Goal: Information Seeking & Learning: Learn about a topic

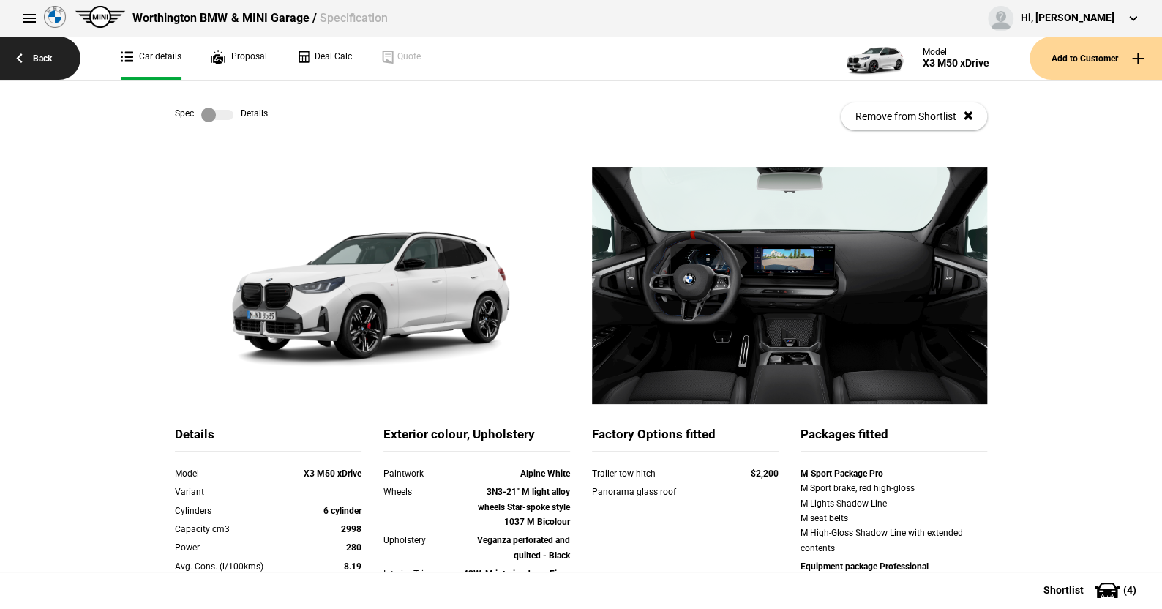
click at [42, 57] on link "Back" at bounding box center [40, 58] width 80 height 43
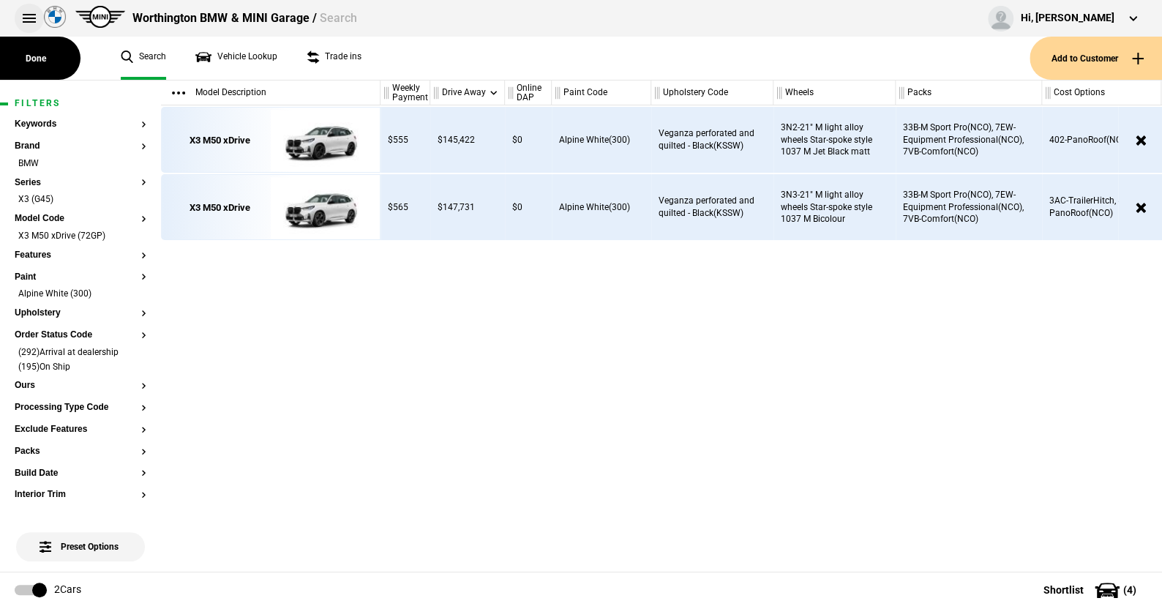
click at [24, 18] on button at bounding box center [29, 18] width 29 height 29
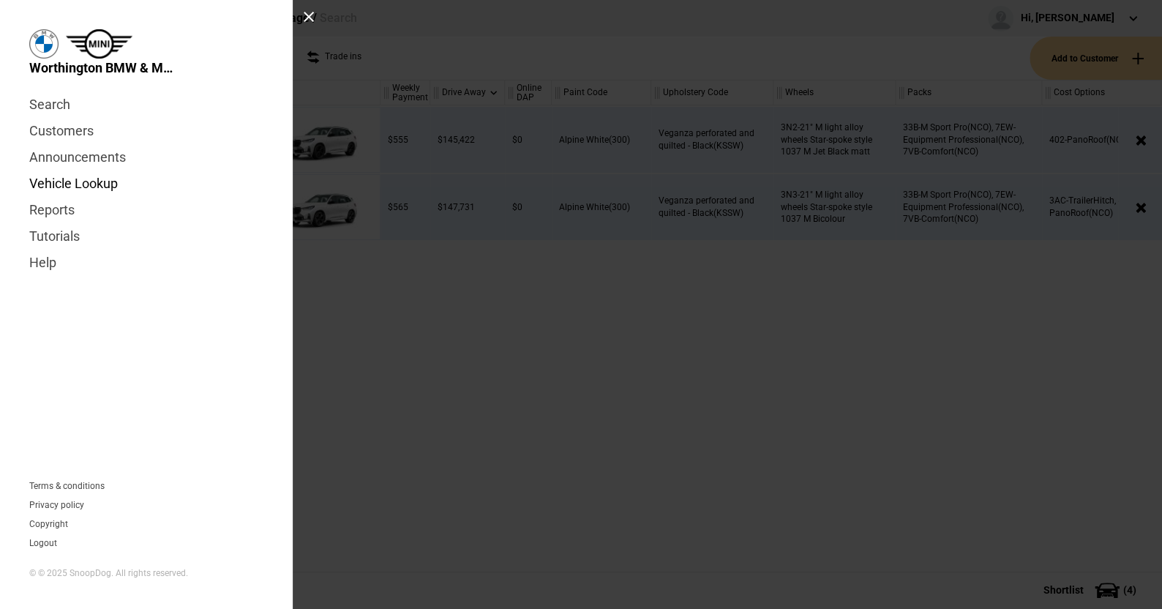
click at [108, 177] on link "Vehicle Lookup" at bounding box center [146, 184] width 234 height 26
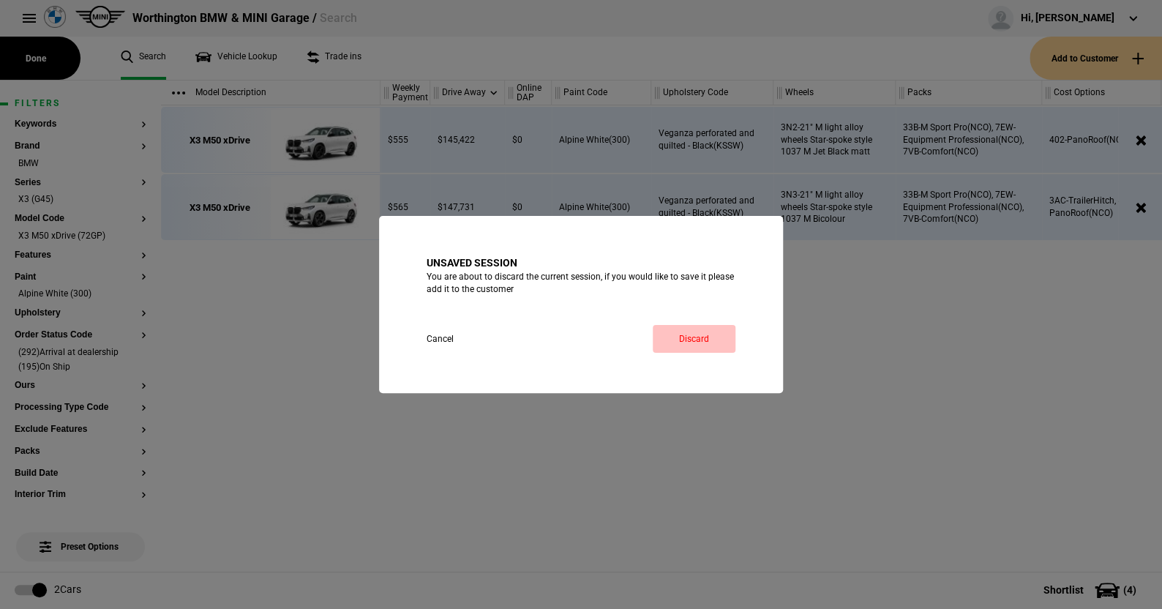
click at [694, 333] on link "Discard" at bounding box center [694, 339] width 83 height 28
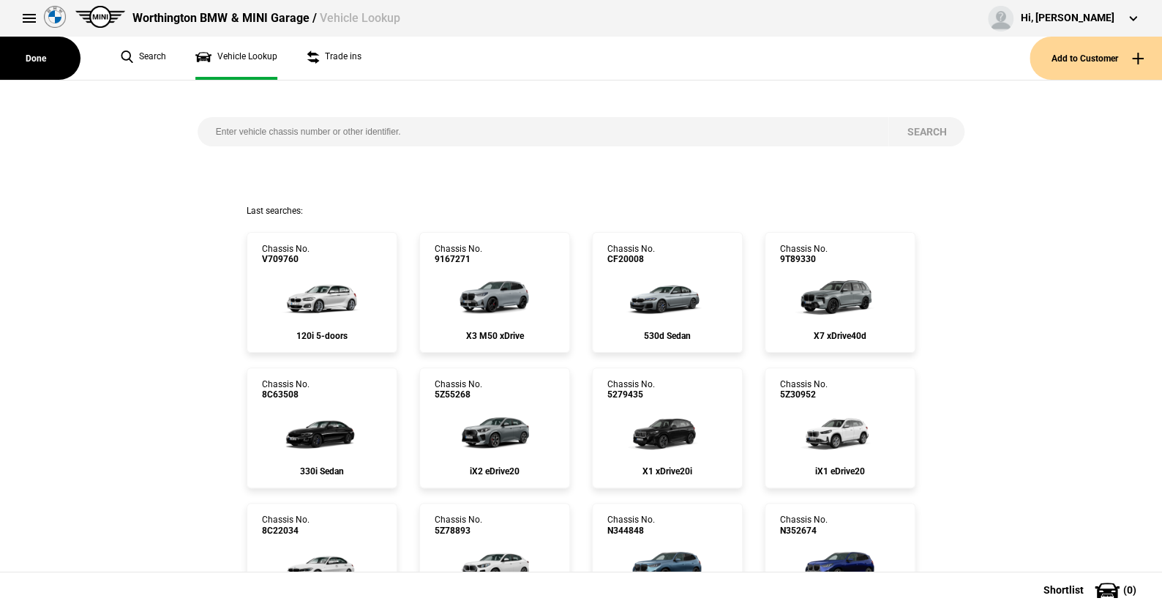
click at [269, 136] on input "search" at bounding box center [544, 131] width 692 height 29
type input "7p96669"
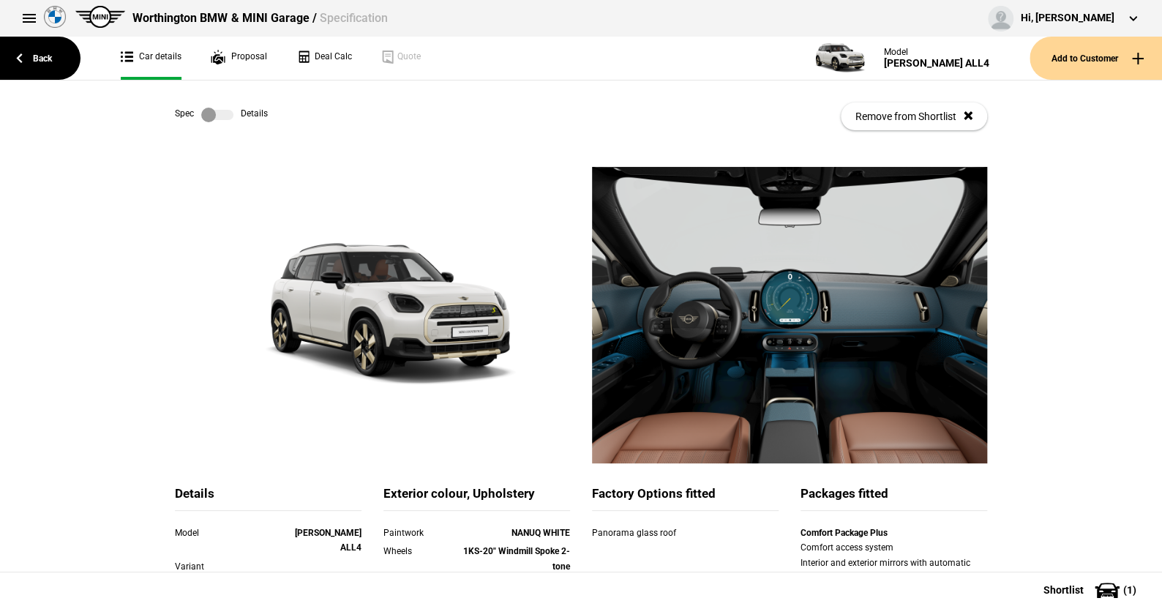
click at [226, 115] on label at bounding box center [217, 115] width 32 height 15
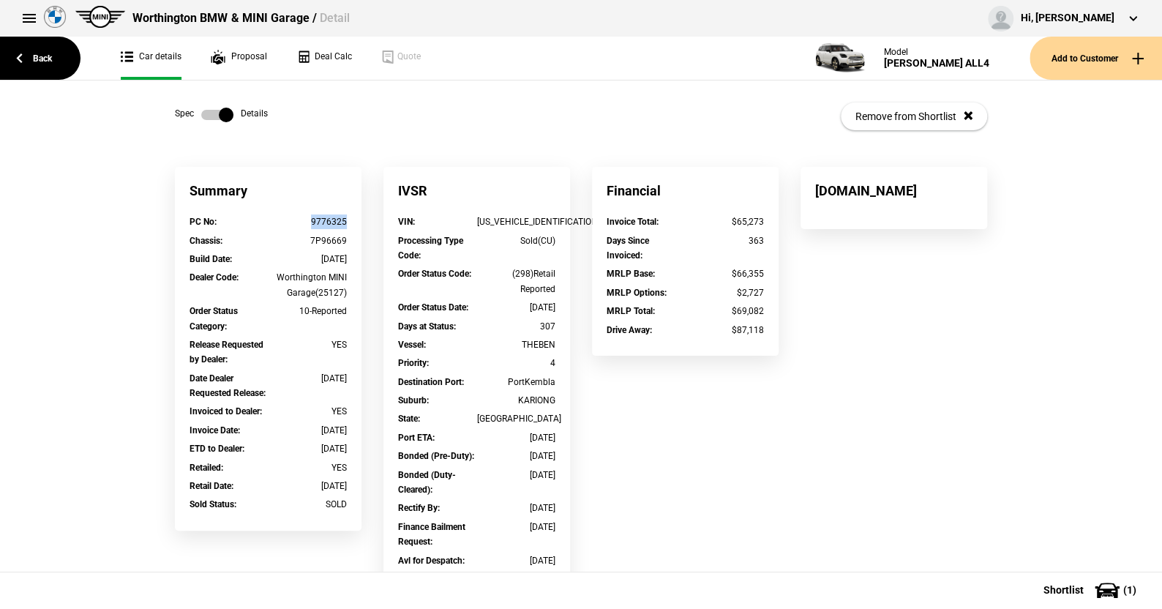
drag, startPoint x: 343, startPoint y: 224, endPoint x: 305, endPoint y: 224, distance: 38.1
click at [305, 224] on div "PC No : 9776325" at bounding box center [268, 223] width 179 height 18
copy div "9776325"
click at [194, 108] on link at bounding box center [217, 115] width 47 height 15
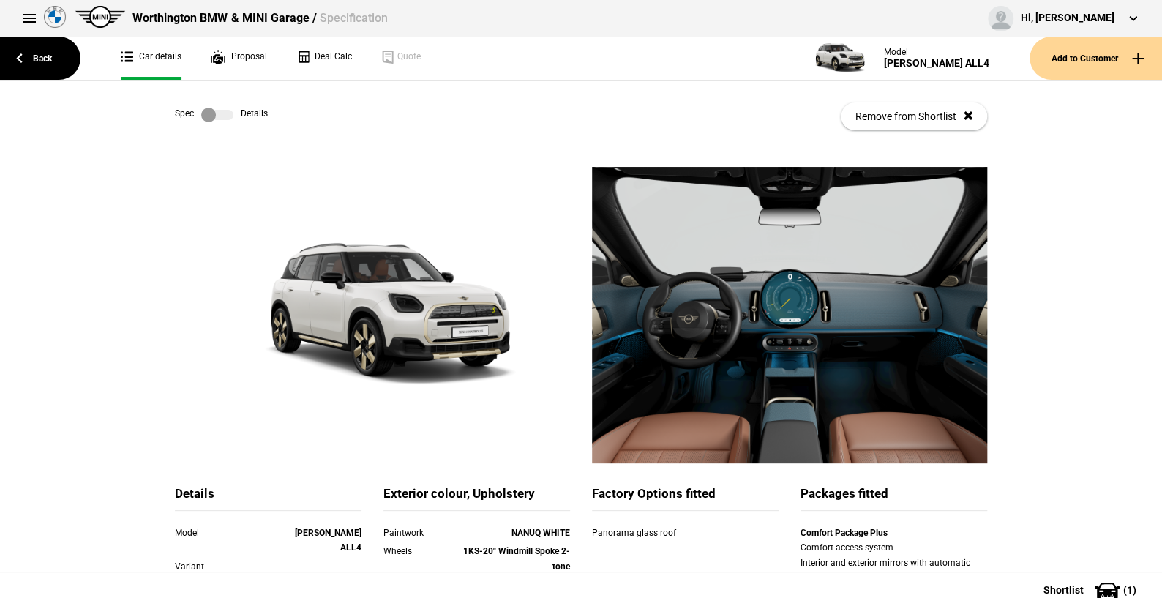
click at [219, 113] on label at bounding box center [217, 115] width 32 height 15
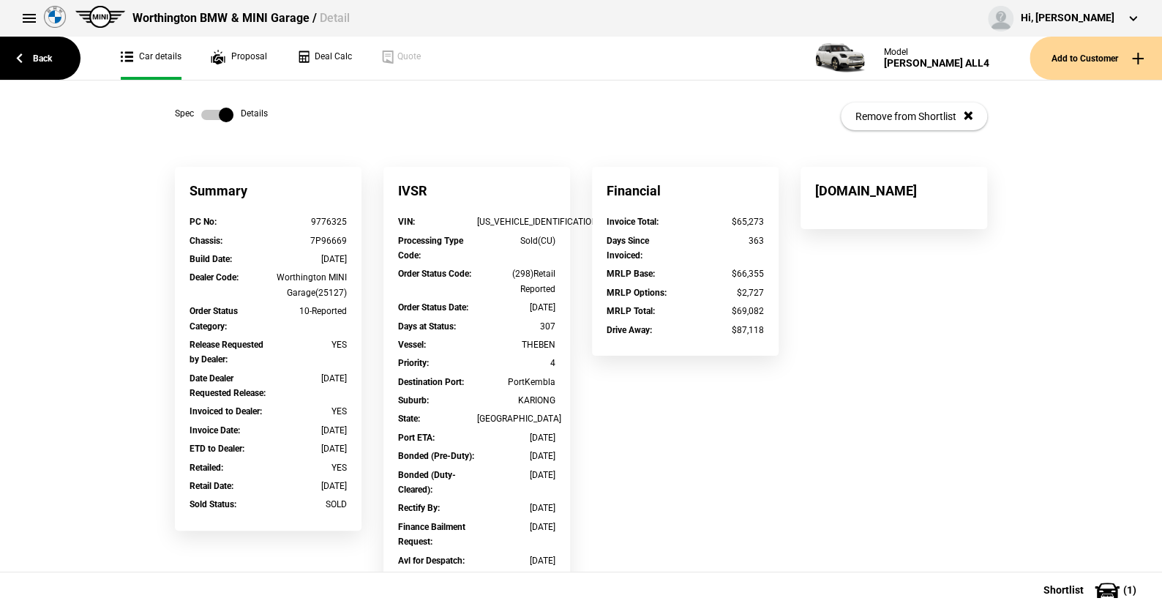
click at [201, 113] on label at bounding box center [217, 115] width 32 height 15
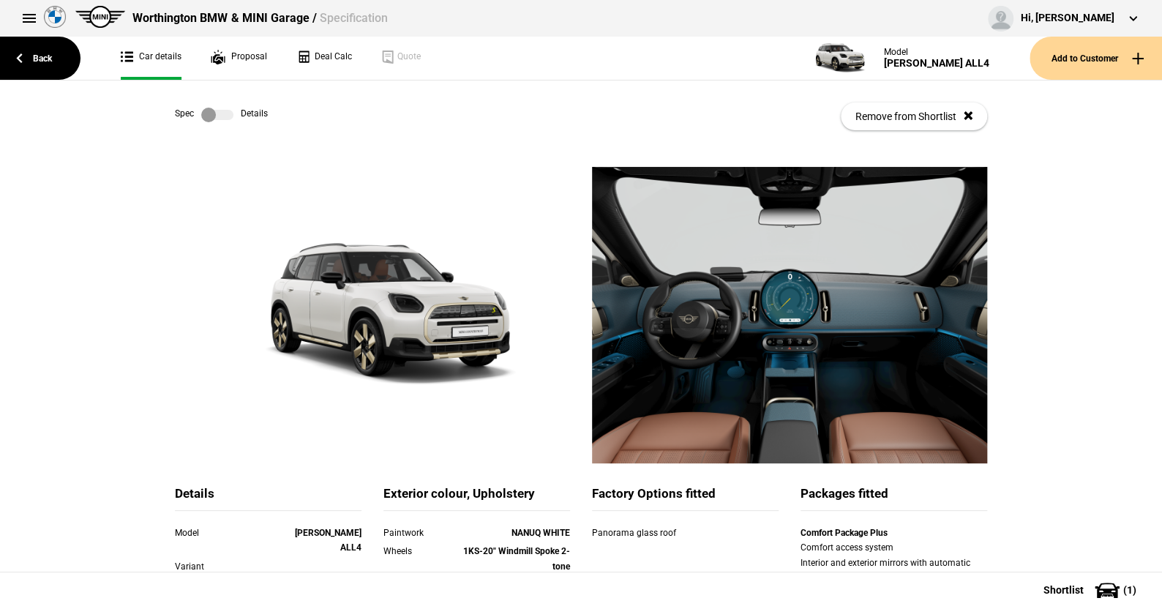
click at [222, 115] on label at bounding box center [217, 115] width 32 height 15
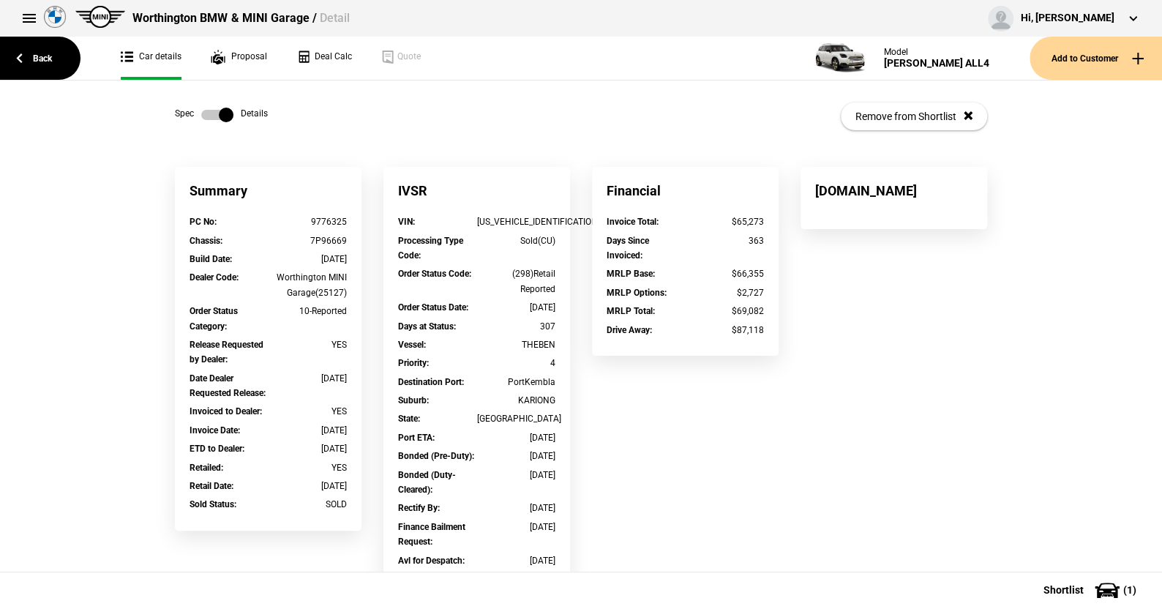
click at [201, 113] on label at bounding box center [217, 115] width 32 height 15
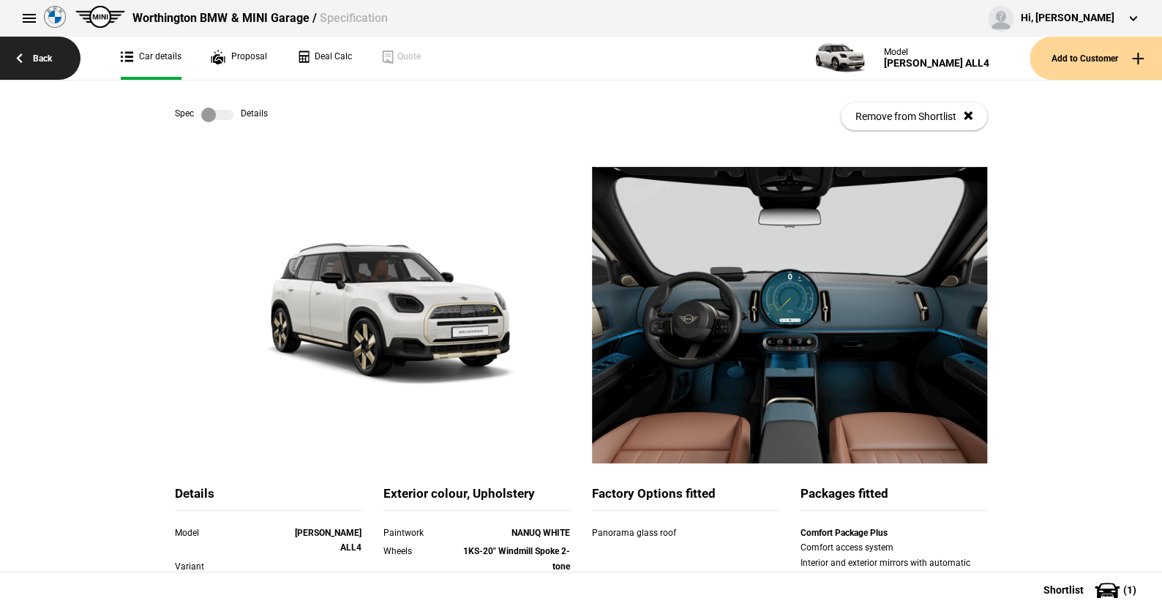
click at [42, 54] on link "Back" at bounding box center [40, 58] width 80 height 43
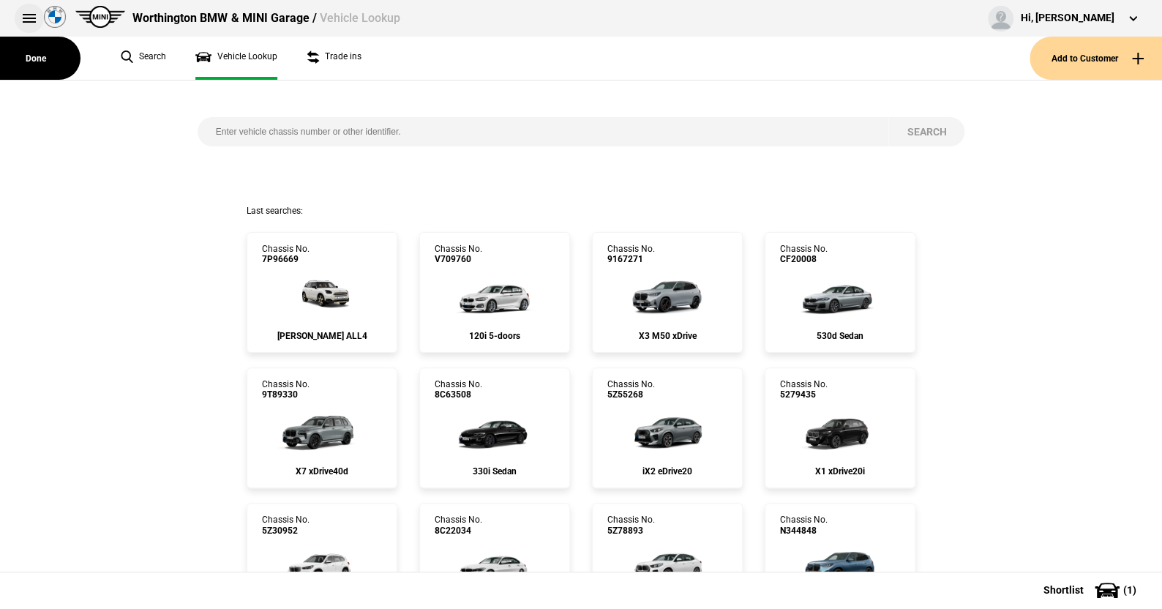
click at [24, 12] on button at bounding box center [29, 18] width 29 height 29
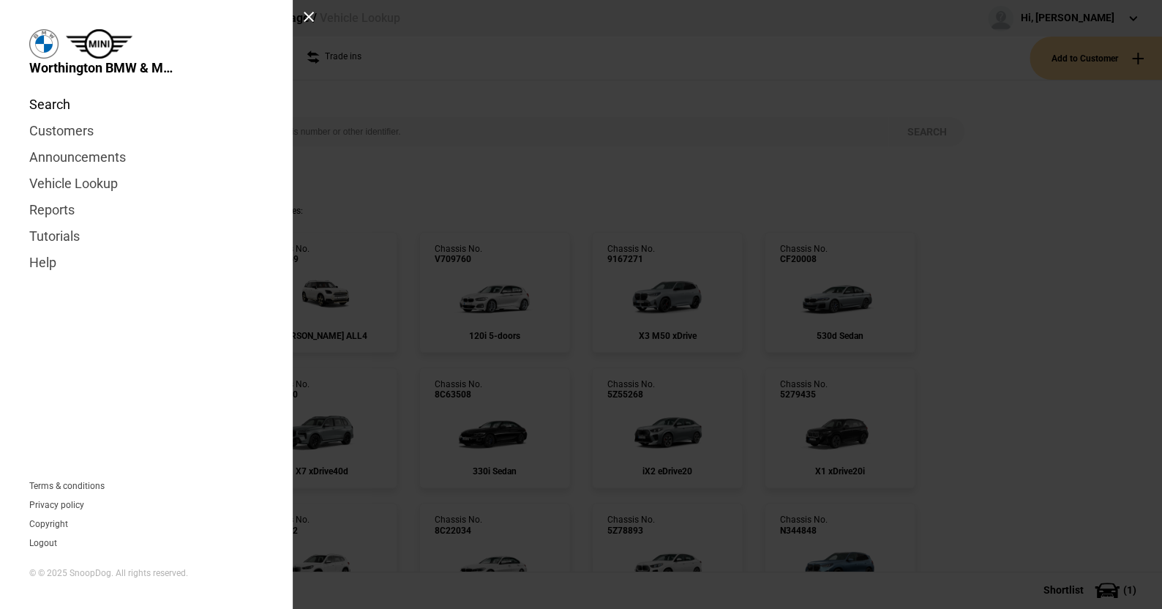
click at [62, 105] on link "Search" at bounding box center [146, 104] width 234 height 26
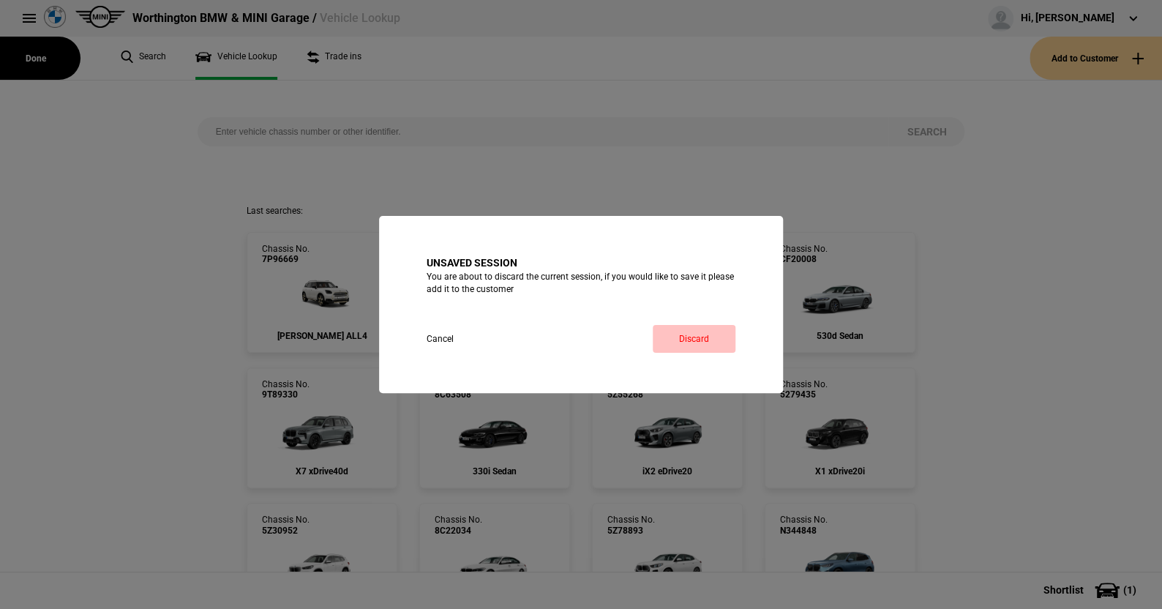
click at [714, 339] on link "Discard" at bounding box center [694, 339] width 83 height 28
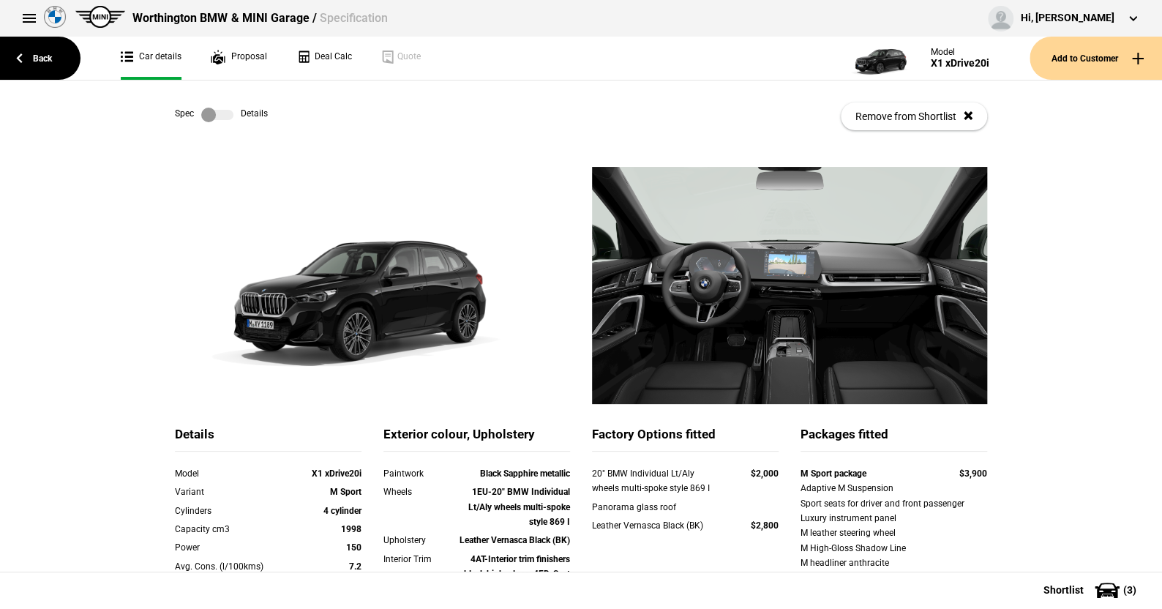
scroll to position [146, 0]
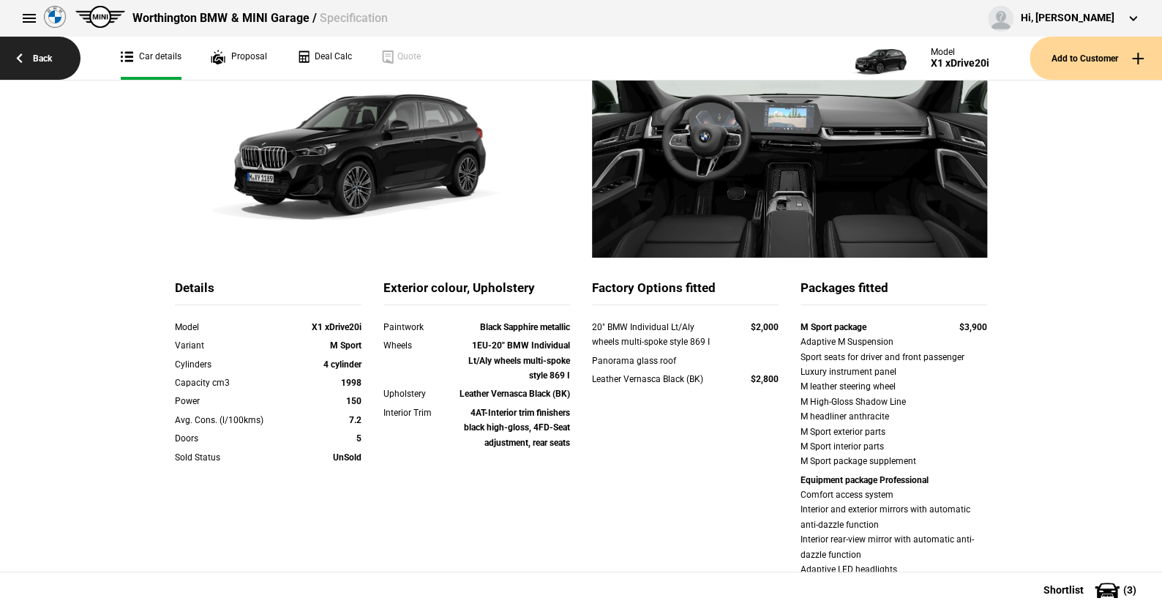
click at [42, 56] on link "Back" at bounding box center [40, 58] width 80 height 43
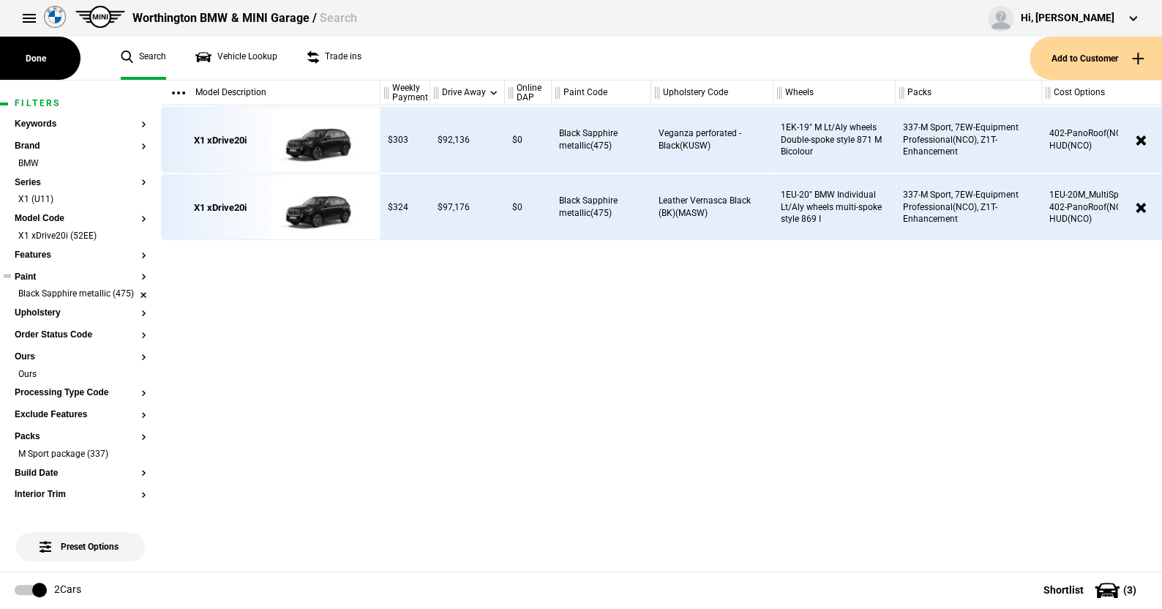
click at [132, 295] on li "Black Sapphire metallic (475)" at bounding box center [81, 295] width 132 height 15
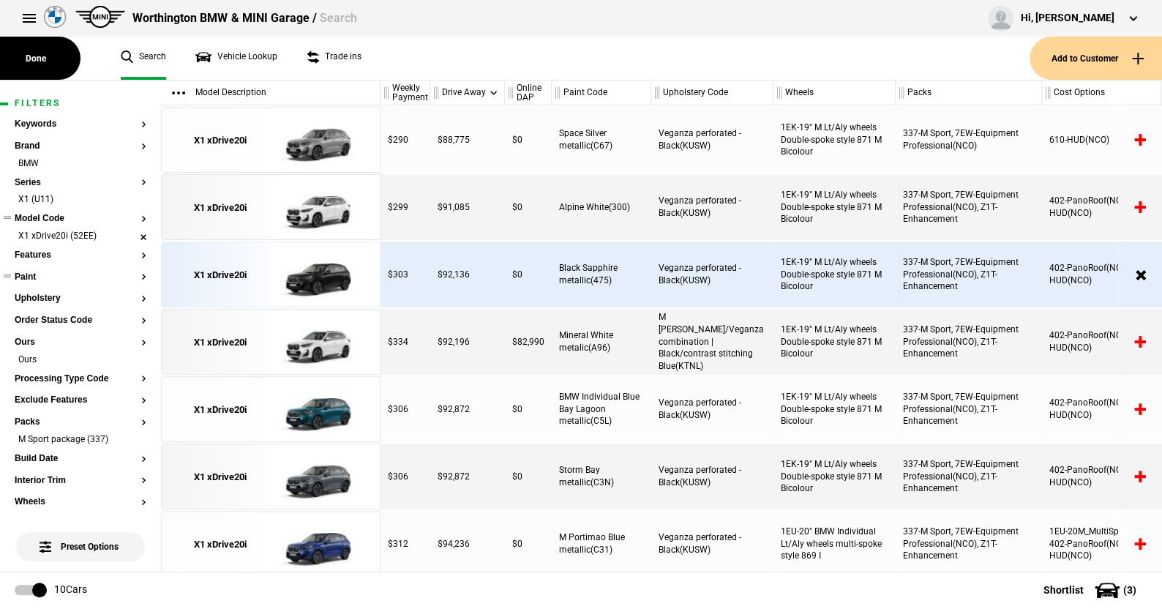
click at [130, 232] on li "X1 xDrive20i (52EE)" at bounding box center [81, 237] width 132 height 15
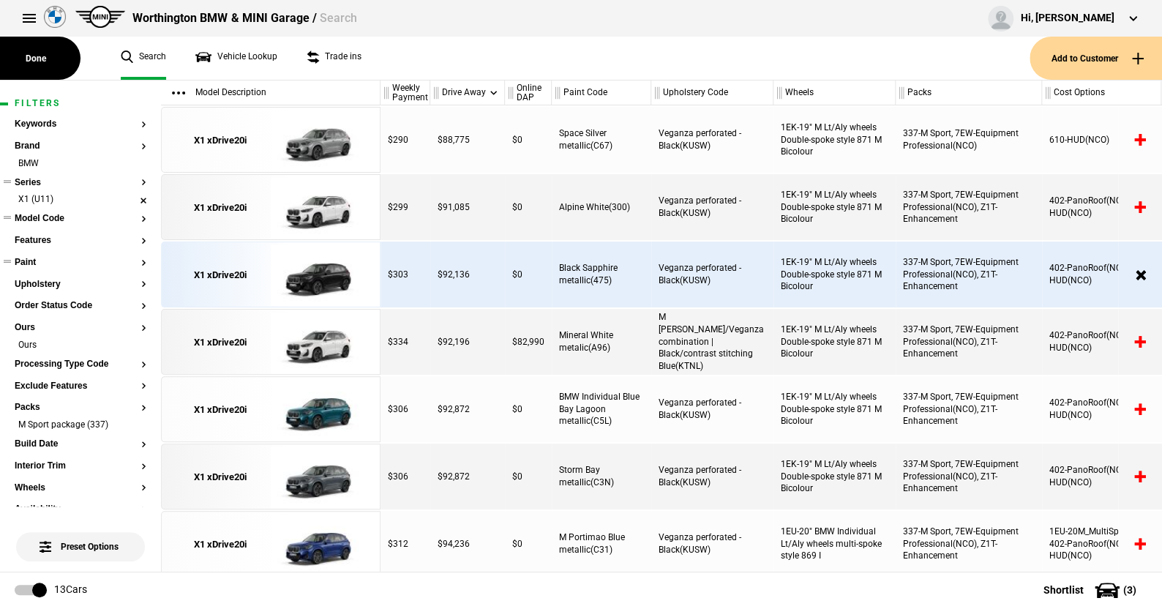
click at [132, 200] on li "X1 (U11)" at bounding box center [81, 200] width 132 height 15
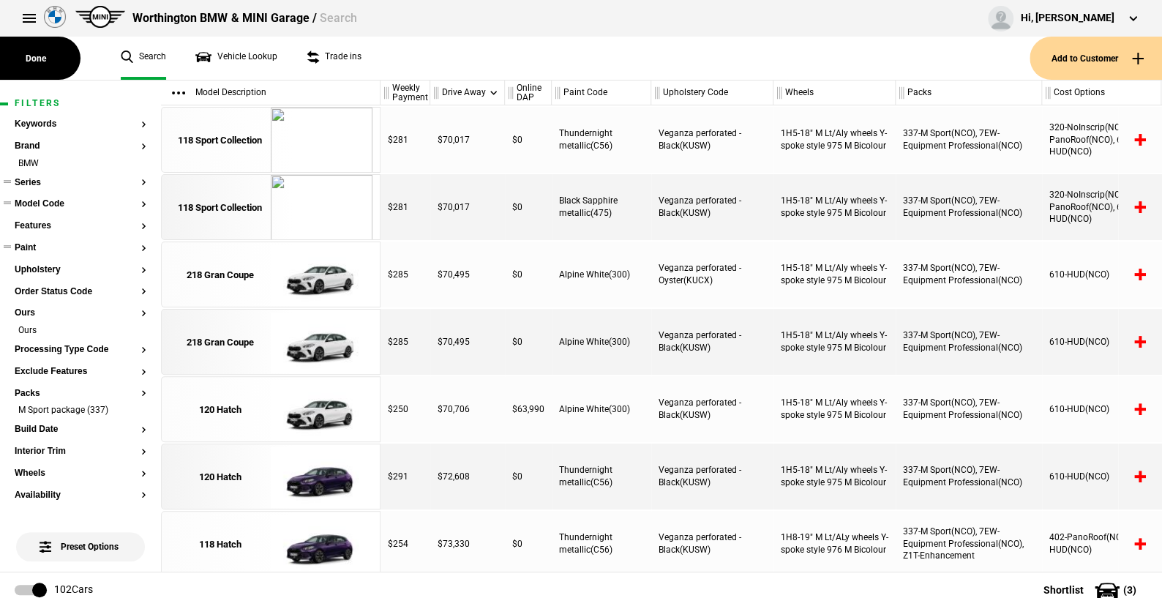
click at [31, 178] on button "Series" at bounding box center [81, 183] width 132 height 10
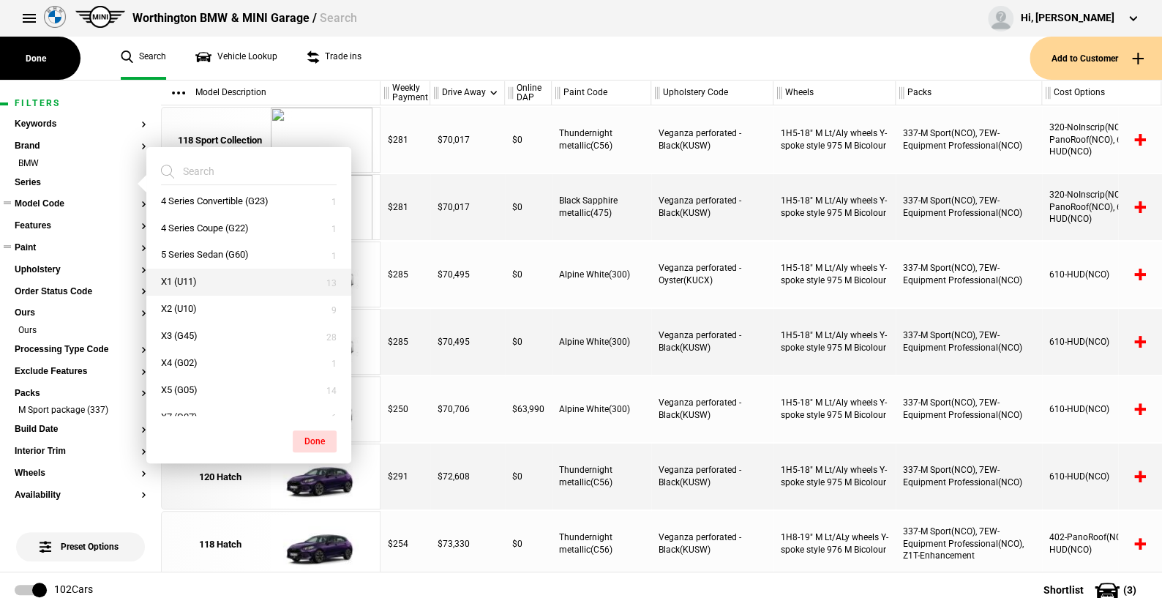
scroll to position [158, 0]
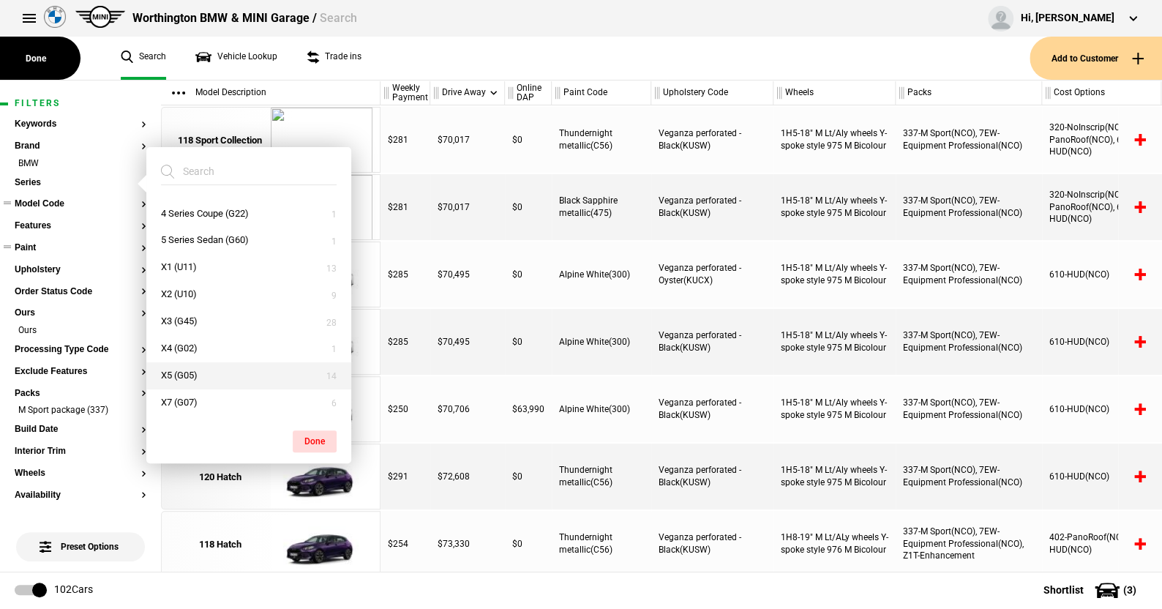
click at [190, 371] on button "X5 (G05)" at bounding box center [248, 375] width 205 height 27
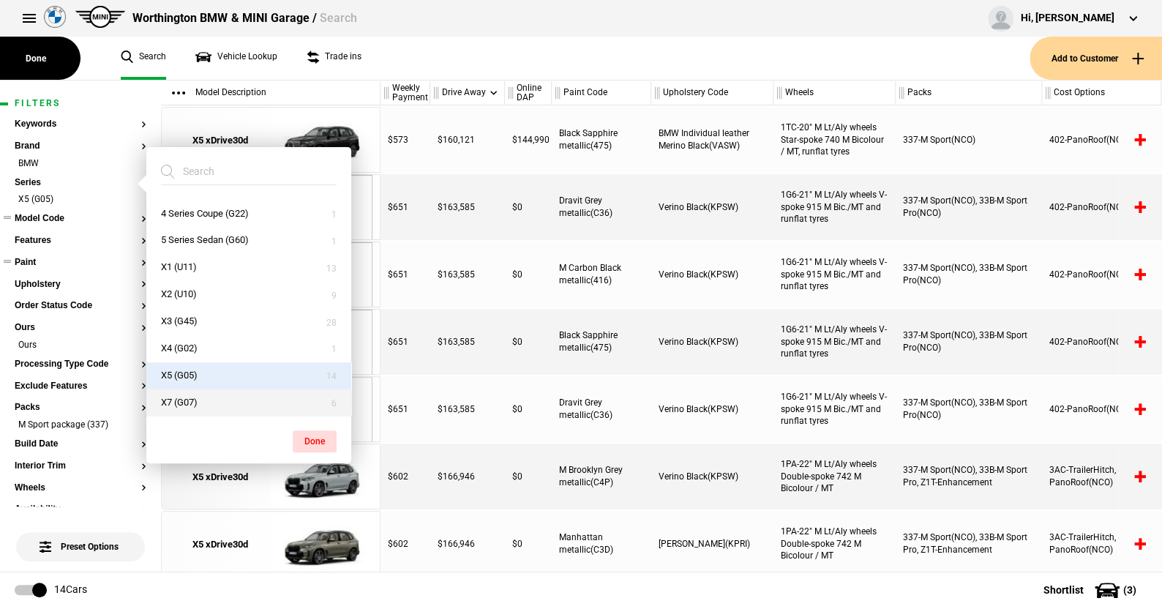
click at [184, 394] on button "X7 (G07)" at bounding box center [248, 402] width 205 height 27
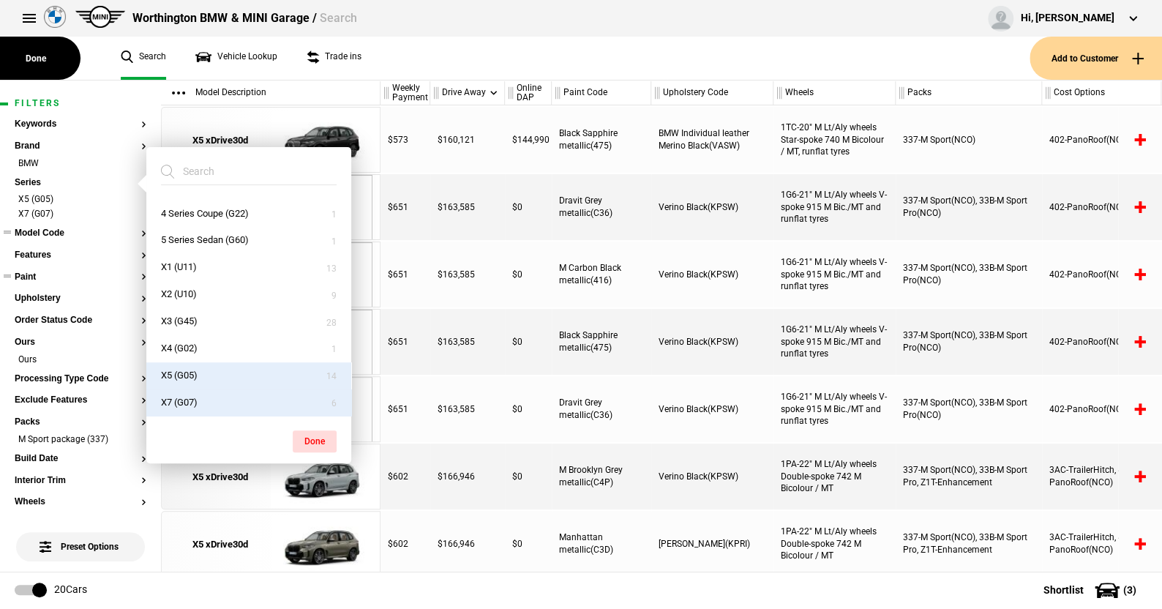
click at [326, 443] on button "Done" at bounding box center [315, 441] width 44 height 22
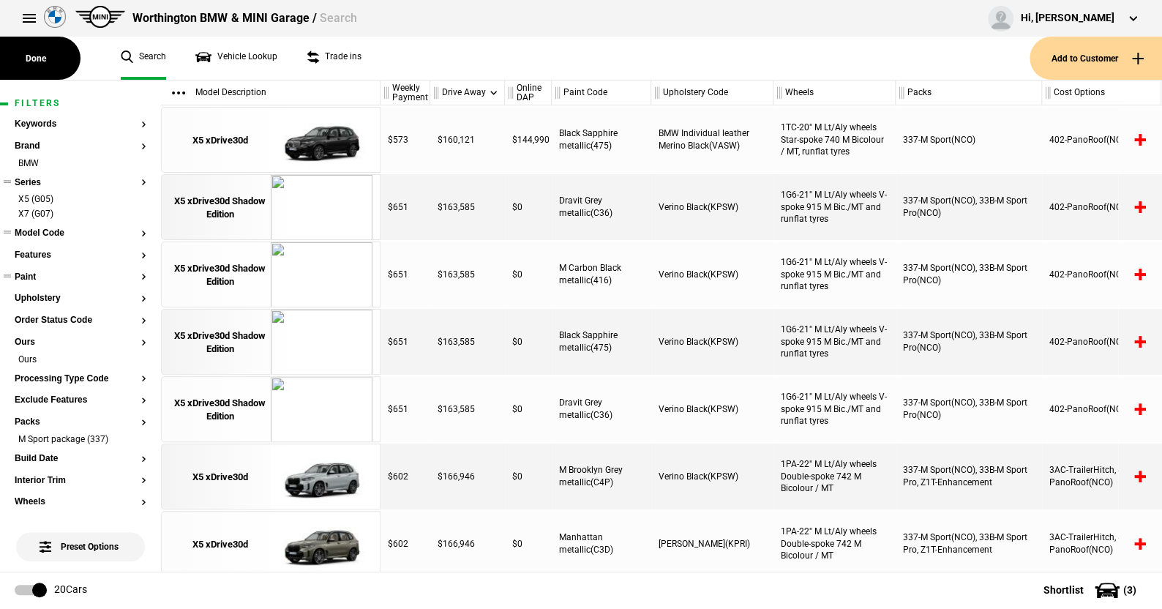
click at [35, 179] on button "Series" at bounding box center [81, 183] width 132 height 10
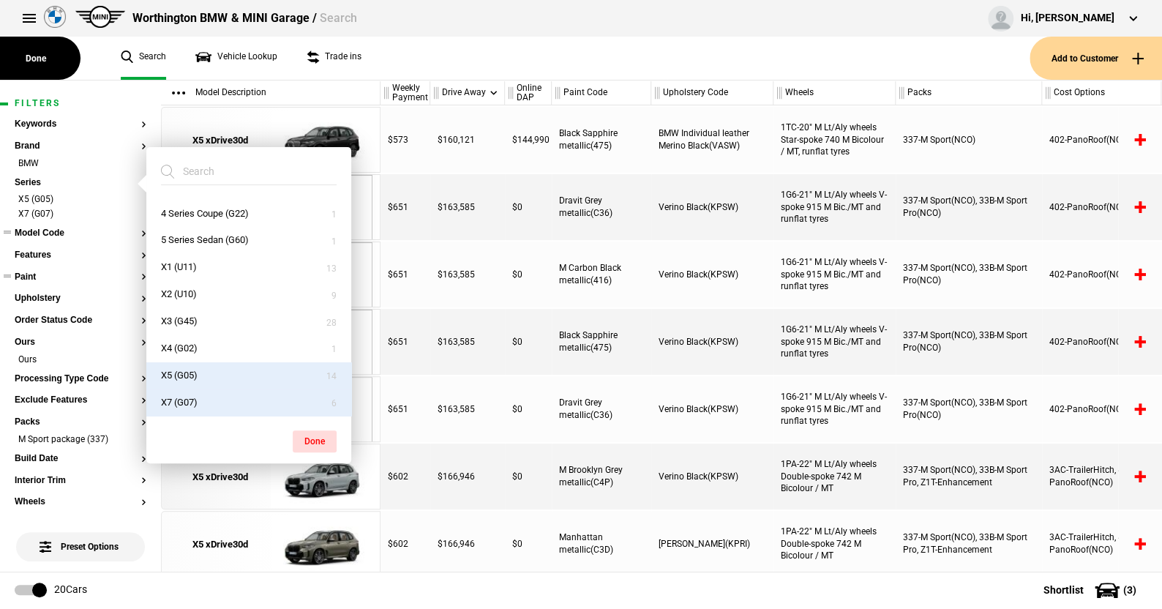
click at [432, 53] on ul "Search Vehicle Lookup Trade ins" at bounding box center [568, 58] width 924 height 43
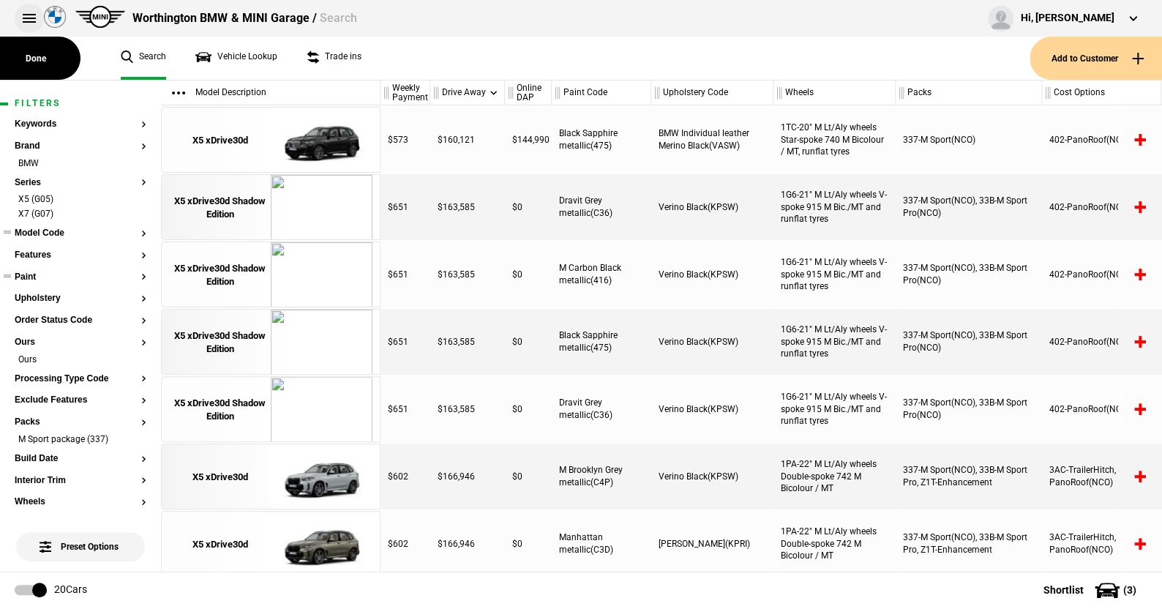
click at [29, 15] on button at bounding box center [29, 18] width 29 height 29
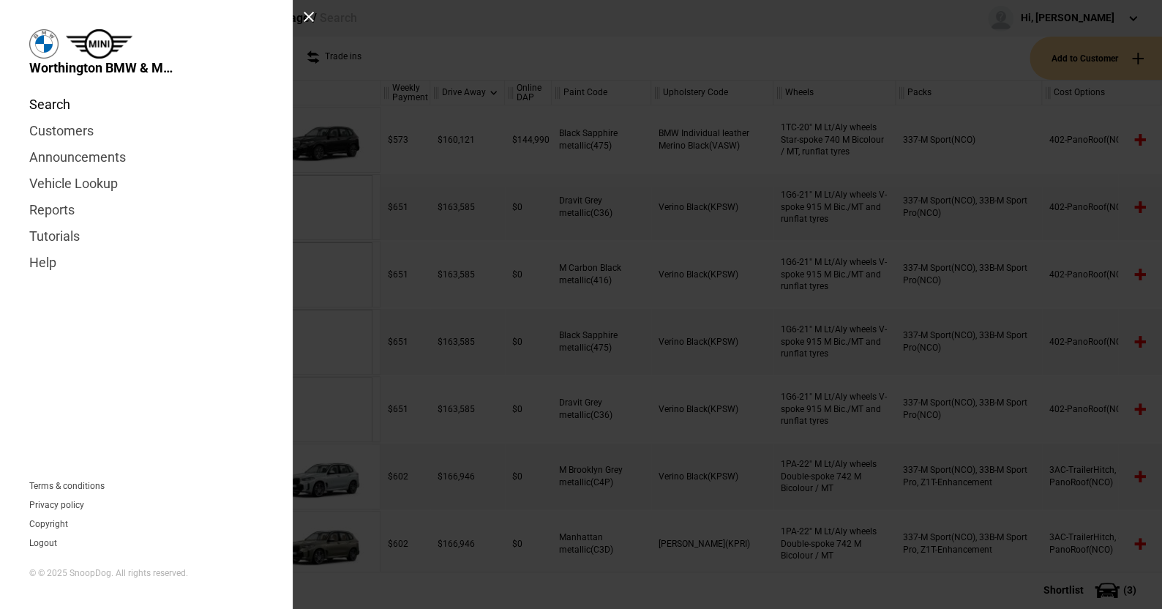
click at [61, 96] on link "Search" at bounding box center [146, 104] width 234 height 26
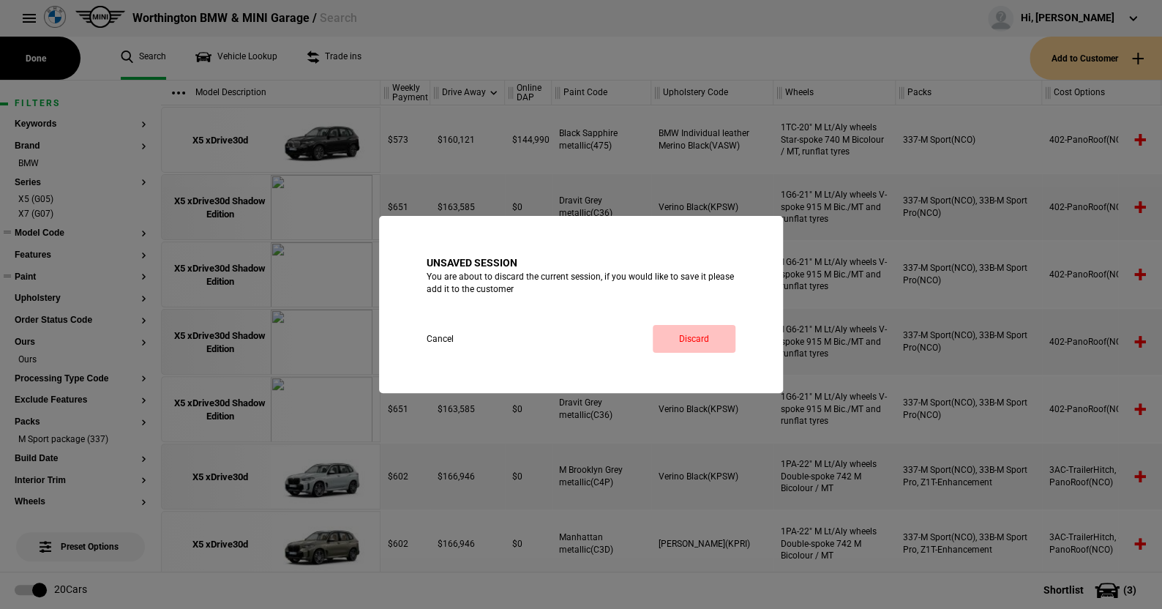
click at [697, 333] on link "Discard" at bounding box center [694, 339] width 83 height 28
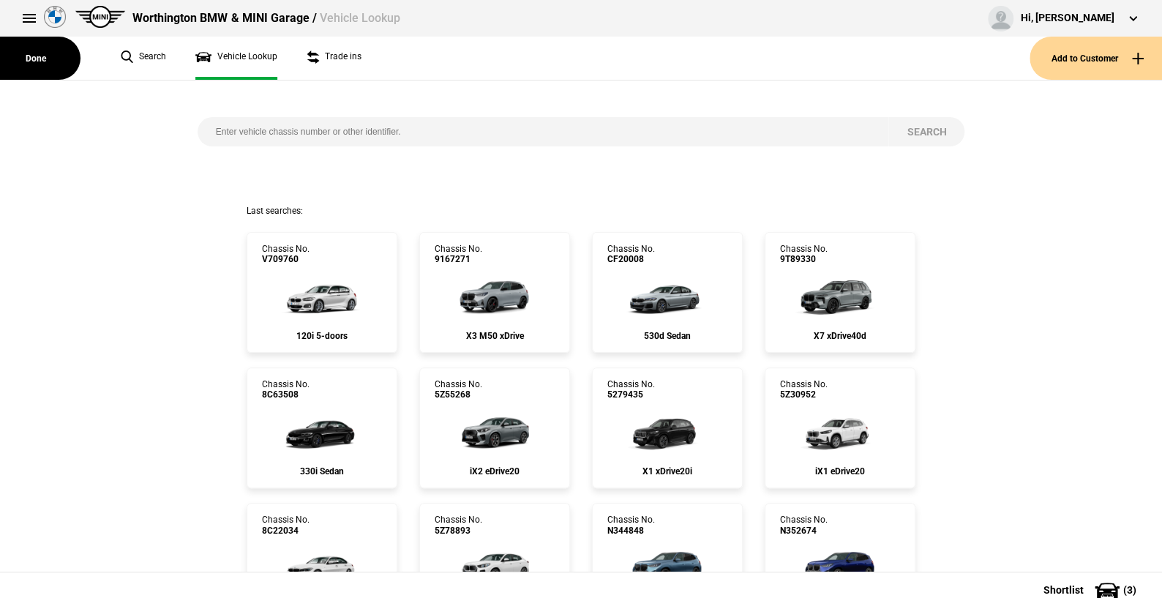
click at [222, 132] on input "search" at bounding box center [544, 131] width 692 height 29
type input "7p96669"
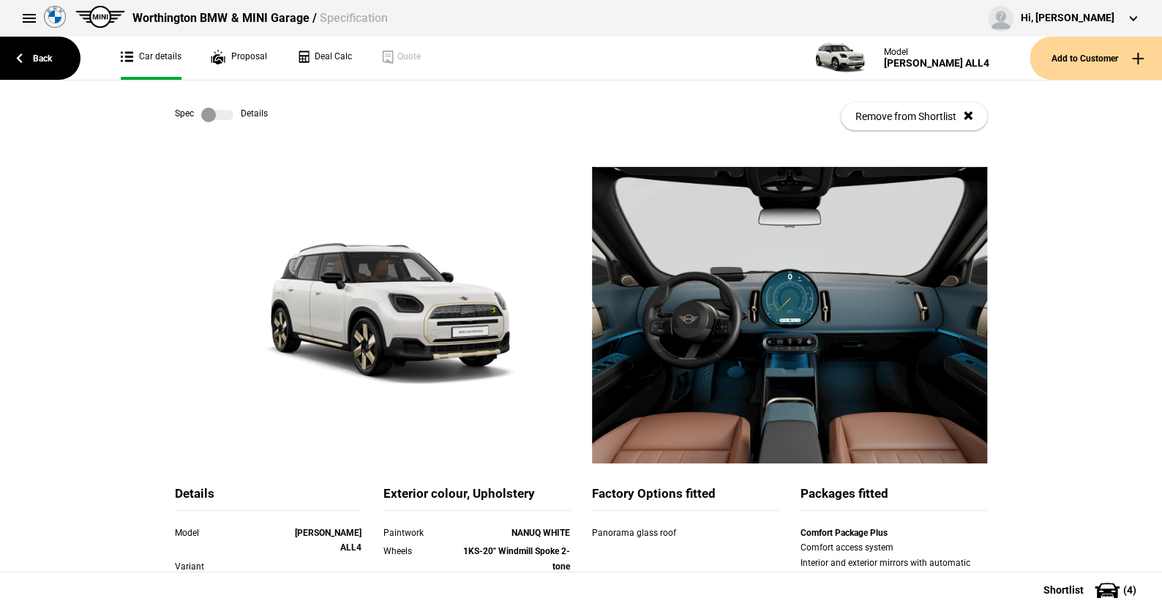
click at [222, 112] on label at bounding box center [217, 115] width 32 height 15
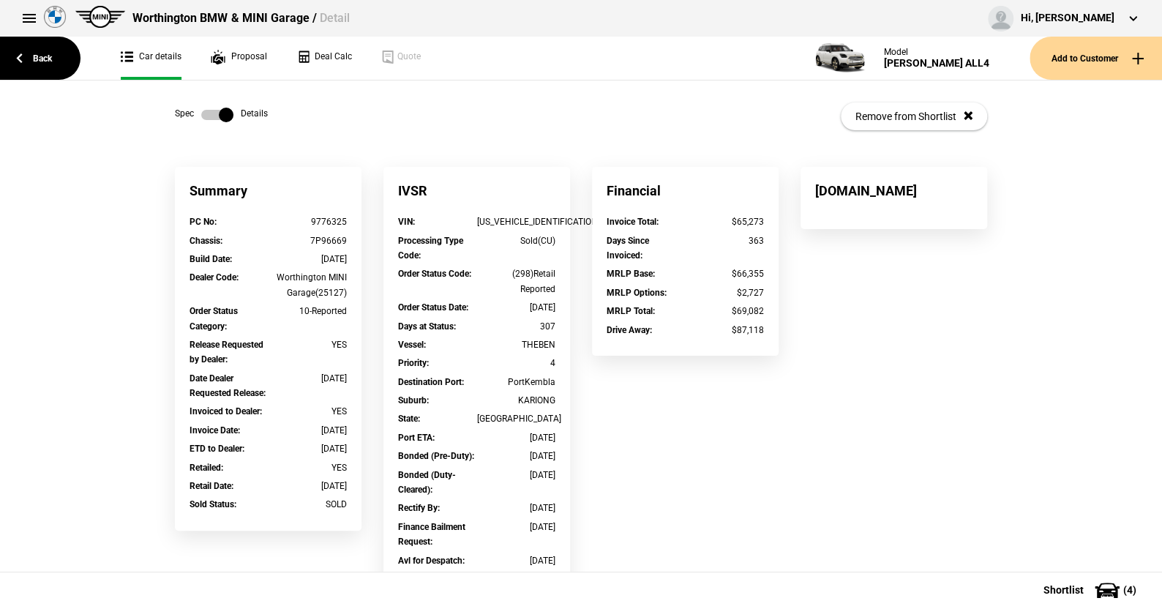
click at [201, 111] on label at bounding box center [217, 115] width 32 height 15
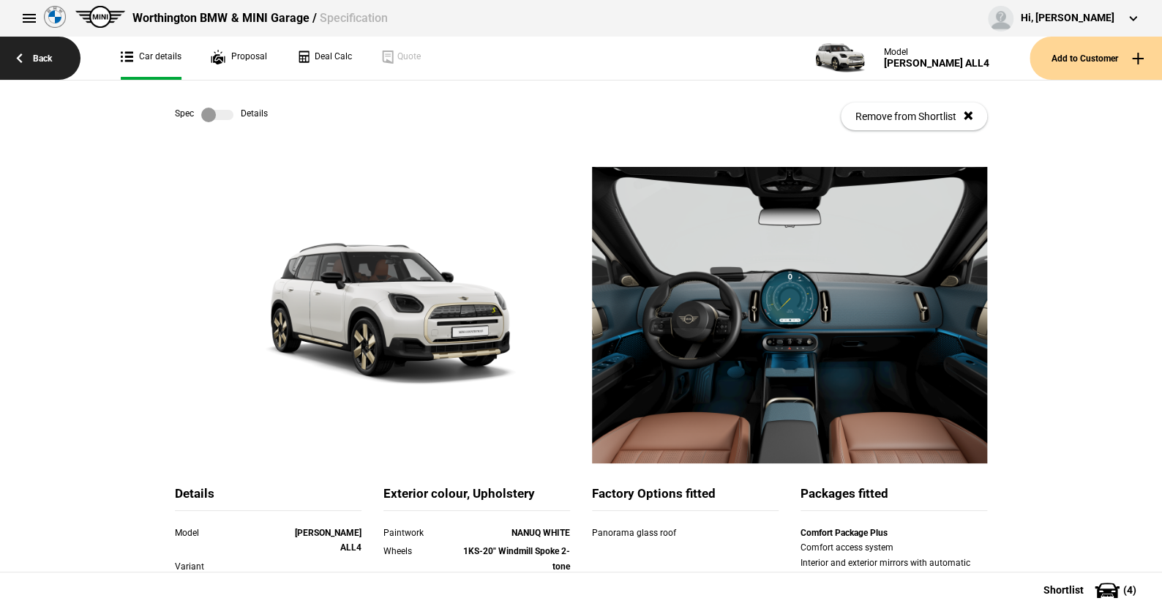
click at [44, 57] on link "Back" at bounding box center [40, 58] width 80 height 43
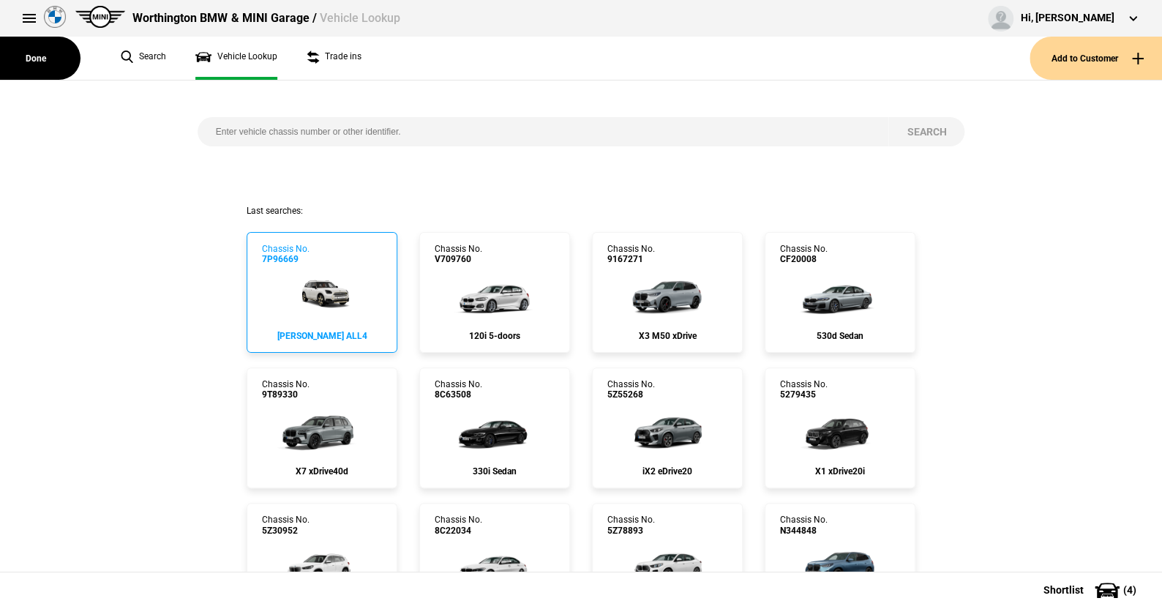
click at [321, 288] on img at bounding box center [322, 294] width 78 height 59
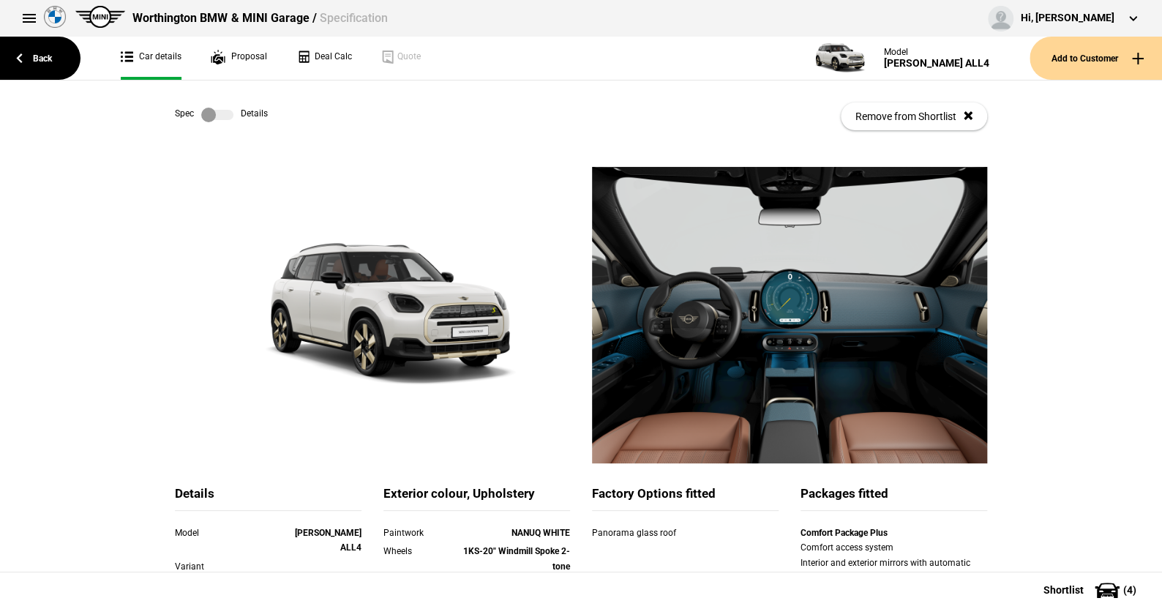
click at [227, 113] on label at bounding box center [217, 115] width 32 height 15
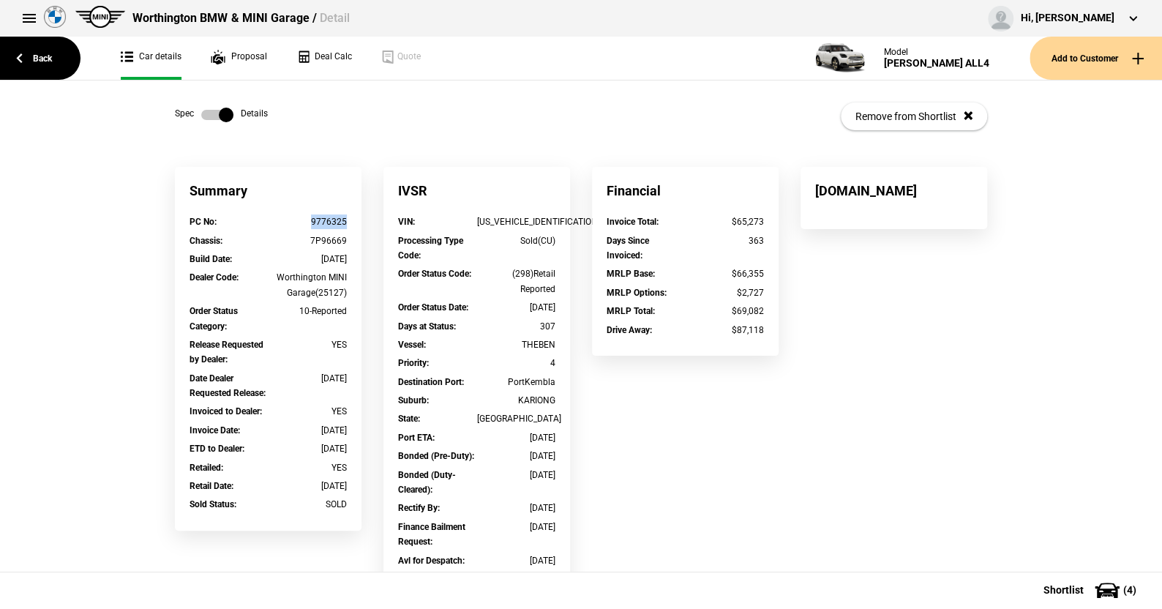
drag, startPoint x: 351, startPoint y: 218, endPoint x: 307, endPoint y: 218, distance: 44.6
click at [307, 218] on div "PC No : 9776325" at bounding box center [268, 223] width 179 height 18
copy div "9776325"
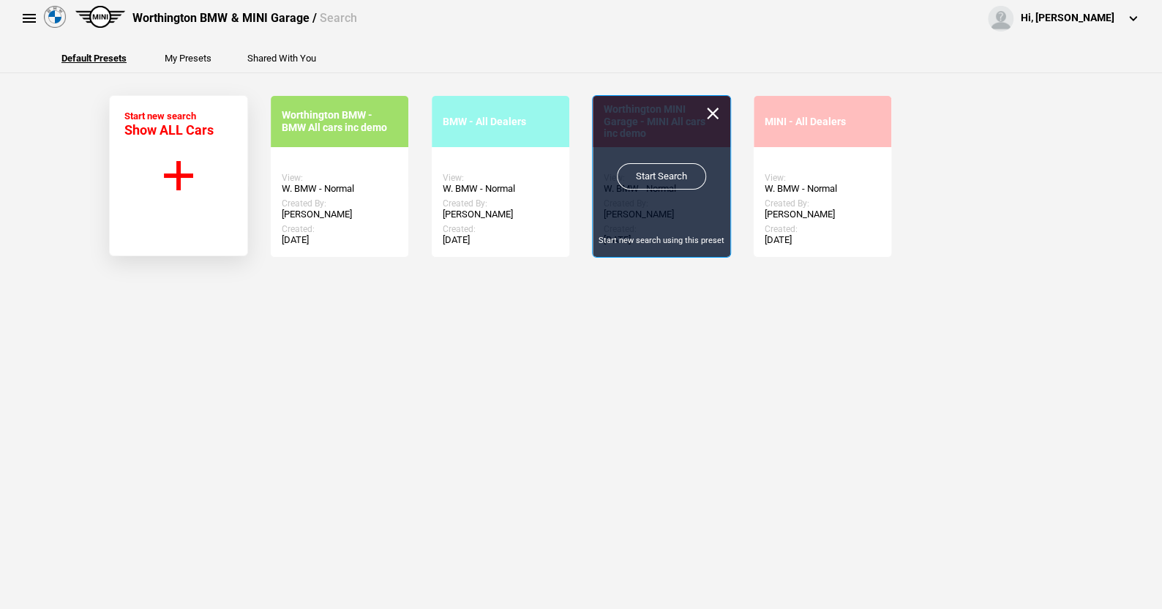
click at [657, 171] on link "Start Search" at bounding box center [661, 176] width 89 height 26
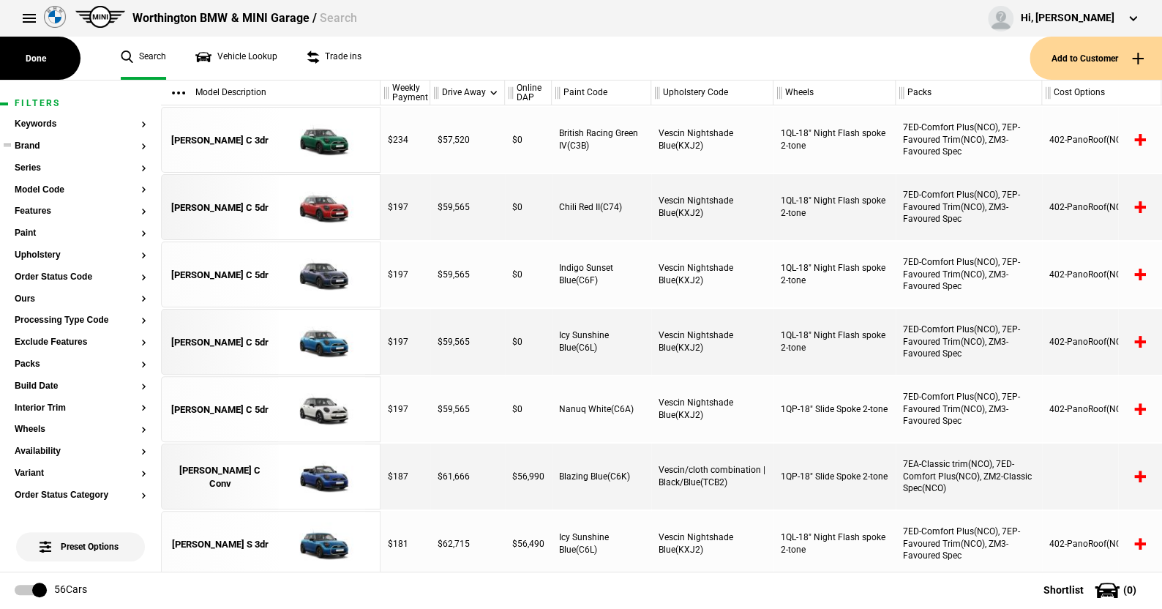
click at [38, 142] on button "Brand" at bounding box center [81, 146] width 132 height 10
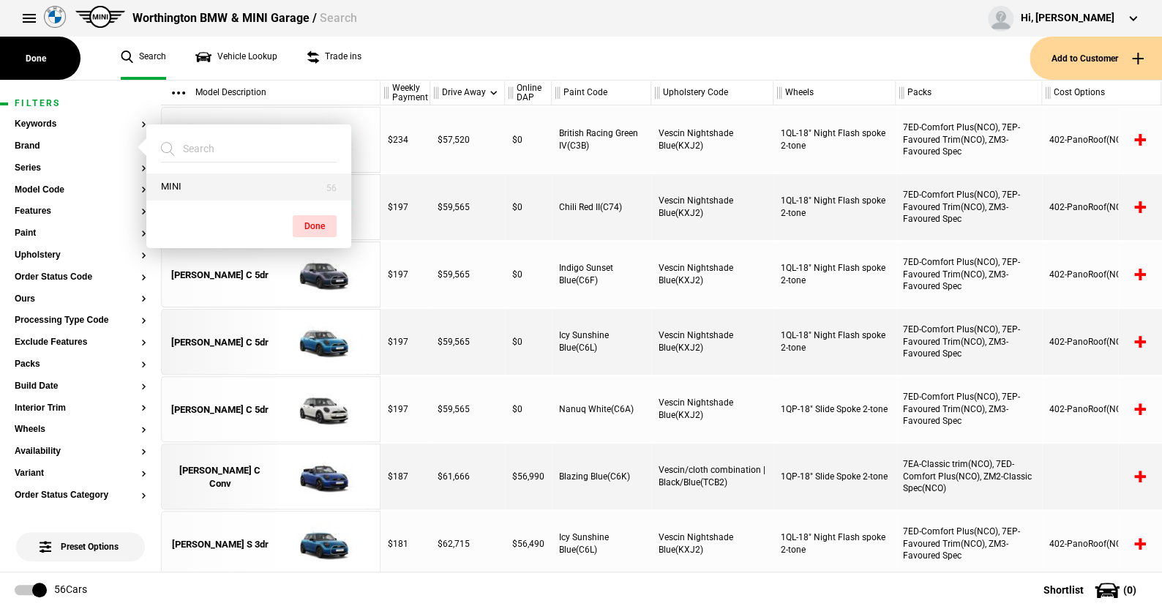
click at [179, 184] on button "MINI" at bounding box center [248, 186] width 205 height 27
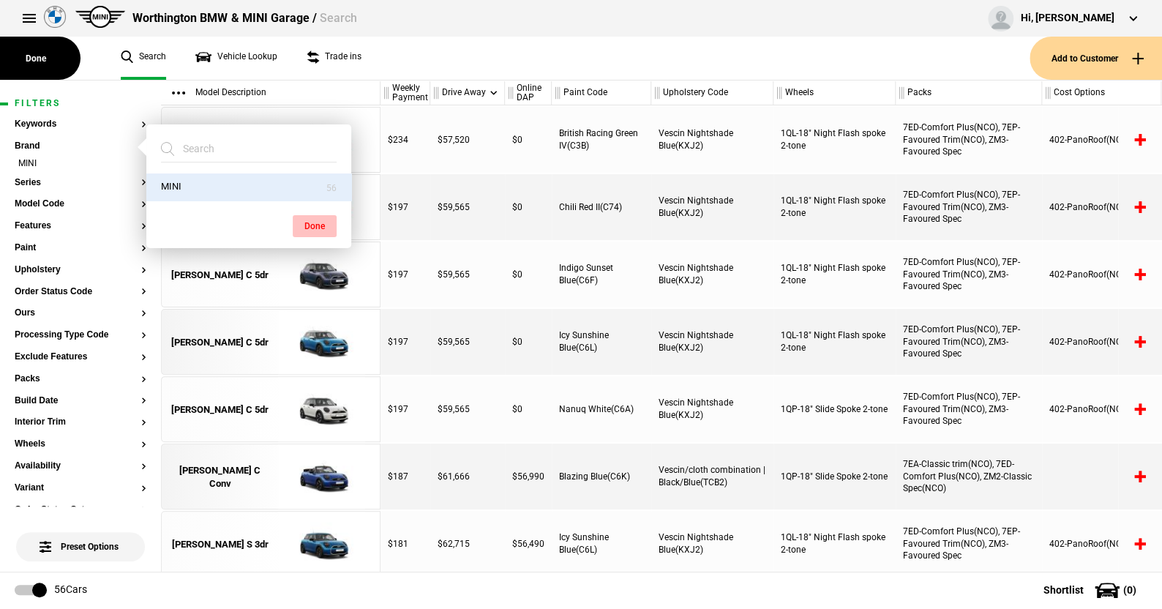
click at [323, 218] on button "Done" at bounding box center [315, 226] width 44 height 22
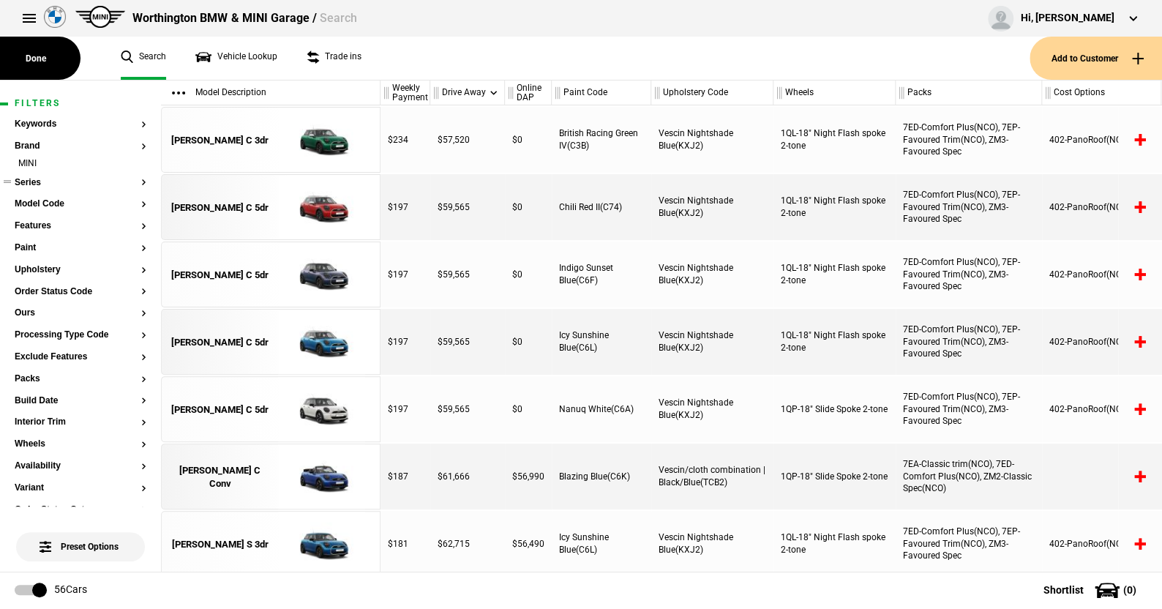
click at [21, 179] on button "Series" at bounding box center [81, 183] width 132 height 10
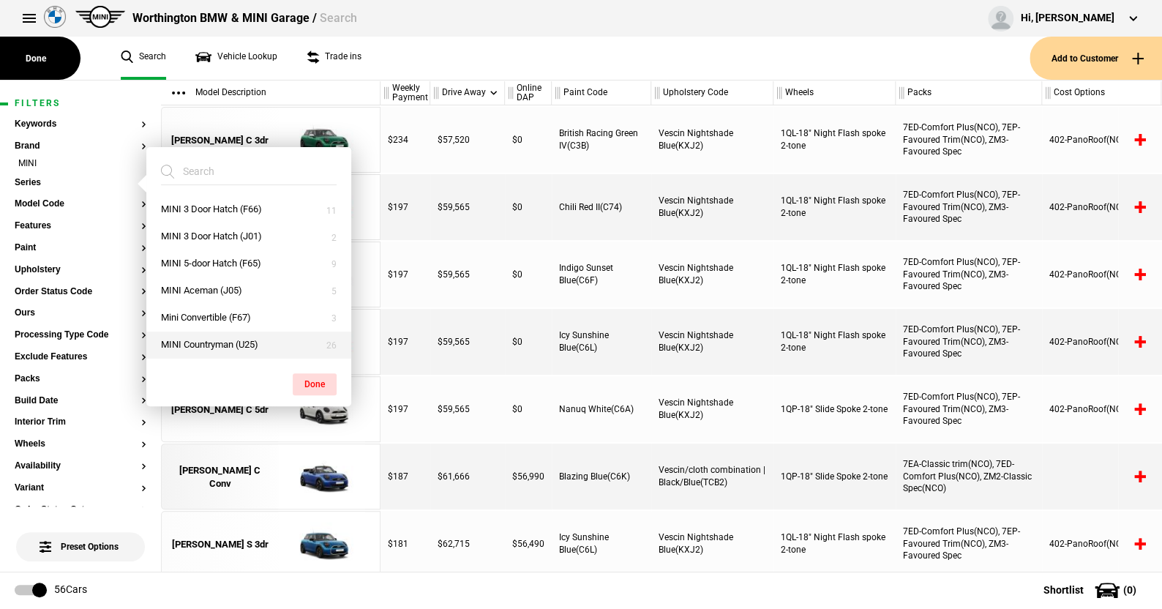
click at [222, 341] on button "MINI Countryman (U25)" at bounding box center [248, 345] width 205 height 27
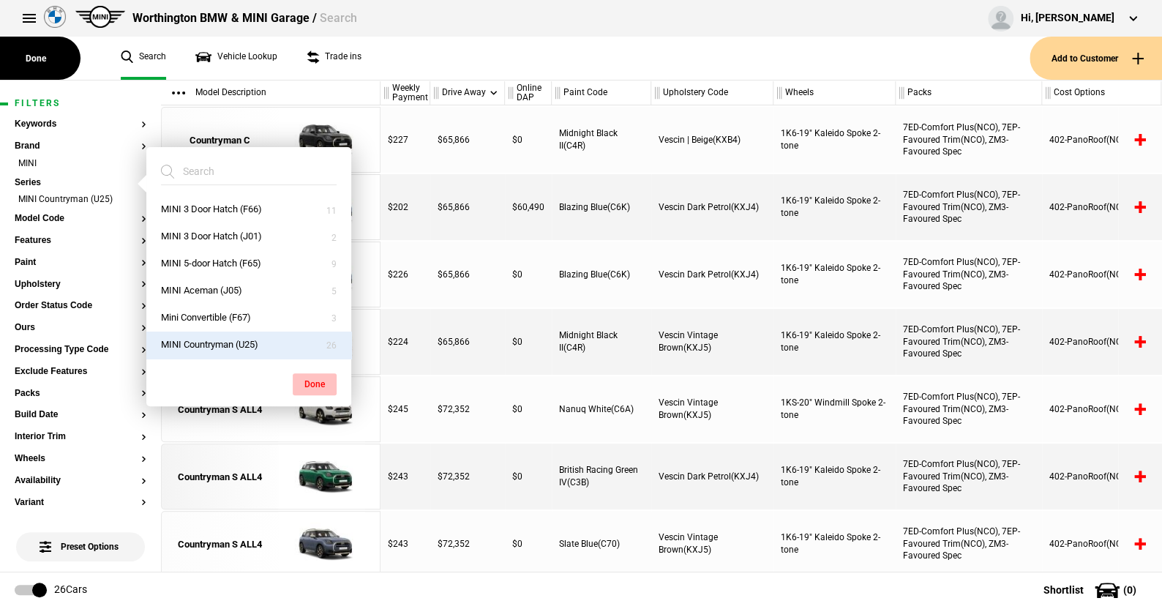
drag, startPoint x: 322, startPoint y: 386, endPoint x: 145, endPoint y: 269, distance: 212.3
click at [321, 383] on button "Done" at bounding box center [315, 384] width 44 height 22
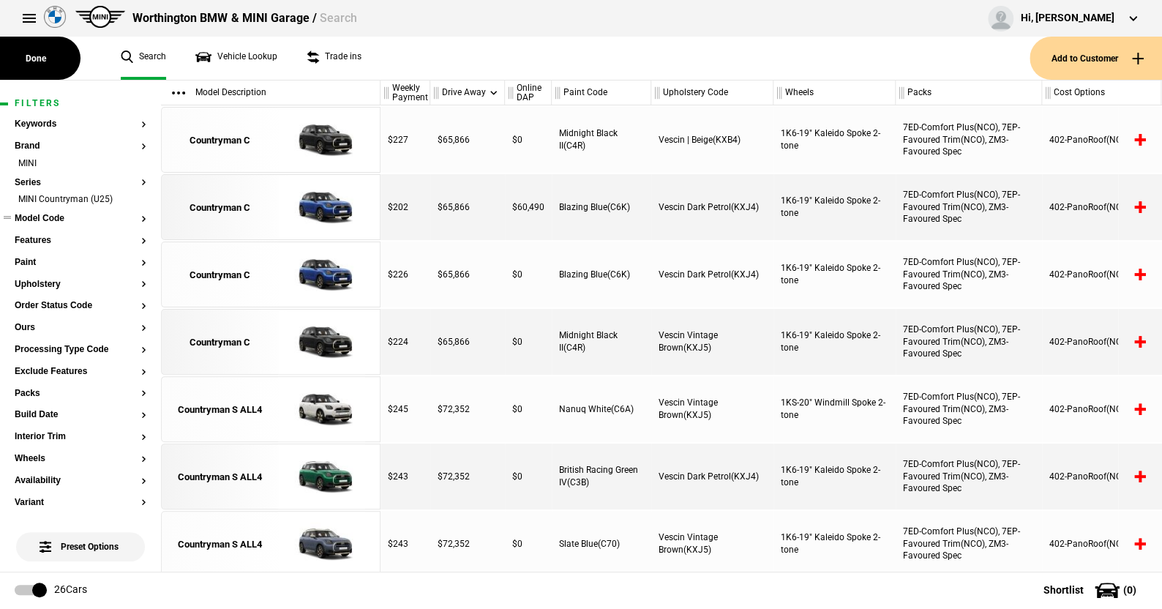
click at [49, 218] on button "Model Code" at bounding box center [81, 219] width 132 height 10
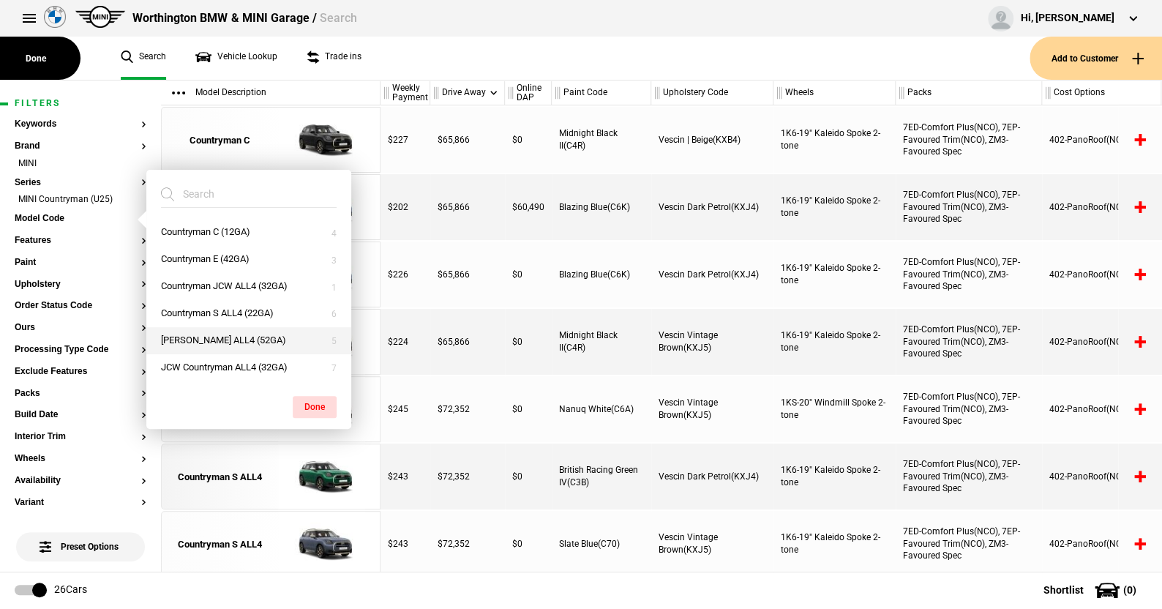
click at [217, 337] on button "Countryman SE ALL4 (52GA)" at bounding box center [248, 340] width 205 height 27
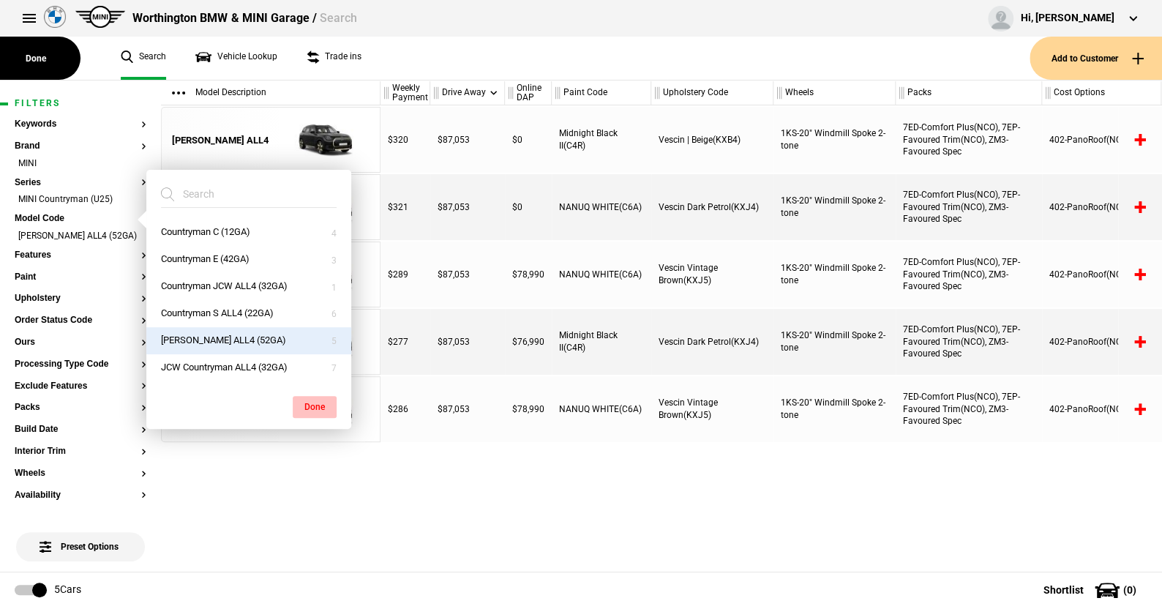
click at [327, 408] on button "Done" at bounding box center [315, 407] width 44 height 22
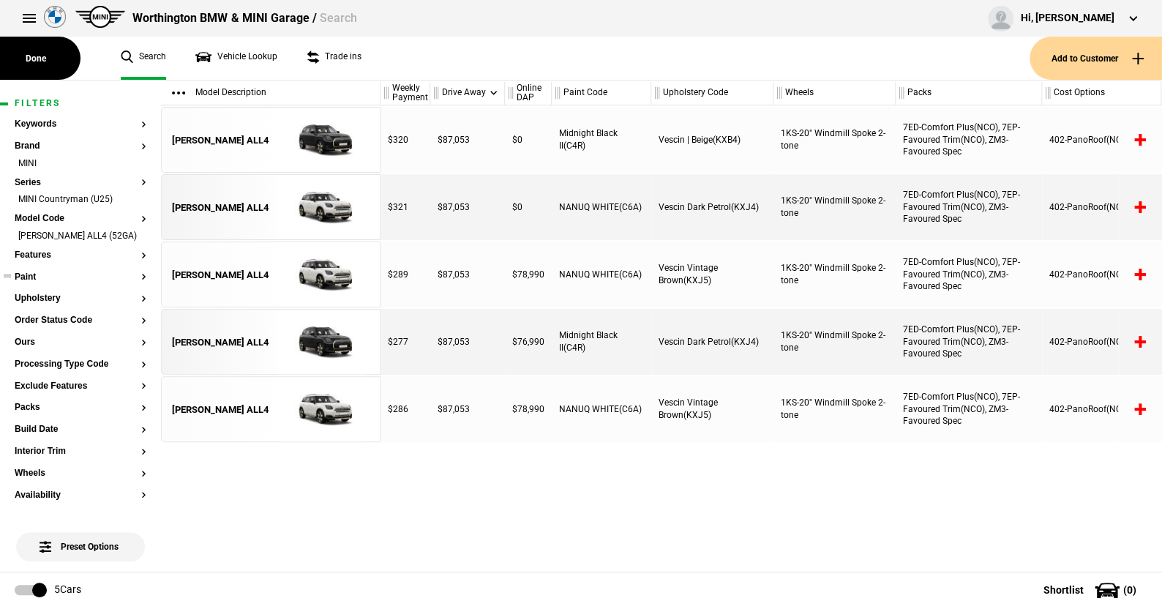
click at [34, 282] on button "Paint" at bounding box center [81, 277] width 132 height 10
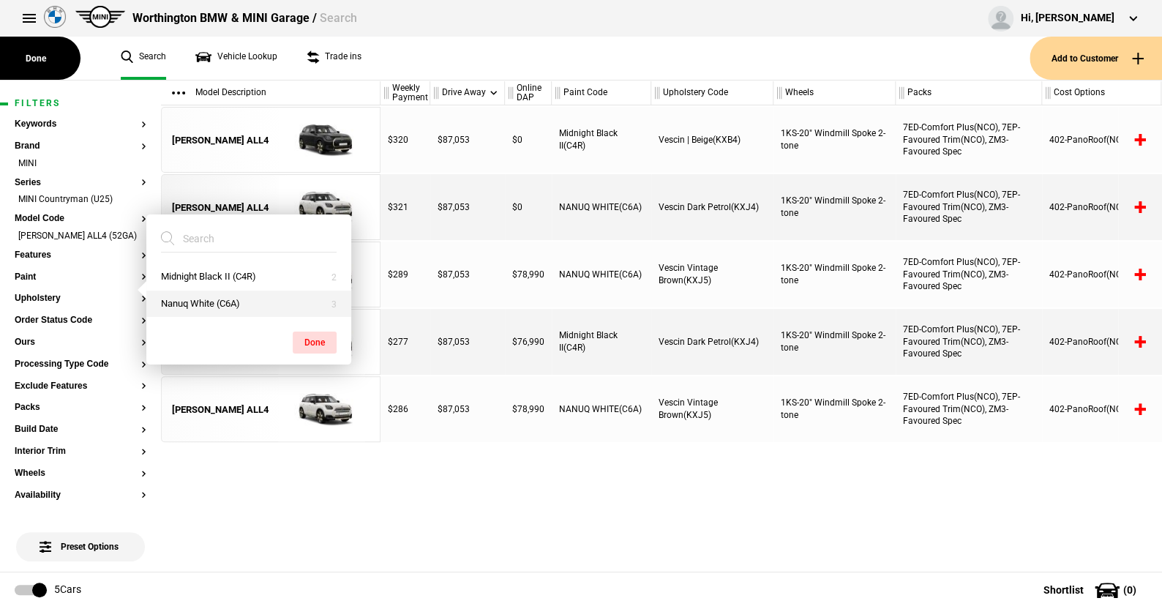
click at [195, 302] on button "Nanuq White (C6A)" at bounding box center [248, 304] width 205 height 27
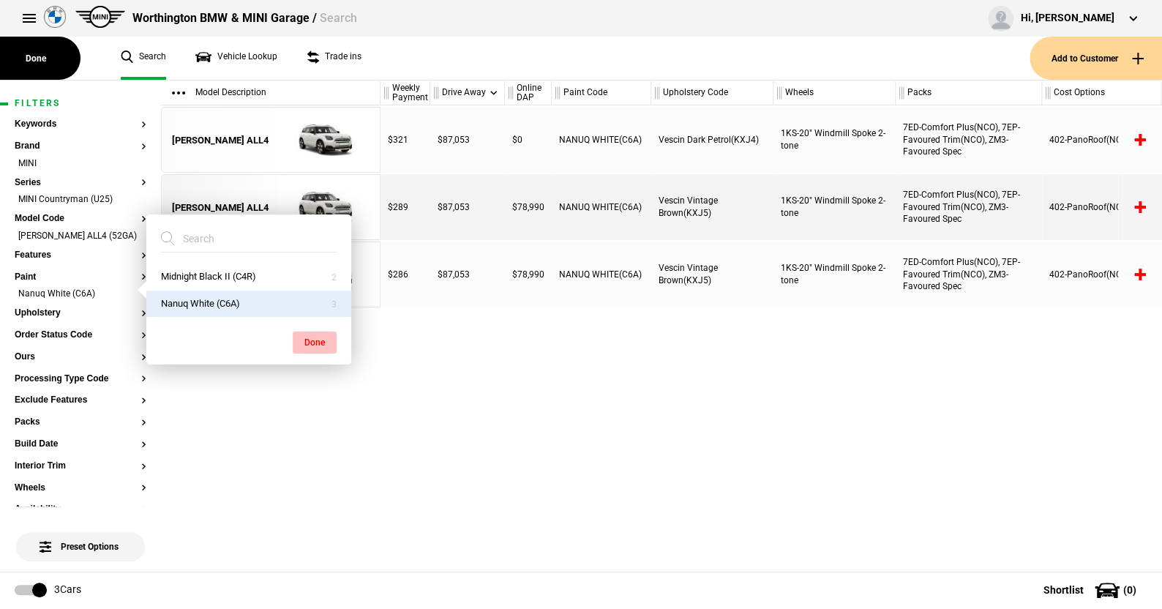
click at [310, 337] on button "Done" at bounding box center [315, 343] width 44 height 22
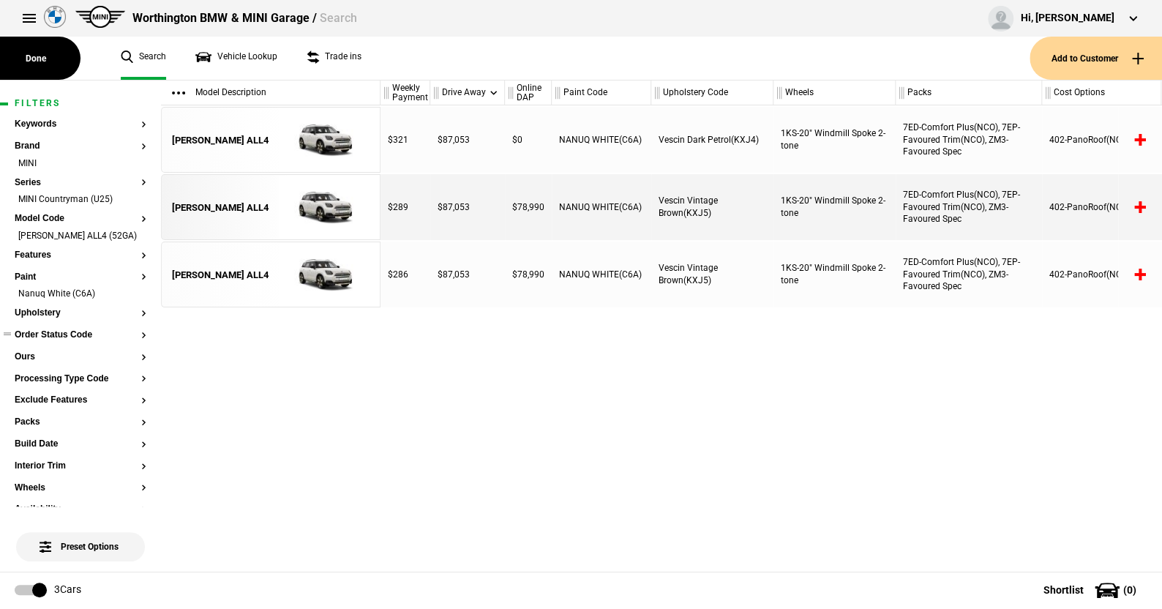
click at [58, 340] on button "Order Status Code" at bounding box center [81, 335] width 132 height 10
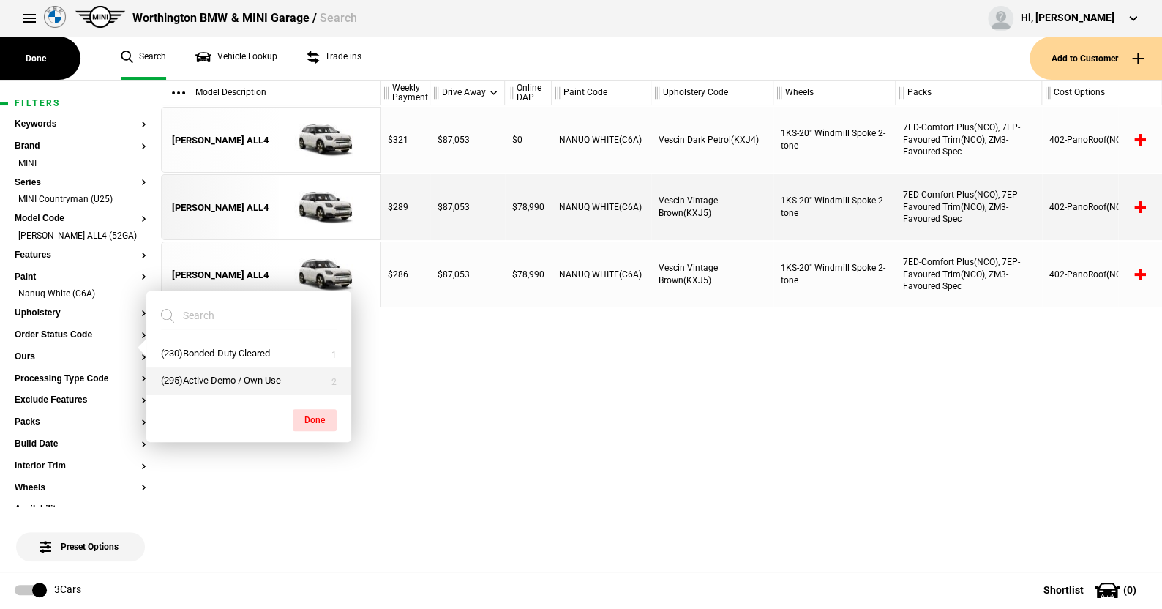
click at [211, 378] on button "(295)Active Demo / Own Use" at bounding box center [248, 380] width 205 height 27
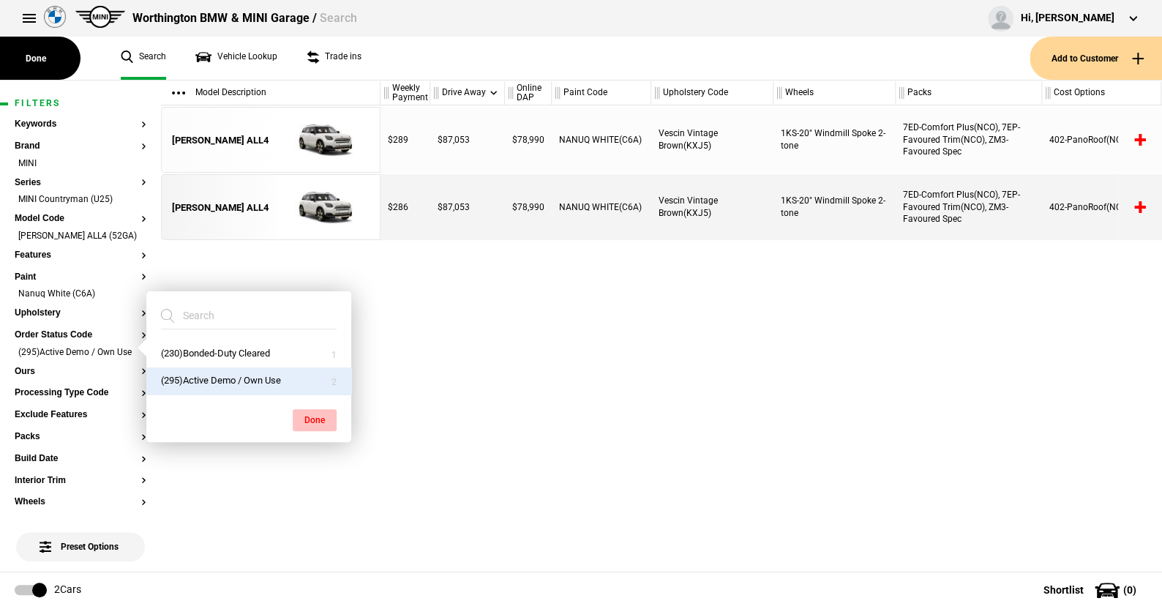
click at [317, 414] on button "Done" at bounding box center [315, 420] width 44 height 22
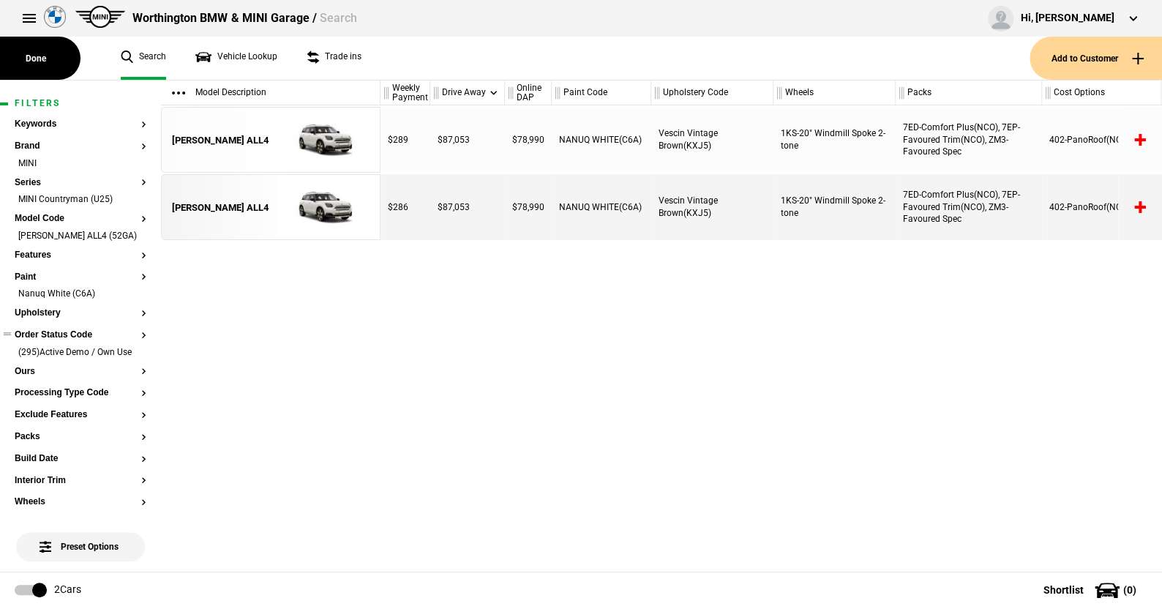
click at [55, 340] on button "Order Status Code" at bounding box center [81, 335] width 132 height 10
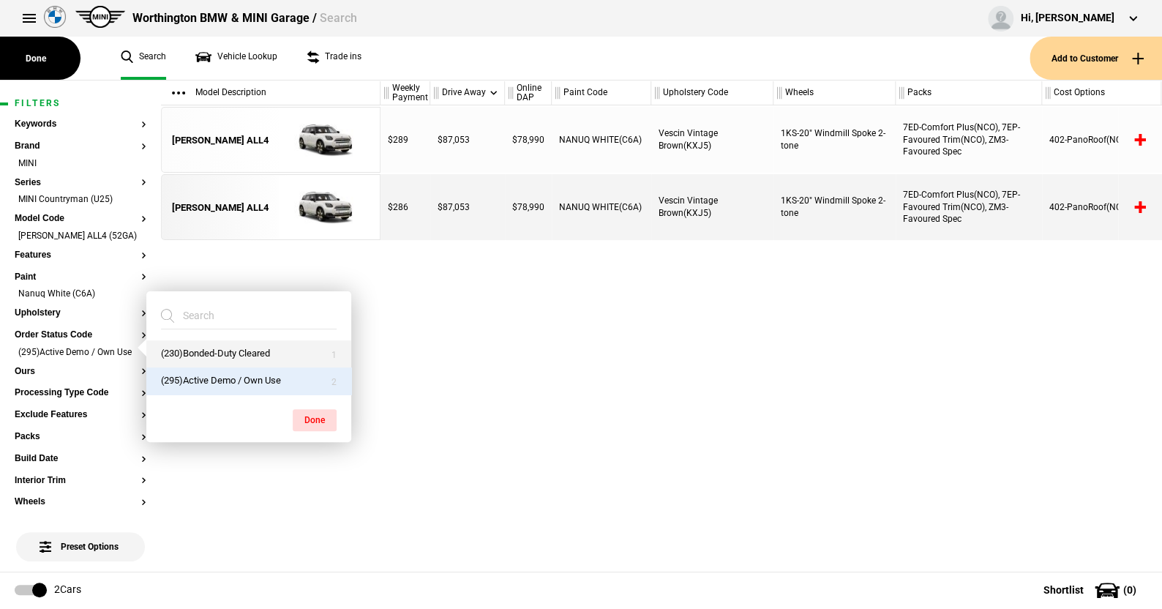
click at [222, 353] on button "(230)Bonded-Duty Cleared" at bounding box center [248, 353] width 205 height 27
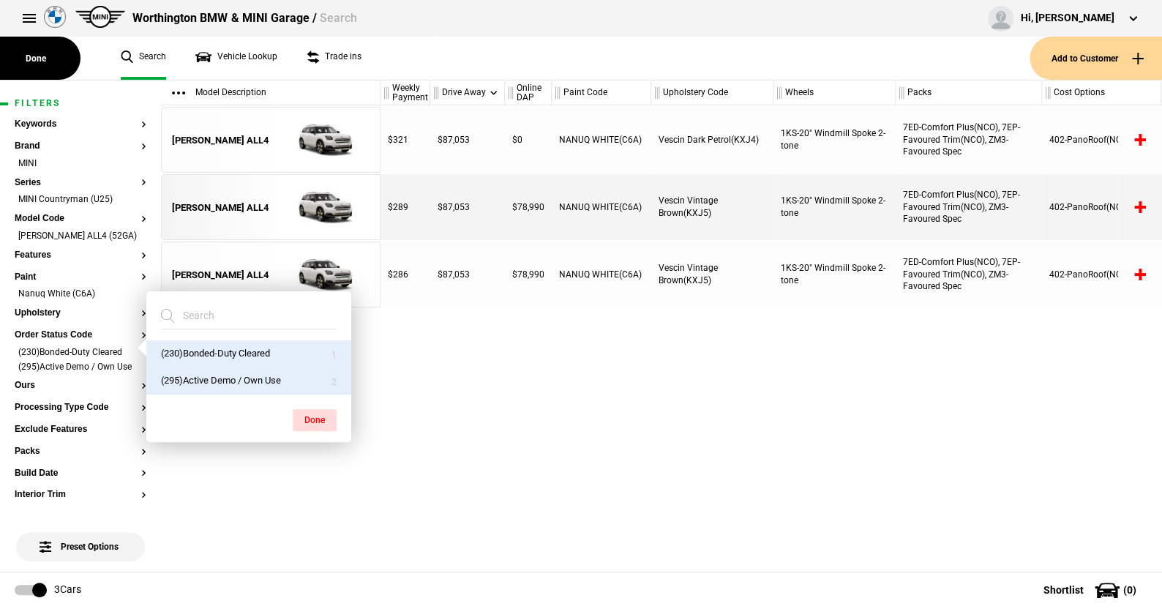
click at [225, 350] on button "(230)Bonded-Duty Cleared" at bounding box center [248, 353] width 205 height 27
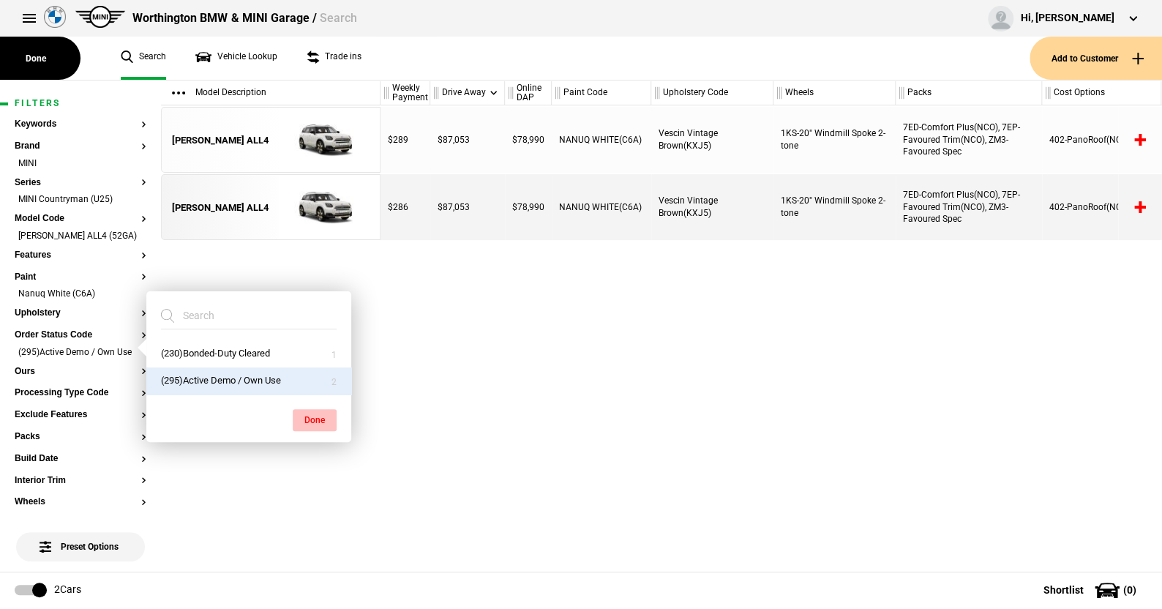
click at [308, 417] on button "Done" at bounding box center [315, 420] width 44 height 22
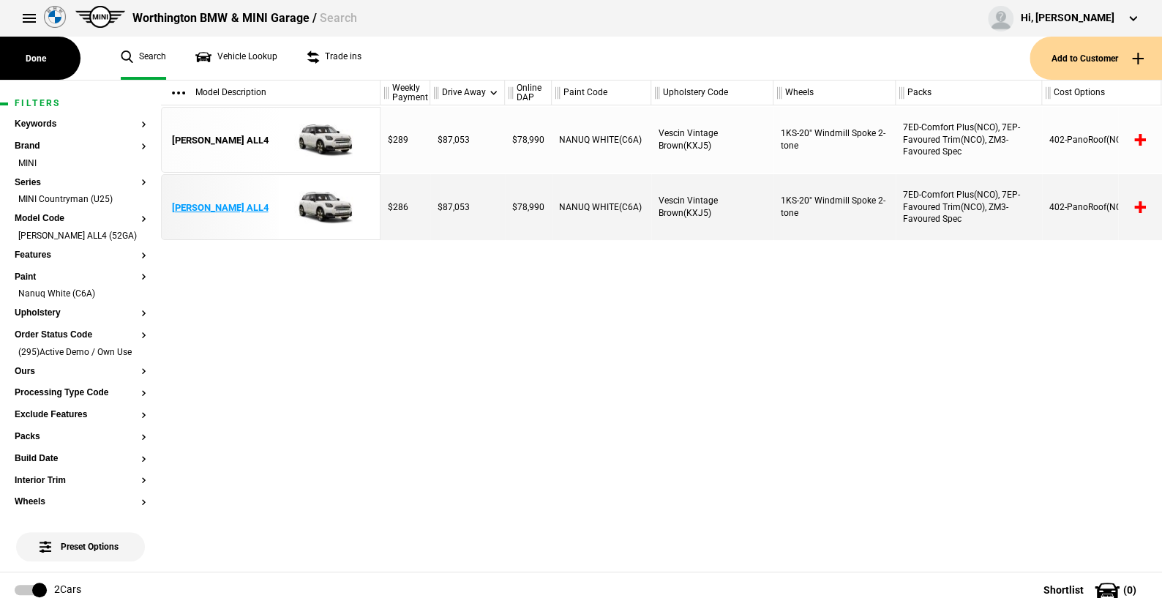
click at [323, 204] on img at bounding box center [322, 208] width 102 height 66
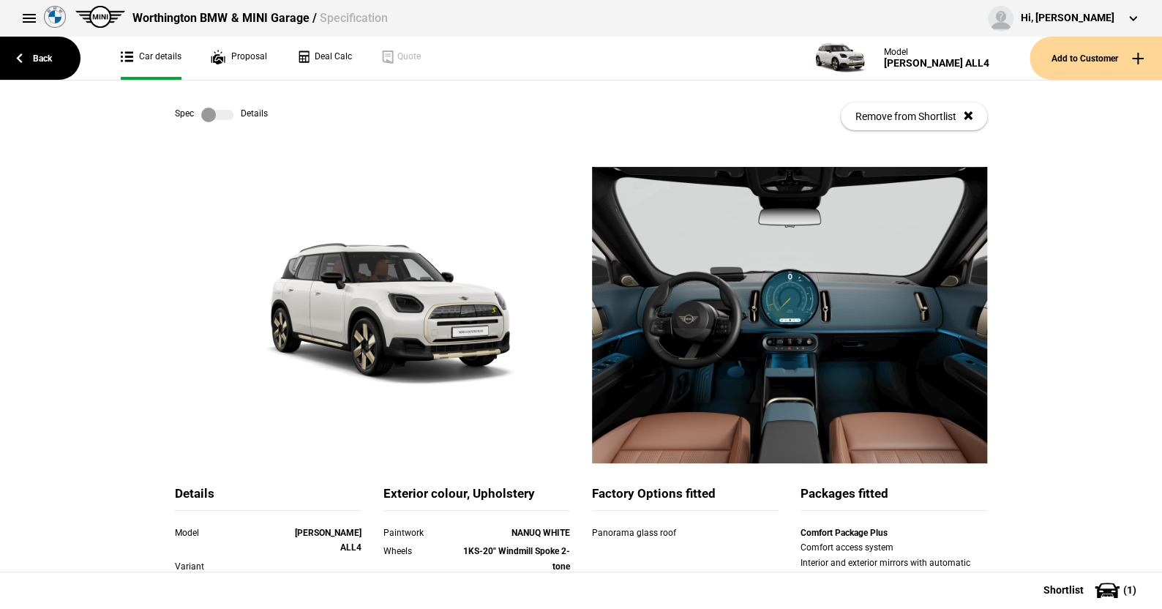
click at [222, 113] on label at bounding box center [217, 115] width 32 height 15
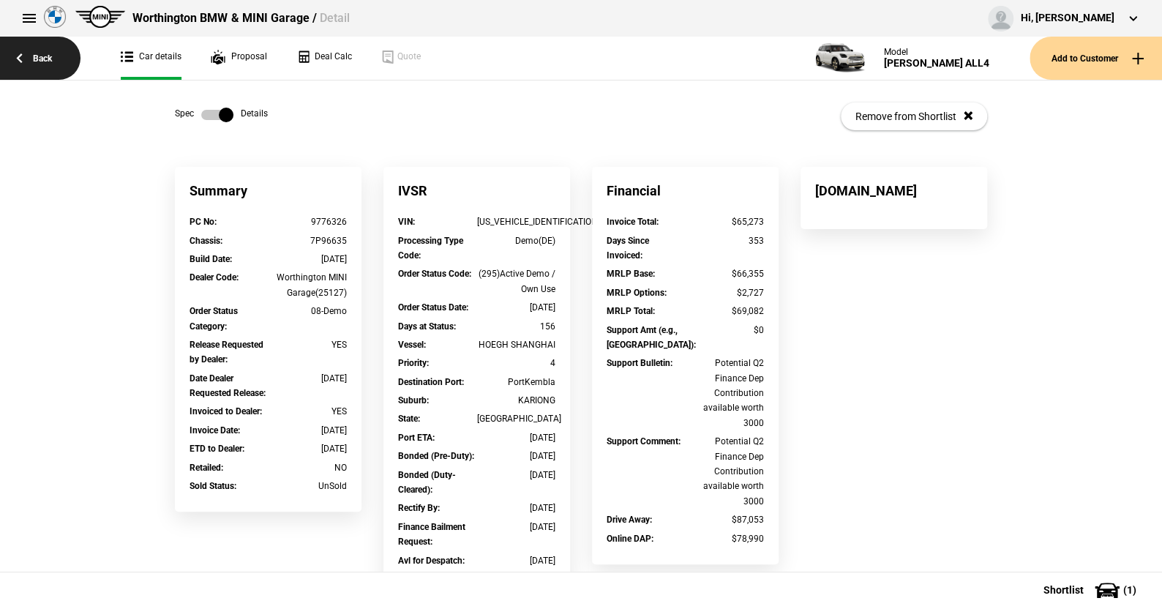
click at [45, 56] on link "Back" at bounding box center [40, 58] width 80 height 43
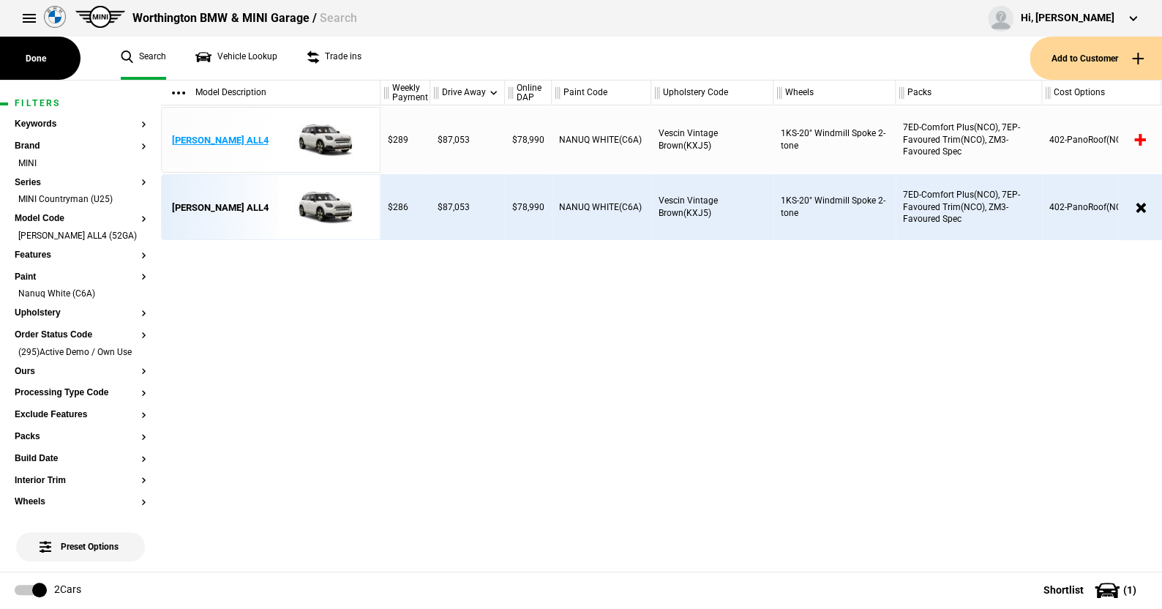
click at [324, 136] on img at bounding box center [322, 141] width 102 height 66
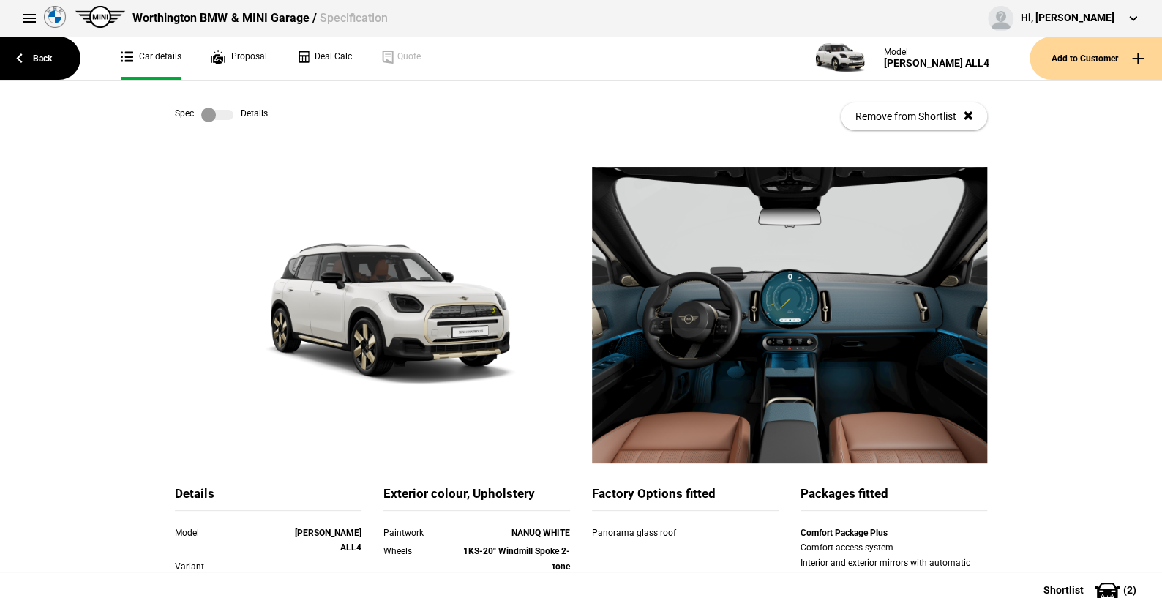
click at [222, 111] on label at bounding box center [217, 115] width 32 height 15
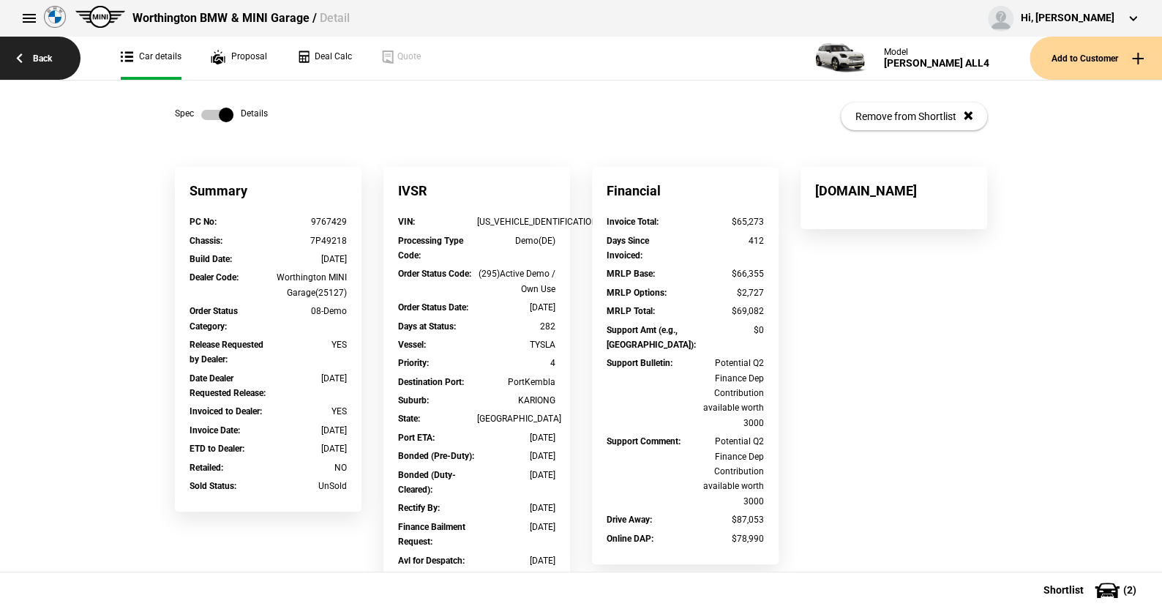
click at [45, 54] on link "Back" at bounding box center [40, 58] width 80 height 43
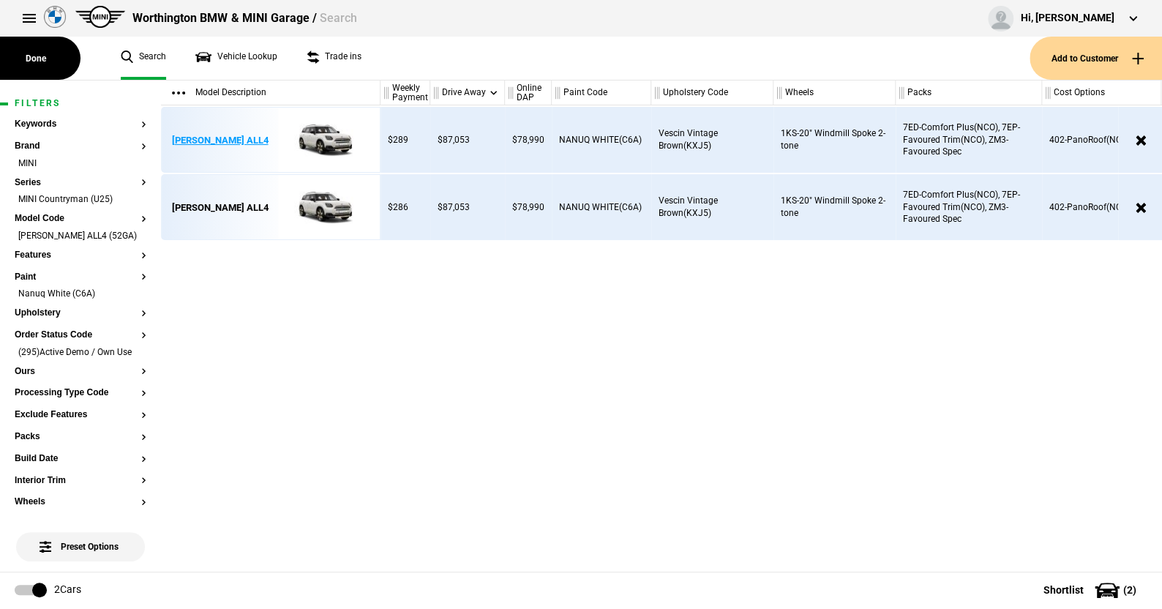
click at [326, 135] on img at bounding box center [322, 141] width 102 height 66
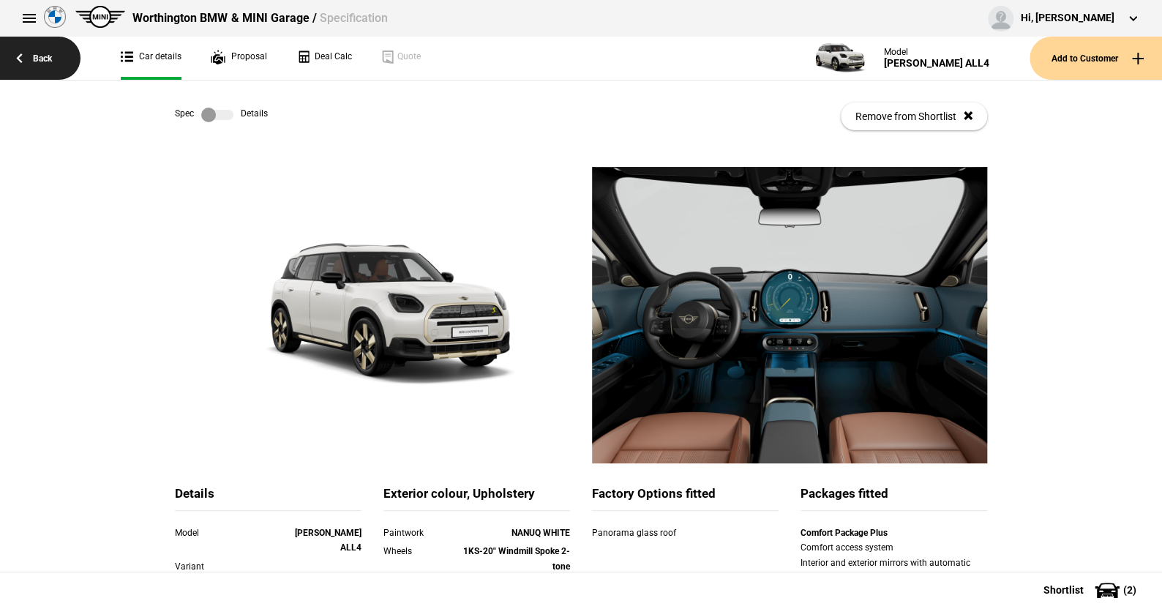
click at [34, 50] on link "Back" at bounding box center [40, 58] width 80 height 43
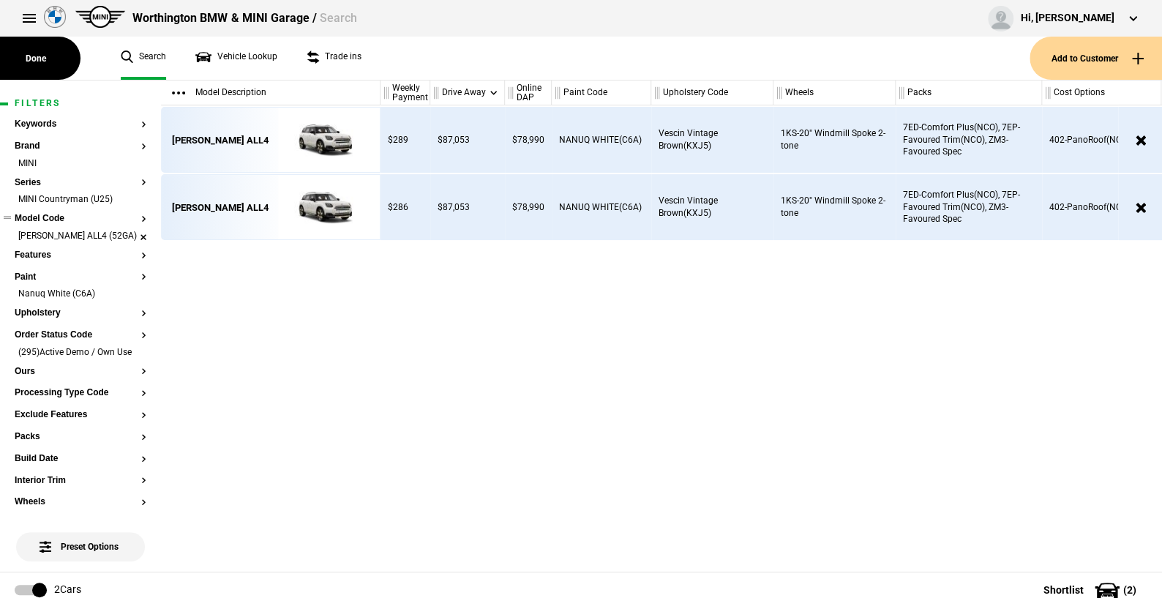
click at [132, 240] on li "Countryman SE ALL4 (52GA)" at bounding box center [81, 237] width 132 height 15
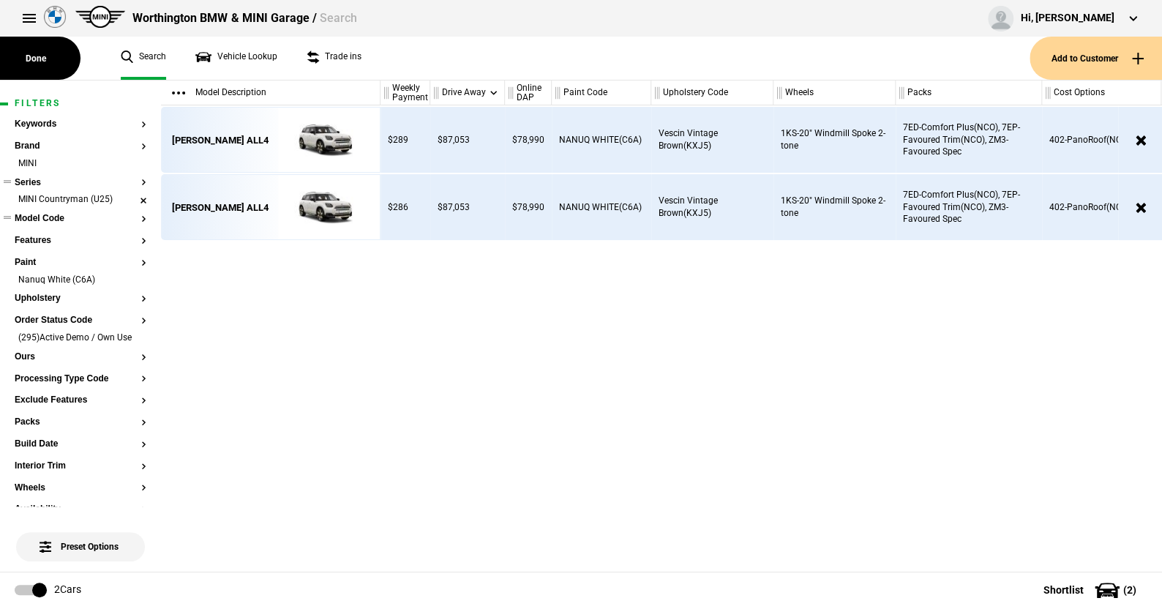
click at [130, 199] on li "MINI Countryman (U25)" at bounding box center [81, 200] width 132 height 15
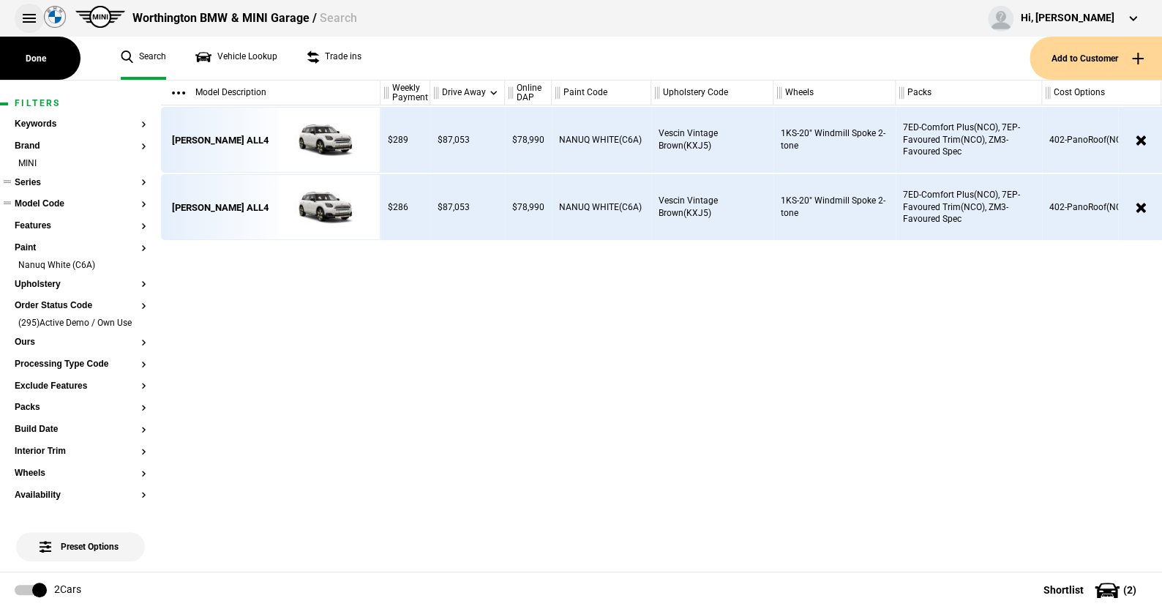
click at [28, 14] on button at bounding box center [29, 18] width 29 height 29
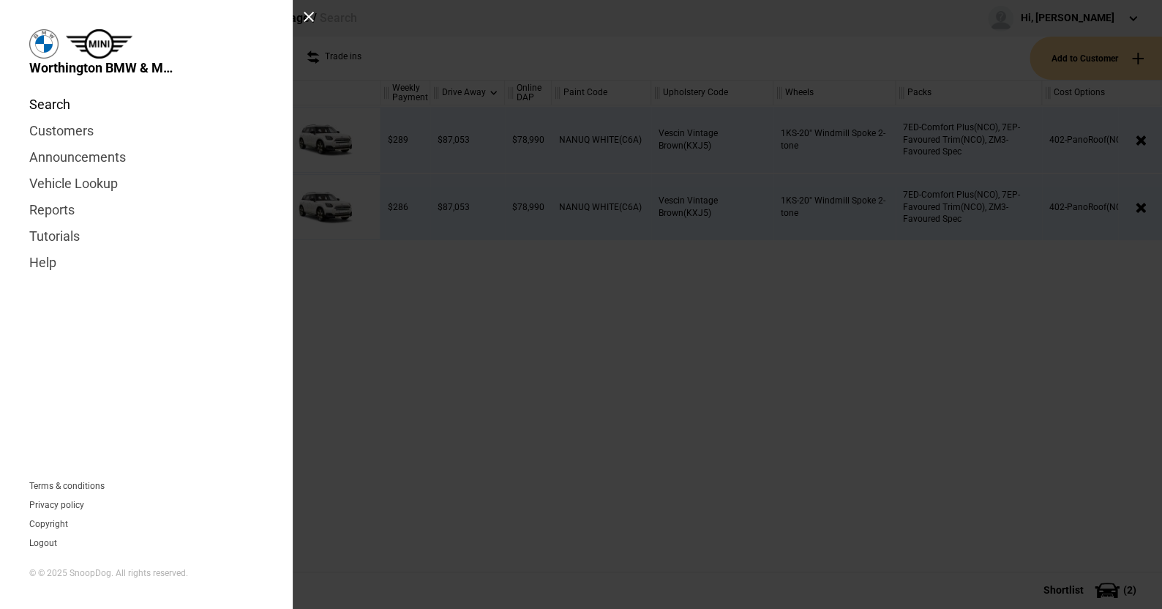
click at [57, 103] on link "Search" at bounding box center [146, 104] width 234 height 26
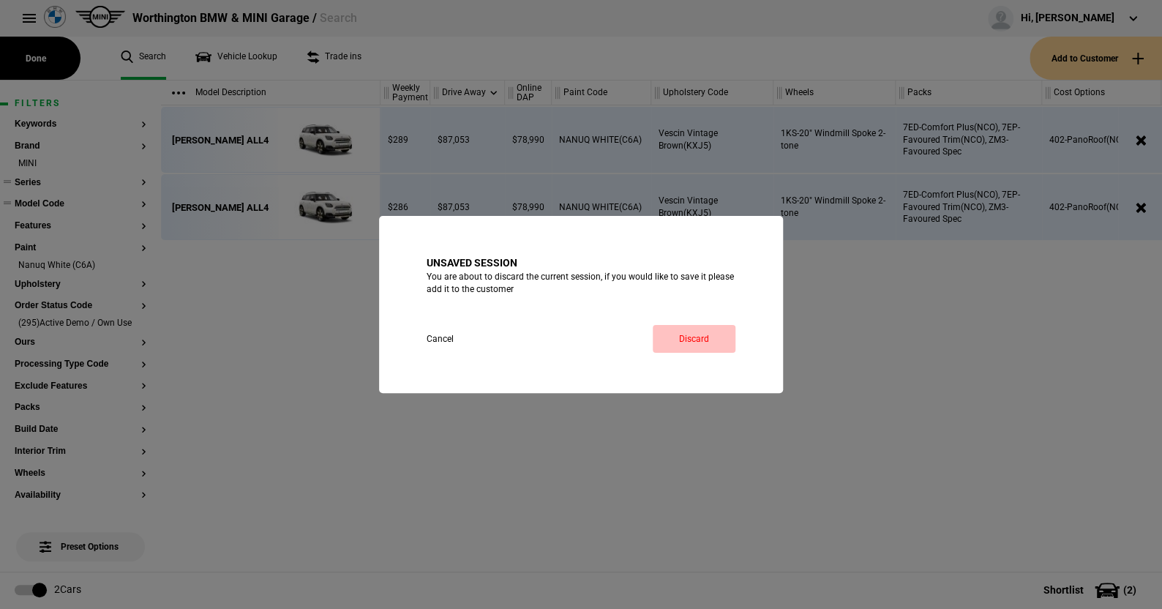
click at [692, 336] on link "Discard" at bounding box center [694, 339] width 83 height 28
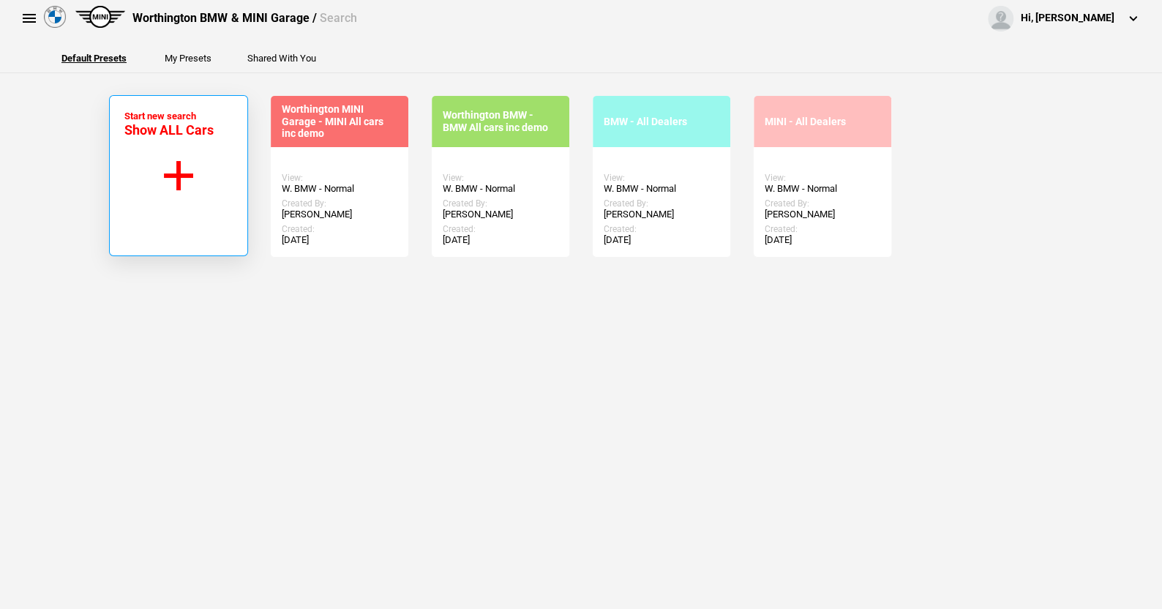
click at [176, 174] on button "Start new search Show ALL Cars" at bounding box center [178, 175] width 139 height 161
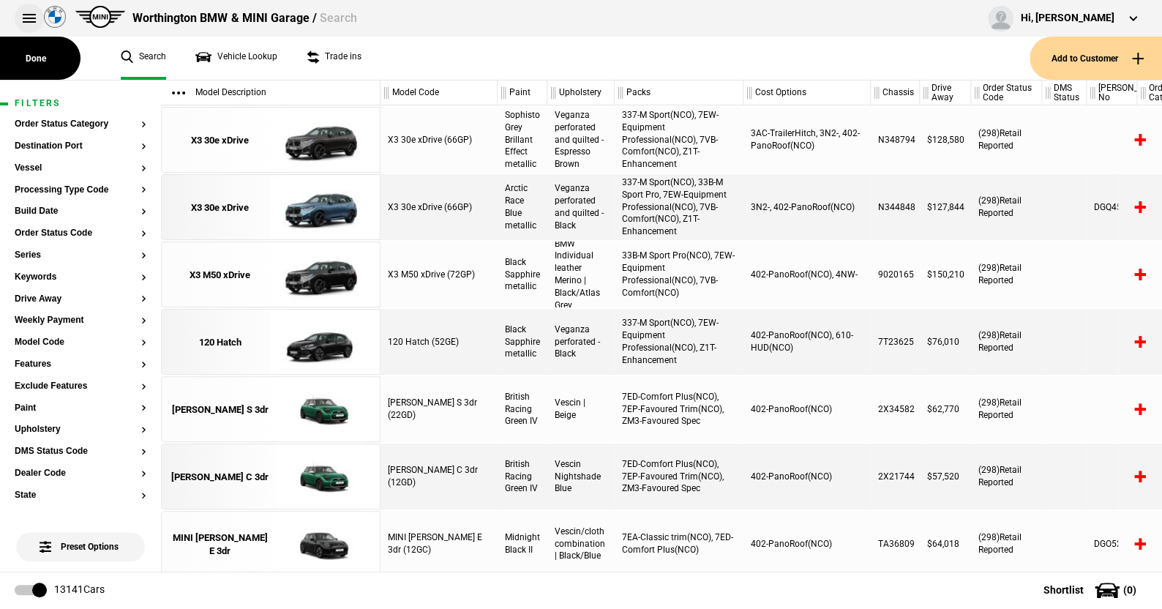
click at [22, 13] on button at bounding box center [29, 18] width 29 height 29
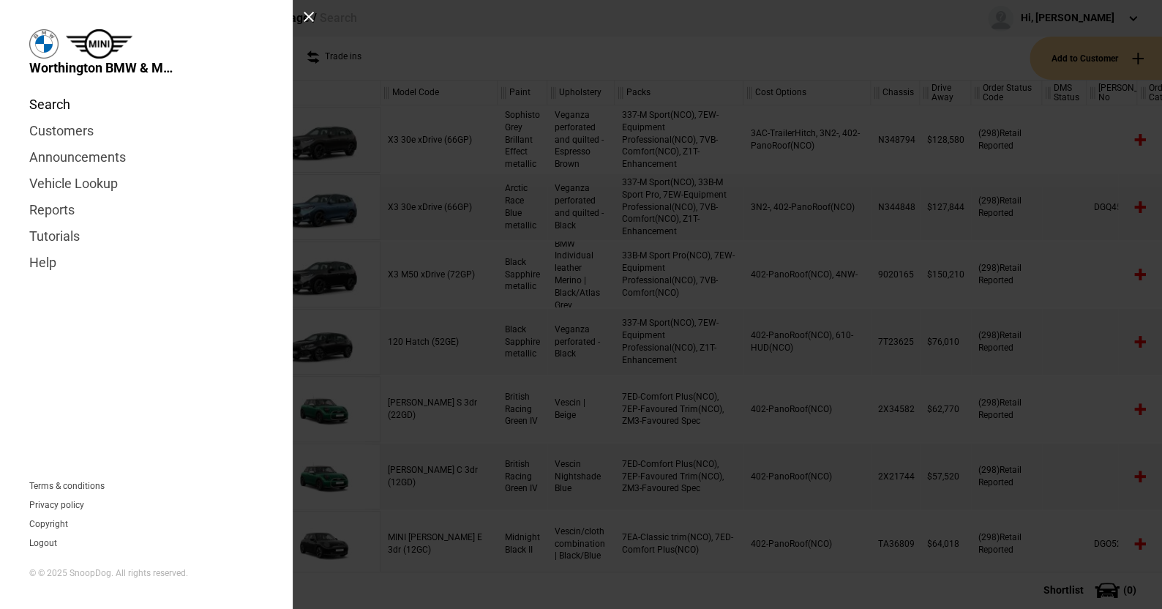
click at [56, 97] on link "Search" at bounding box center [146, 104] width 234 height 26
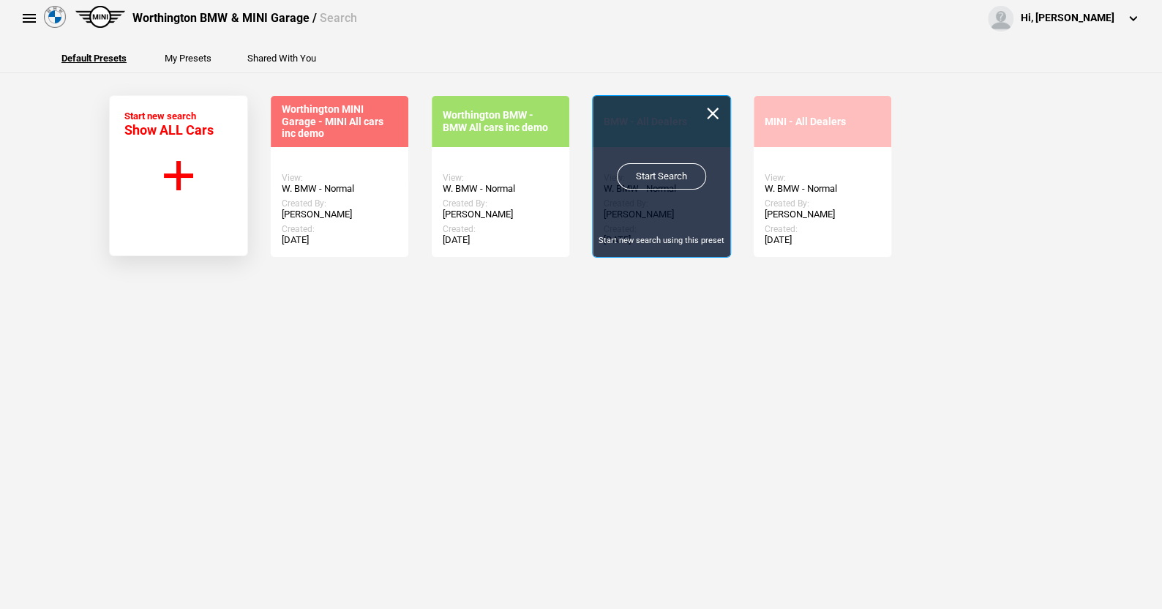
click at [651, 168] on link "Start Search" at bounding box center [661, 176] width 89 height 26
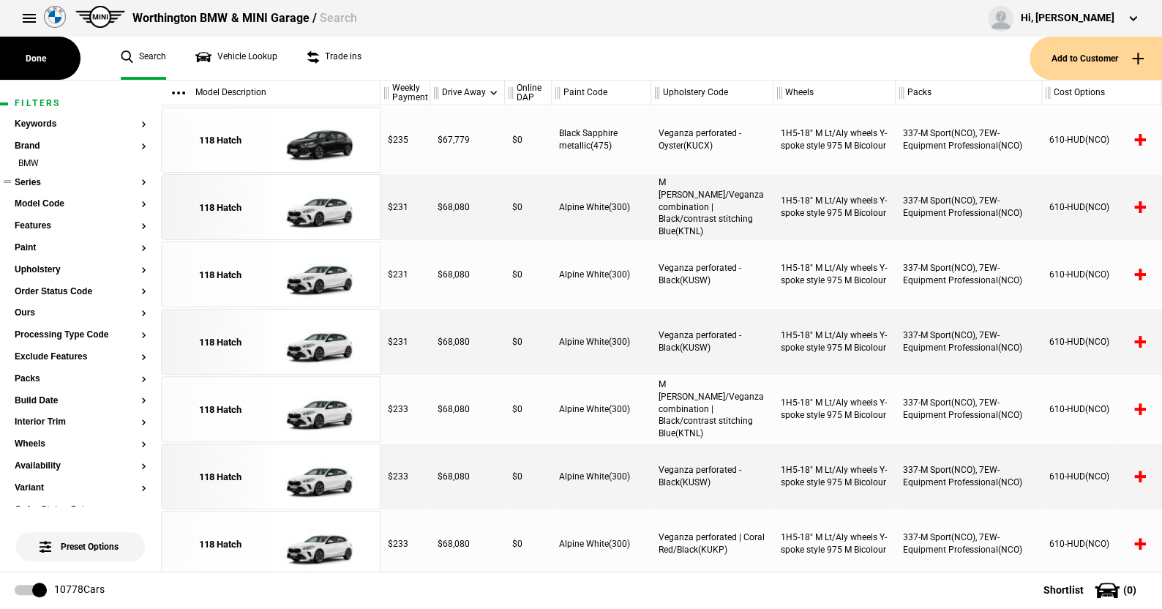
click at [30, 183] on button "Series" at bounding box center [81, 183] width 132 height 10
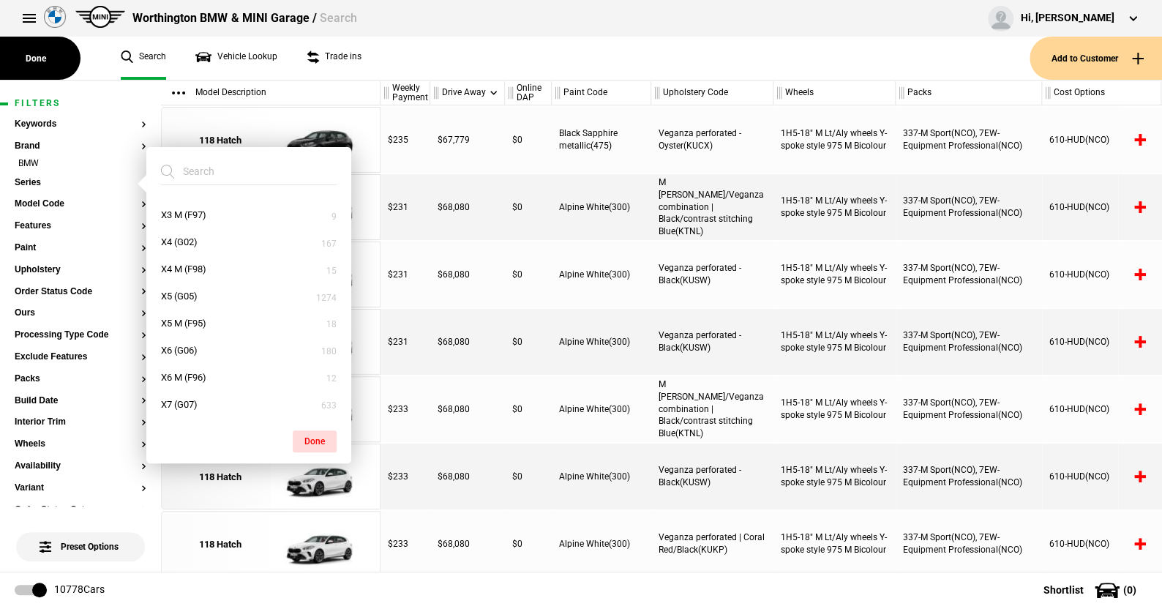
scroll to position [752, 0]
click at [191, 367] on button "XM (G09)" at bounding box center [248, 375] width 205 height 27
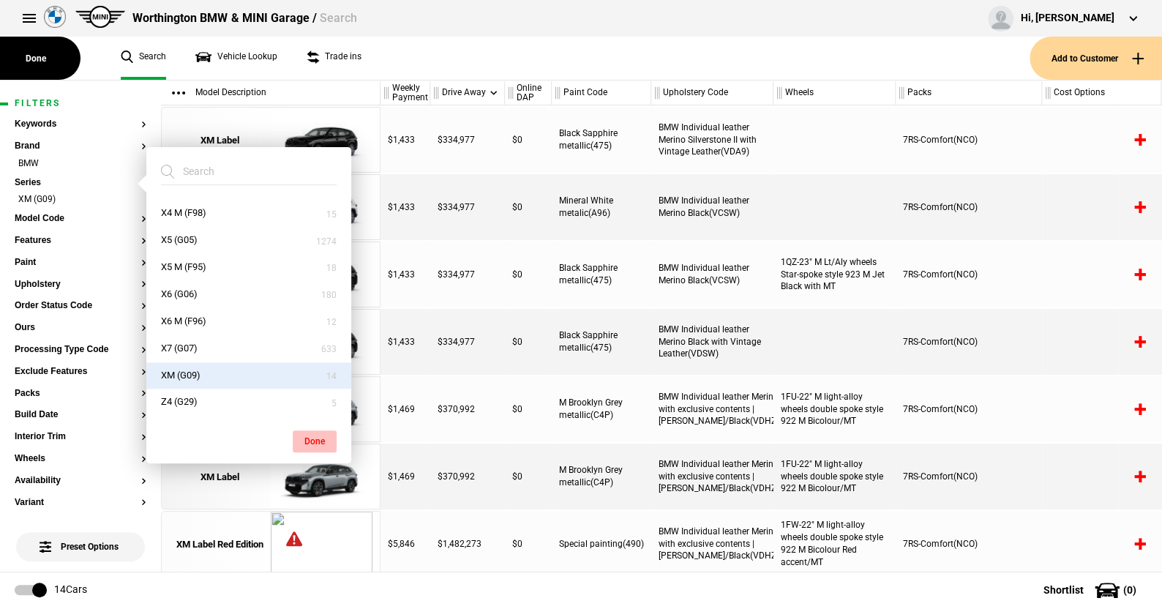
click at [313, 435] on button "Done" at bounding box center [315, 441] width 44 height 22
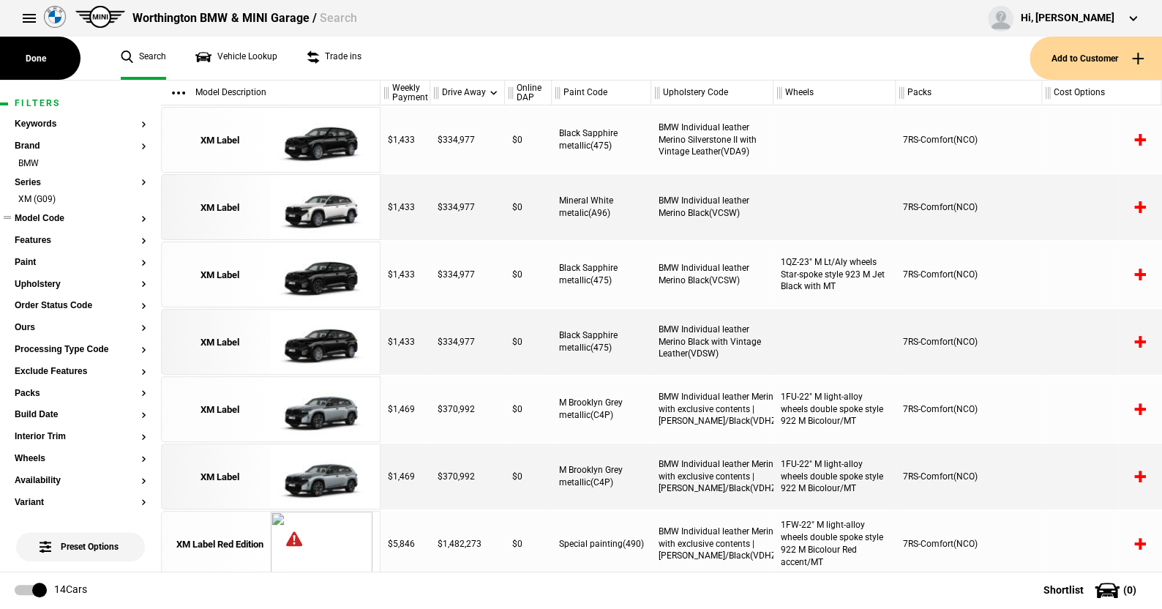
click at [52, 217] on button "Model Code" at bounding box center [81, 219] width 132 height 10
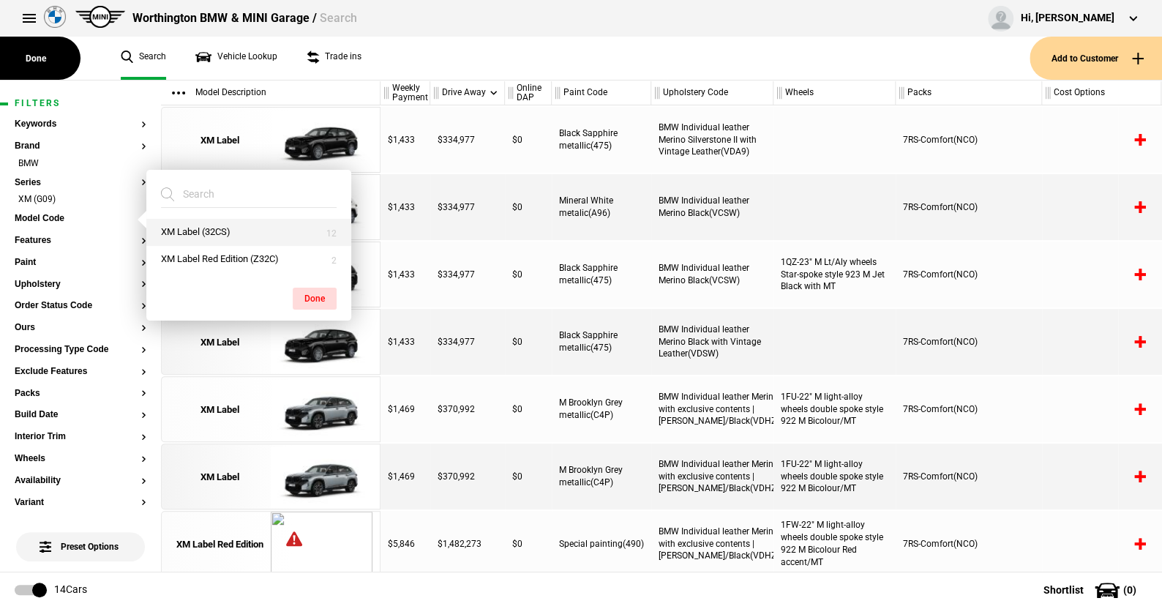
click at [191, 231] on button "XM Label (32CS)" at bounding box center [248, 232] width 205 height 27
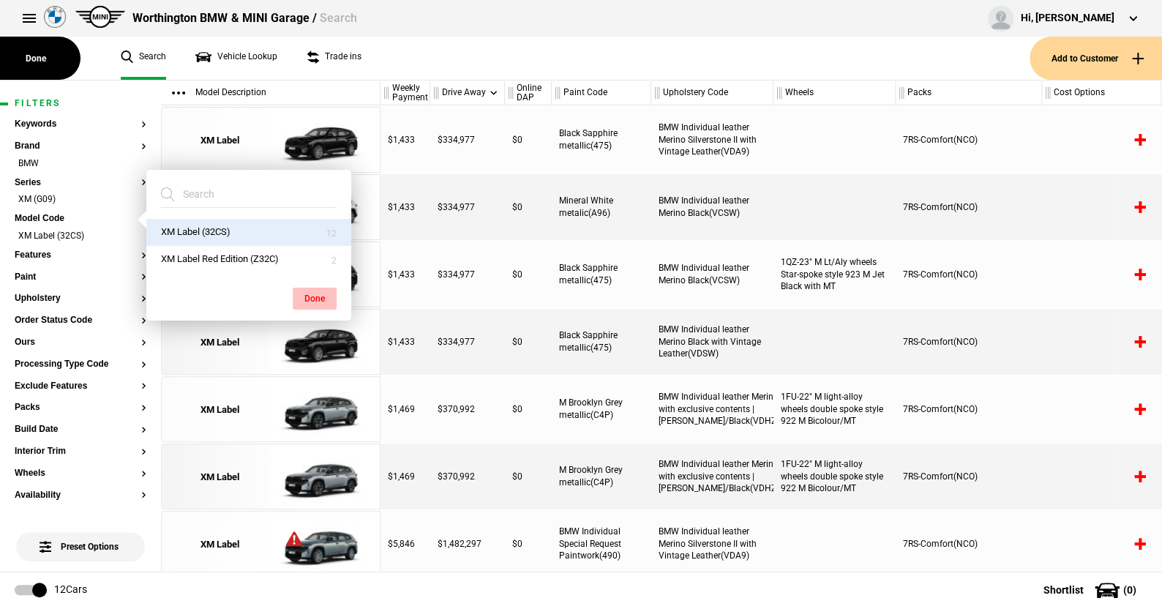
click at [314, 296] on button "Done" at bounding box center [315, 299] width 44 height 22
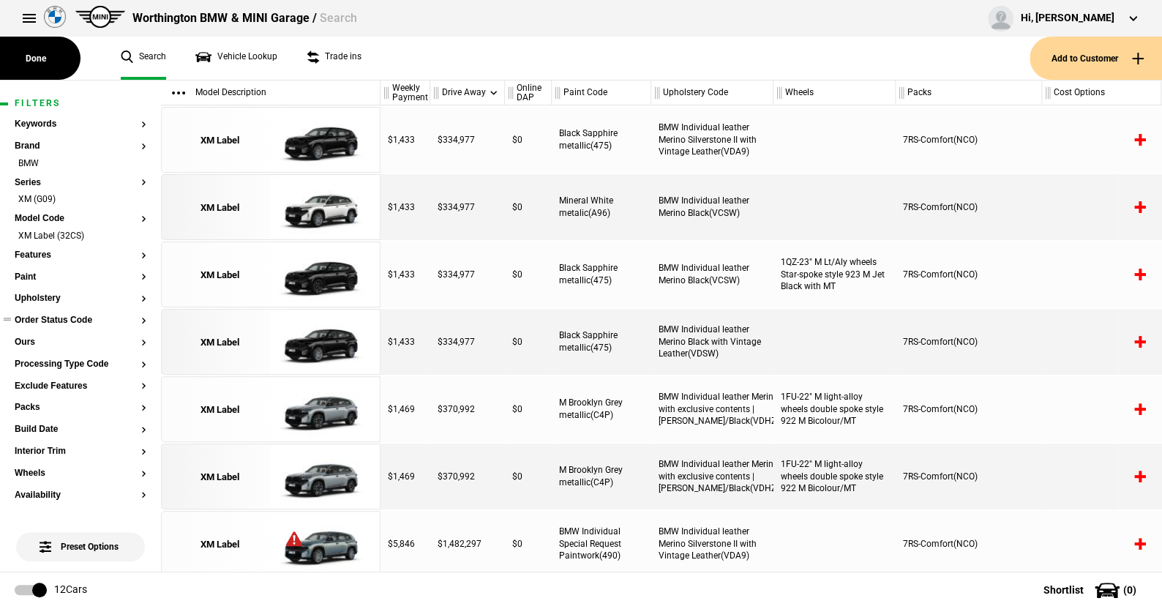
click at [71, 321] on button "Order Status Code" at bounding box center [81, 320] width 132 height 10
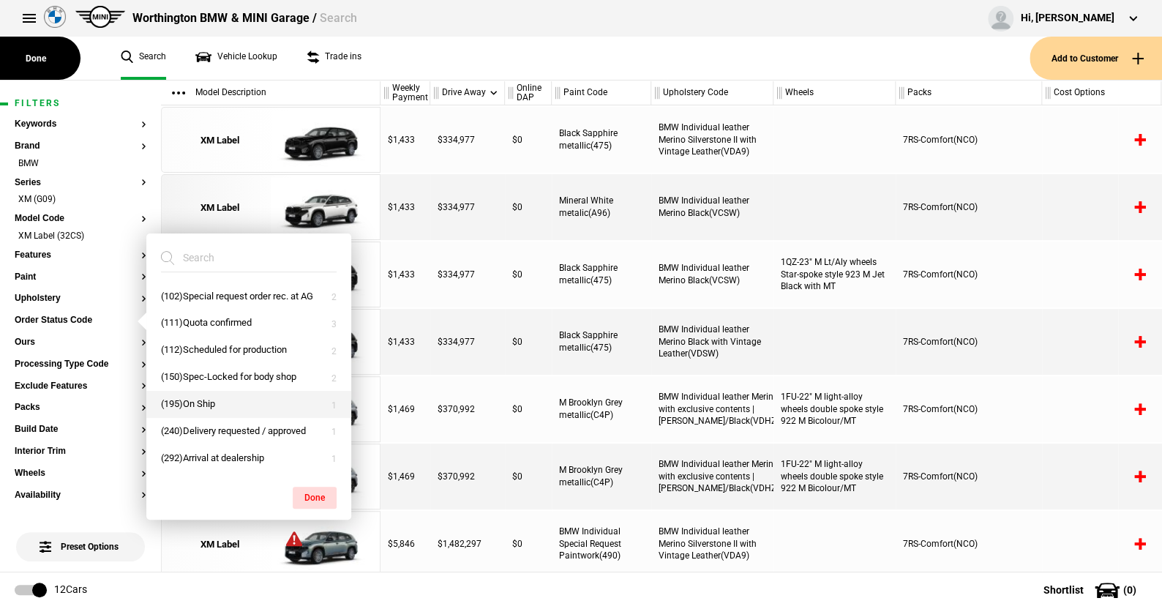
click at [194, 397] on button "(195)On Ship" at bounding box center [248, 404] width 205 height 27
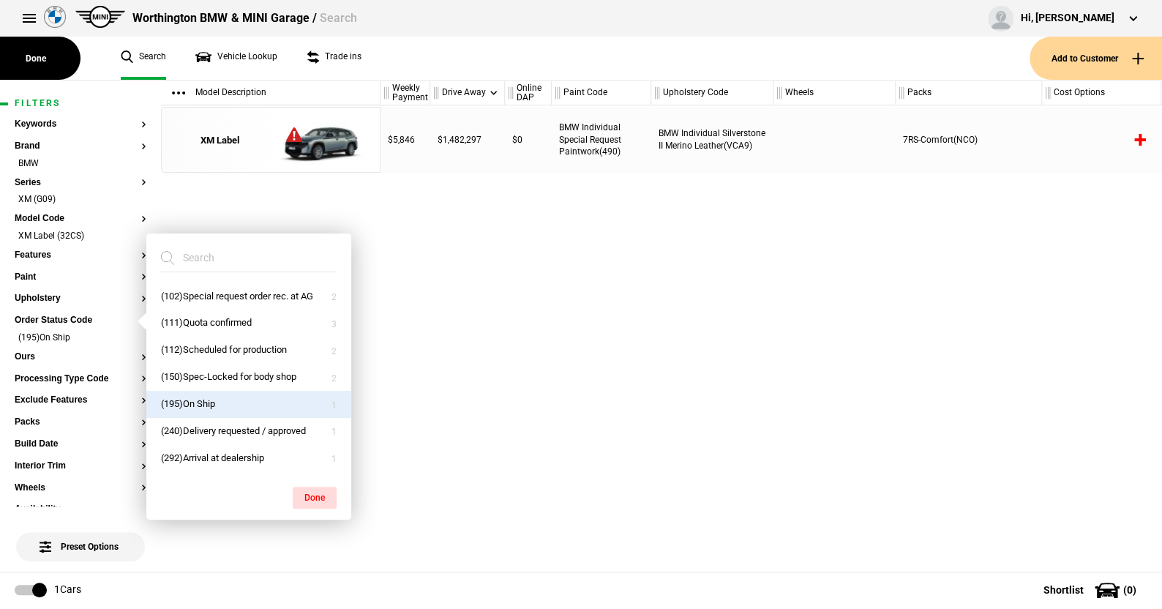
click at [194, 397] on button "(195)On Ship" at bounding box center [248, 404] width 205 height 27
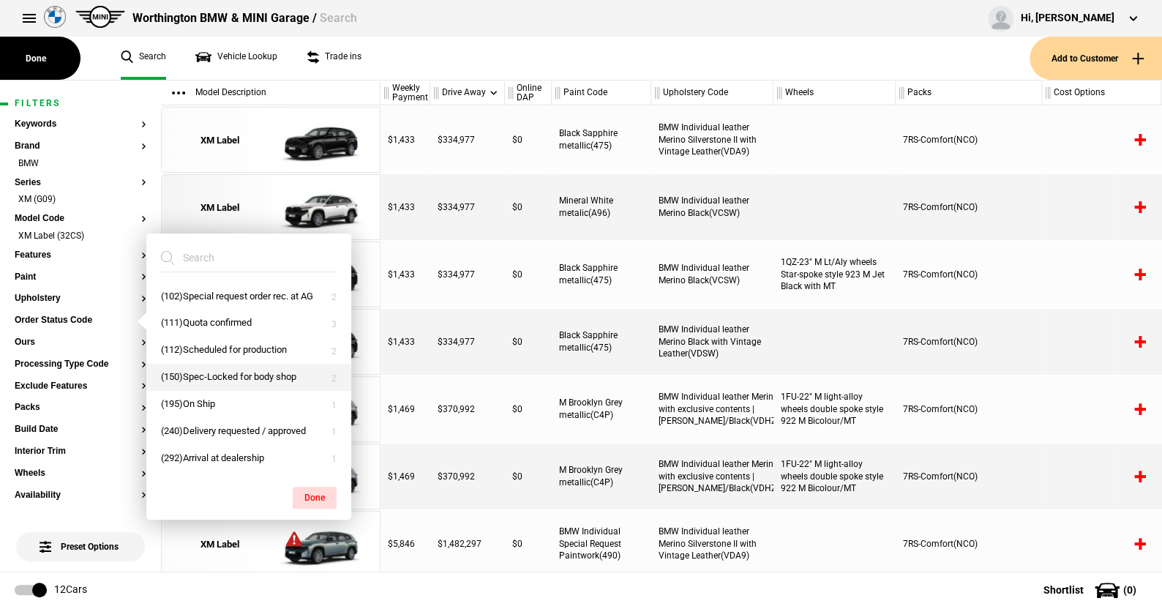
click at [195, 370] on button "(150)Spec-Locked for body shop" at bounding box center [248, 377] width 205 height 27
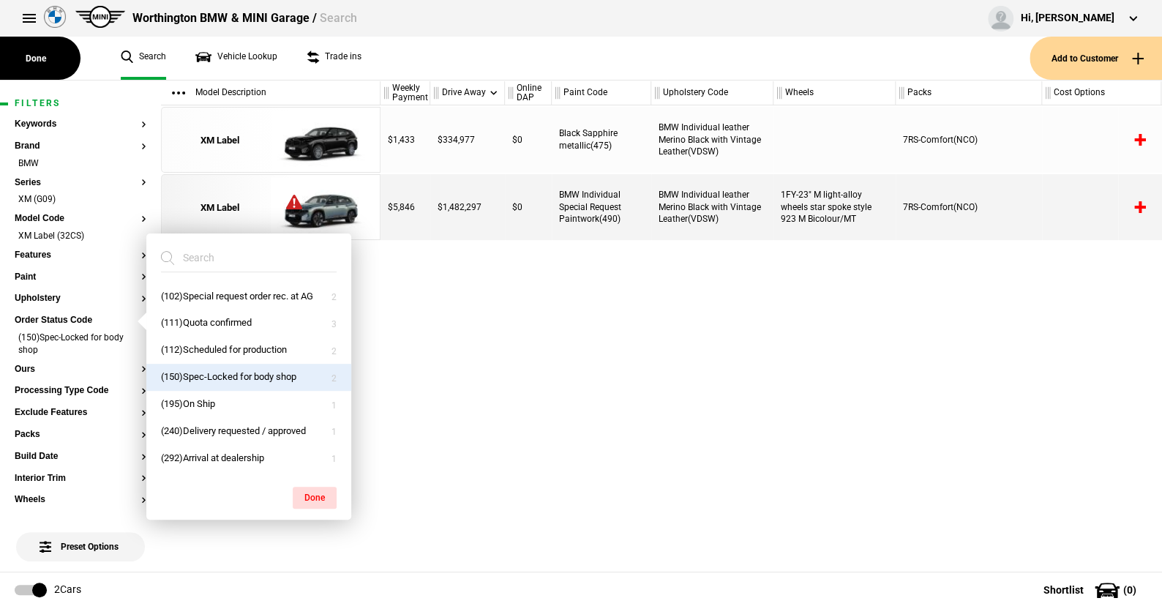
click at [195, 370] on button "(150)Spec-Locked for body shop" at bounding box center [248, 377] width 205 height 27
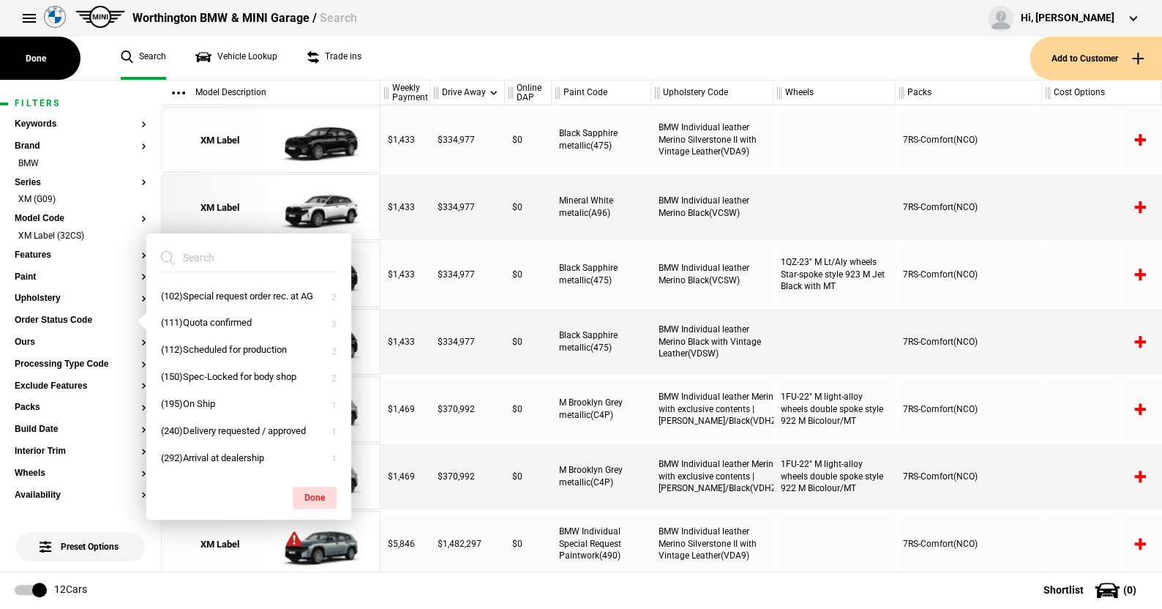
click at [392, 61] on ul "Search Vehicle Lookup Trade ins" at bounding box center [568, 58] width 924 height 43
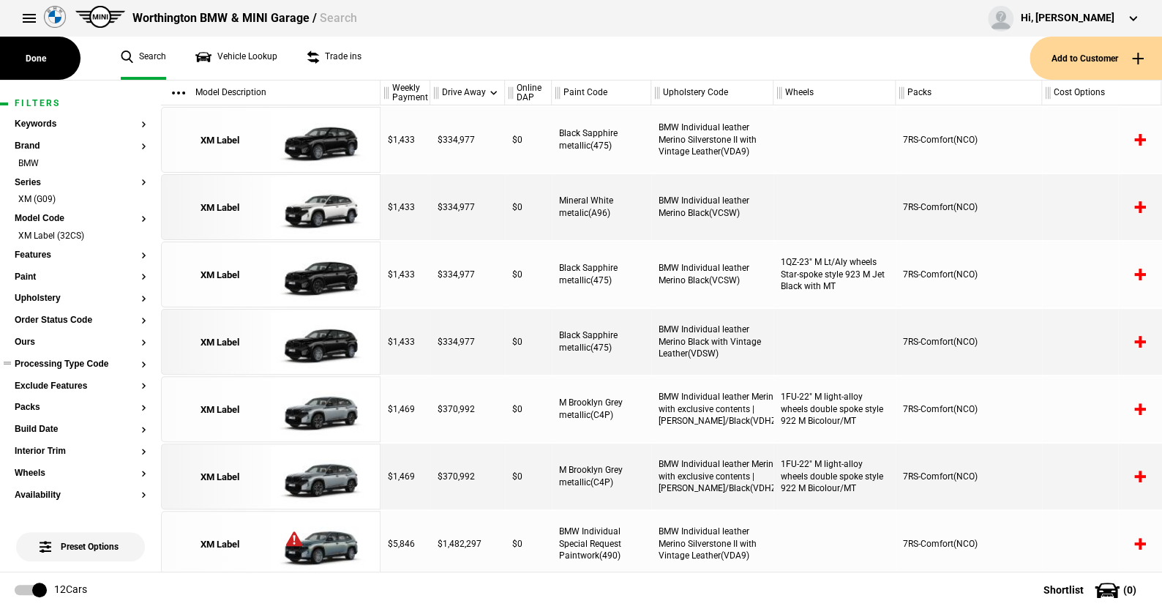
click at [71, 365] on button "Processing Type Code" at bounding box center [81, 364] width 132 height 10
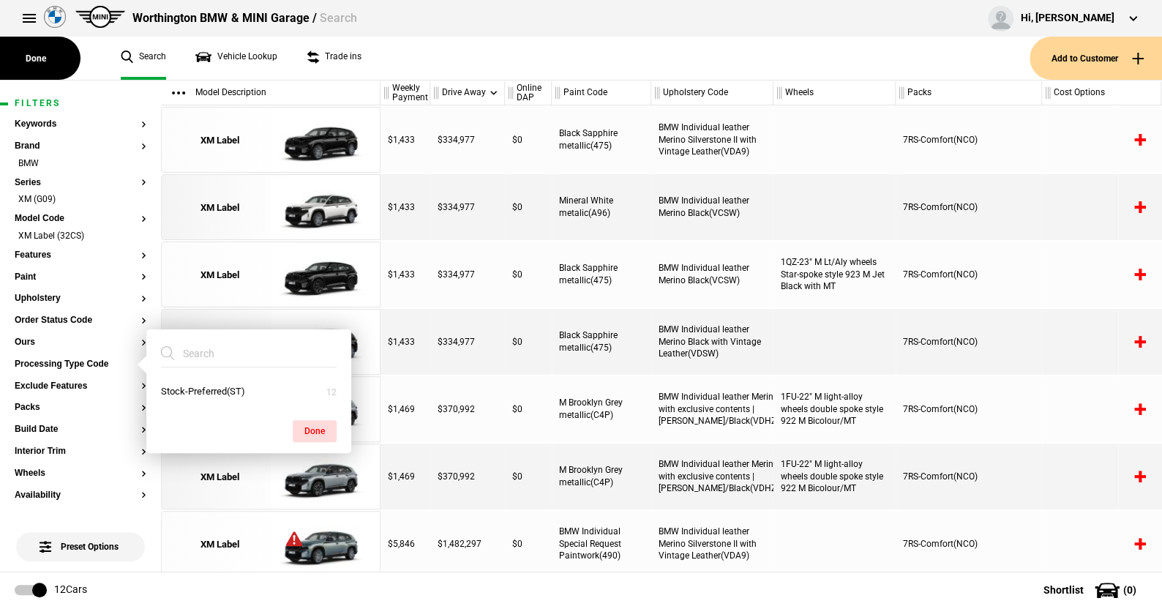
click at [406, 61] on ul "Search Vehicle Lookup Trade ins" at bounding box center [568, 58] width 924 height 43
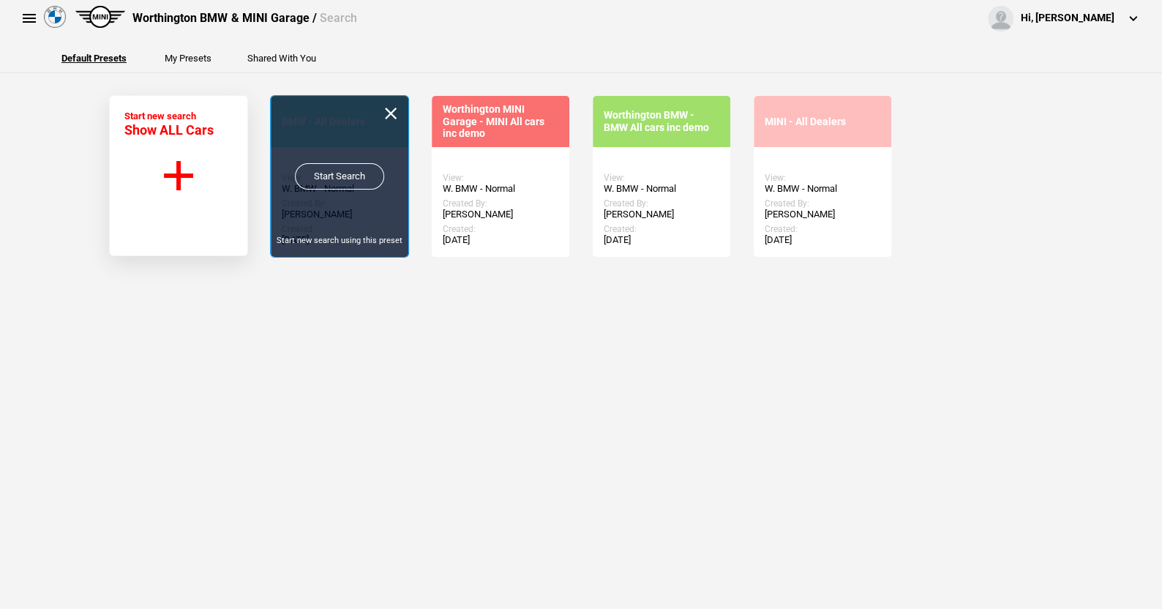
click at [331, 170] on link "Start Search" at bounding box center [339, 176] width 89 height 26
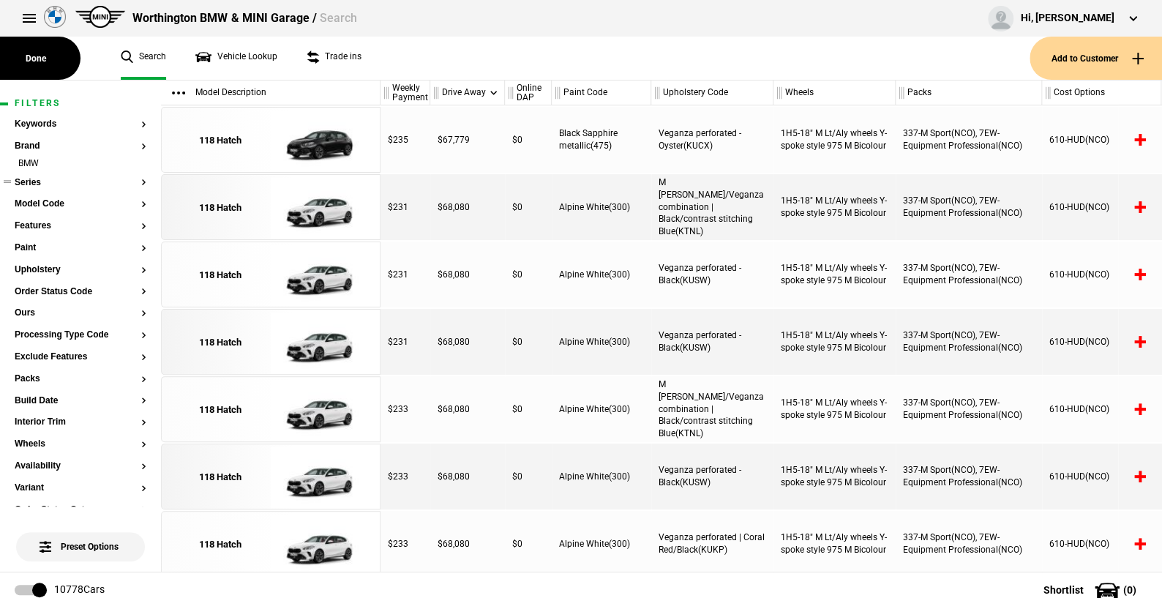
click at [31, 178] on button "Series" at bounding box center [81, 183] width 132 height 10
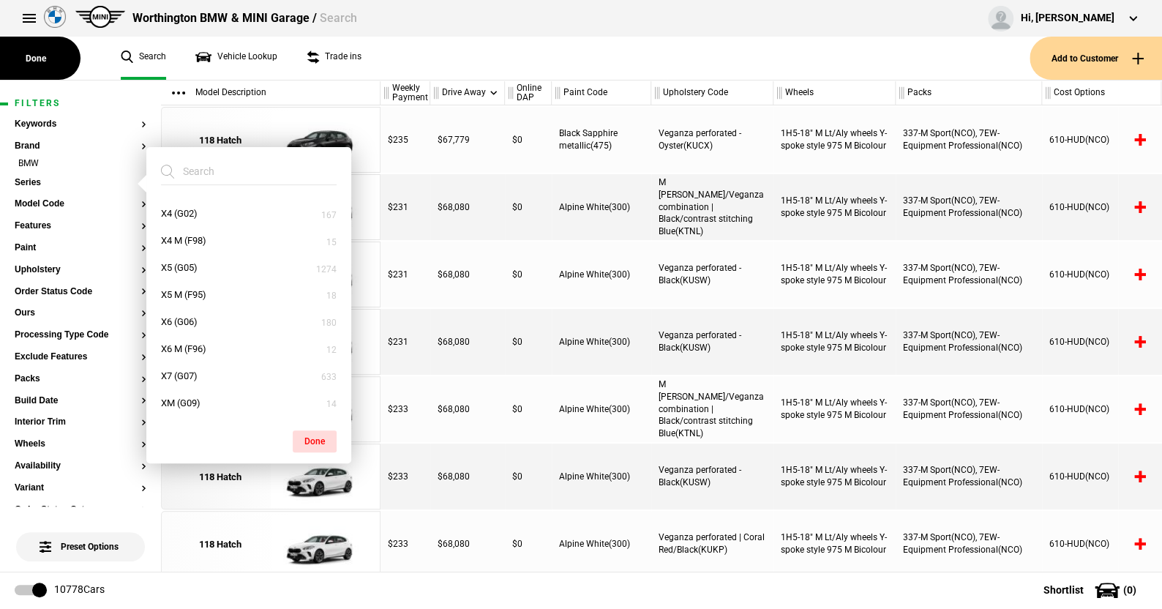
scroll to position [731, 0]
click at [192, 313] on button "X6 (G06)" at bounding box center [248, 315] width 205 height 27
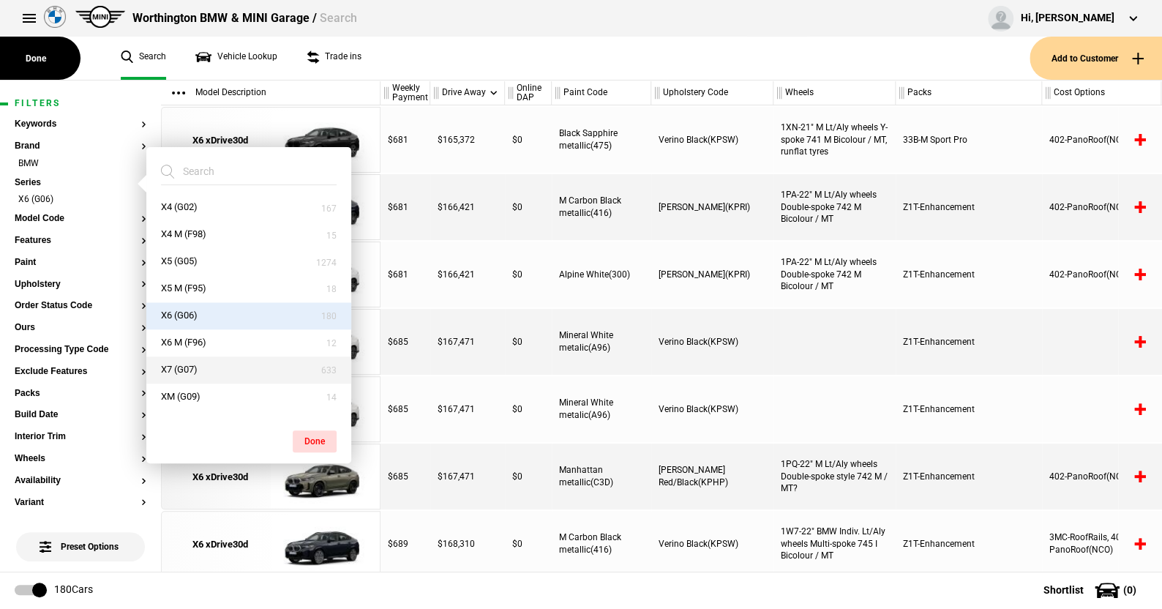
click at [184, 365] on button "X7 (G07)" at bounding box center [248, 369] width 205 height 27
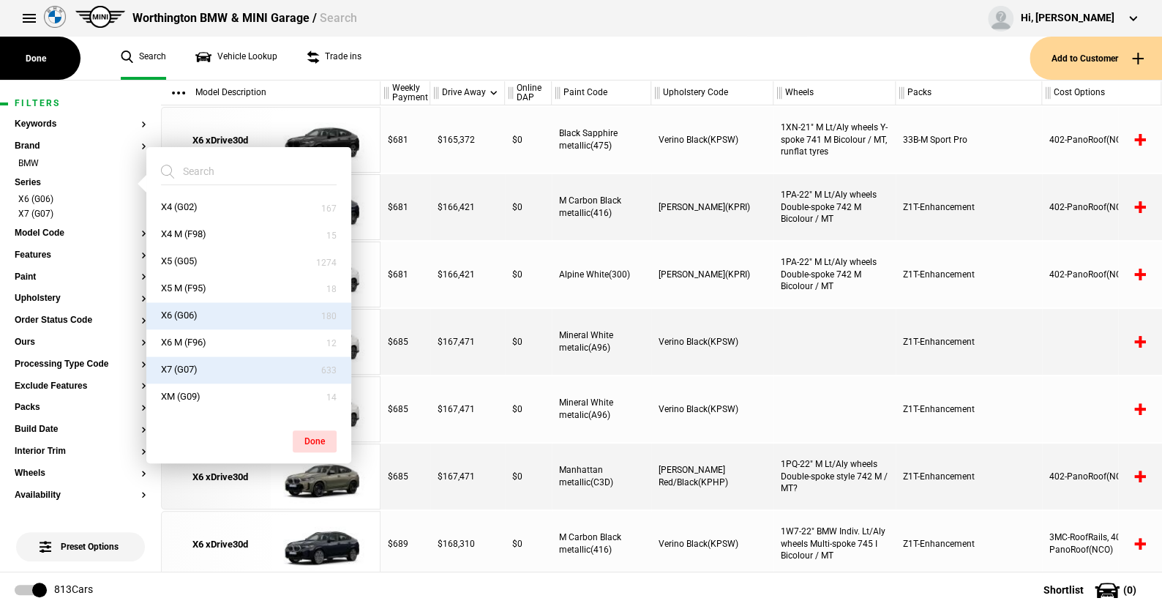
drag, startPoint x: 313, startPoint y: 437, endPoint x: 221, endPoint y: 385, distance: 105.8
click at [313, 438] on button "Done" at bounding box center [315, 441] width 44 height 22
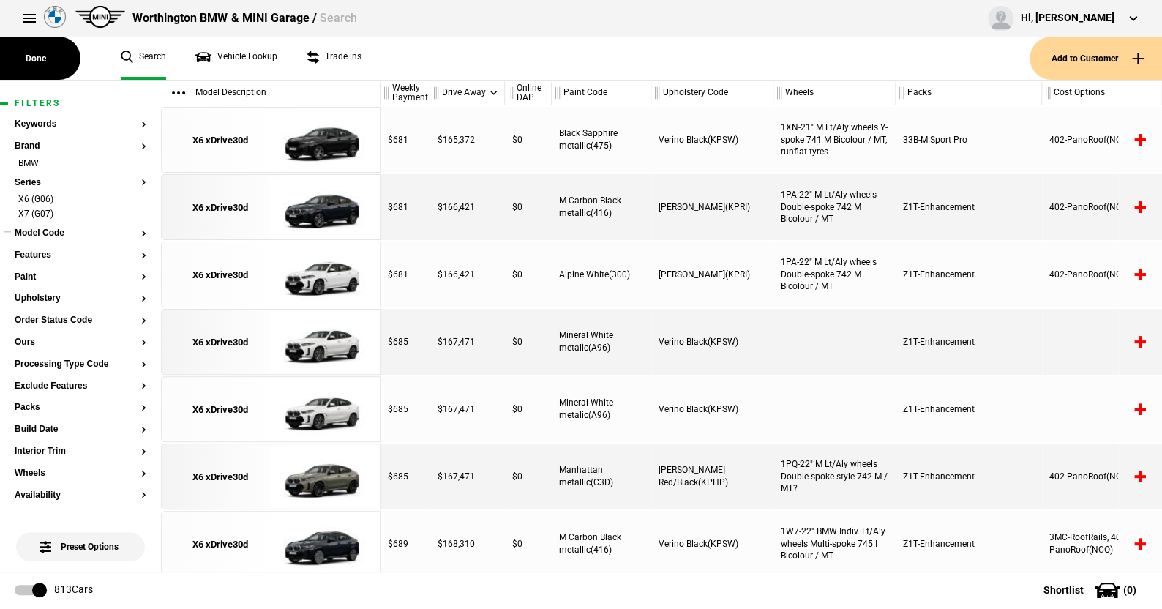
click at [48, 228] on button "Model Code" at bounding box center [81, 233] width 132 height 10
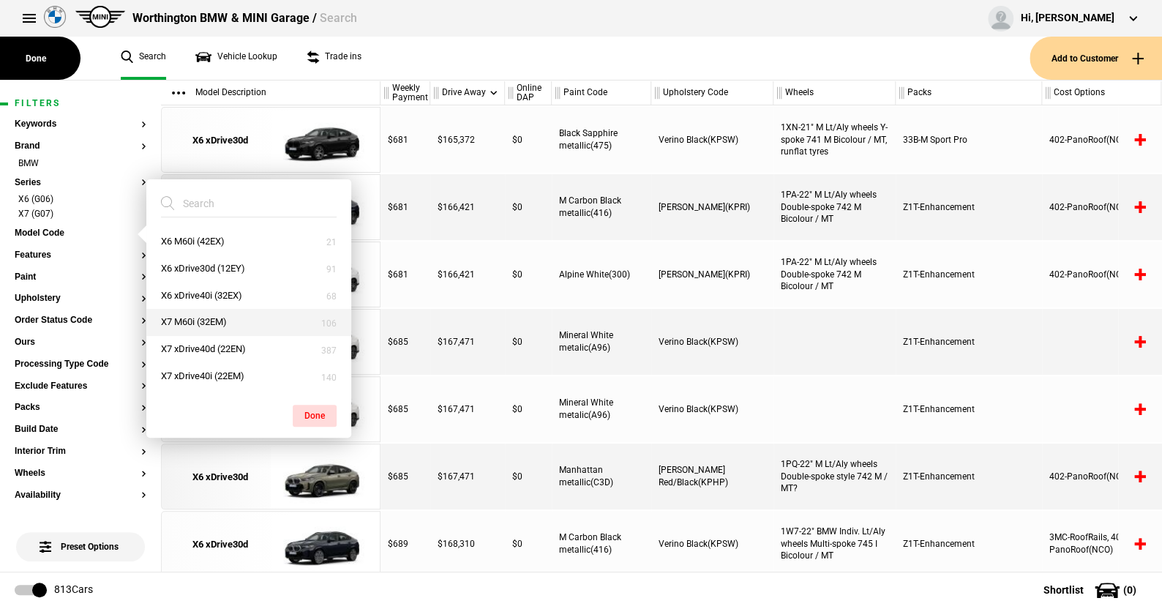
click at [191, 319] on button "X7 M60i (32EM)" at bounding box center [248, 322] width 205 height 27
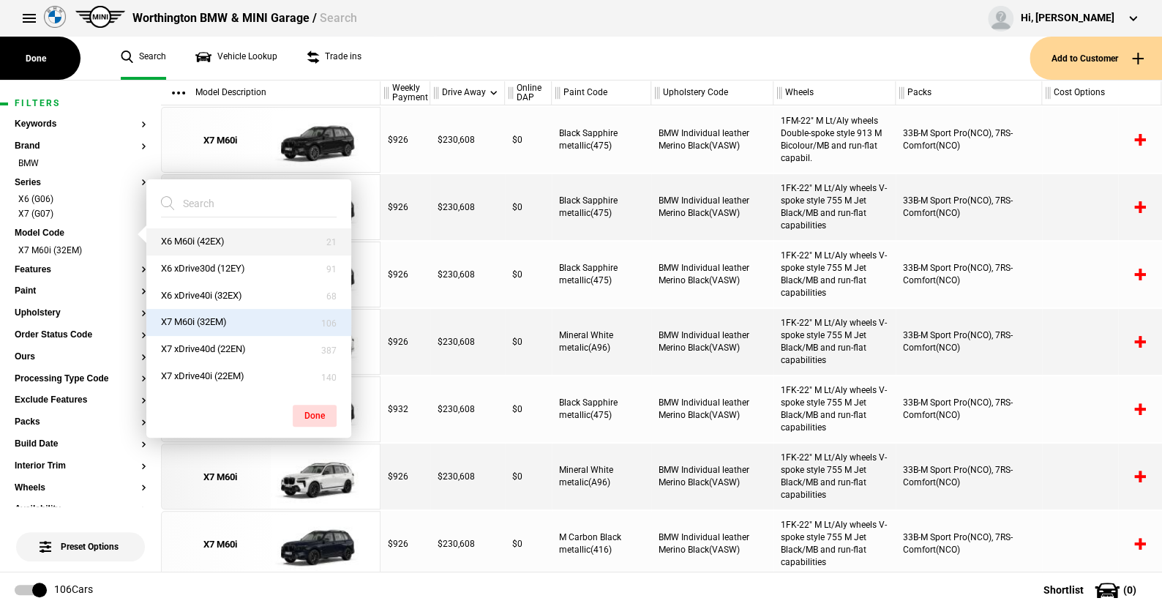
click at [194, 237] on button "X6 M60i (42EX)" at bounding box center [248, 241] width 205 height 27
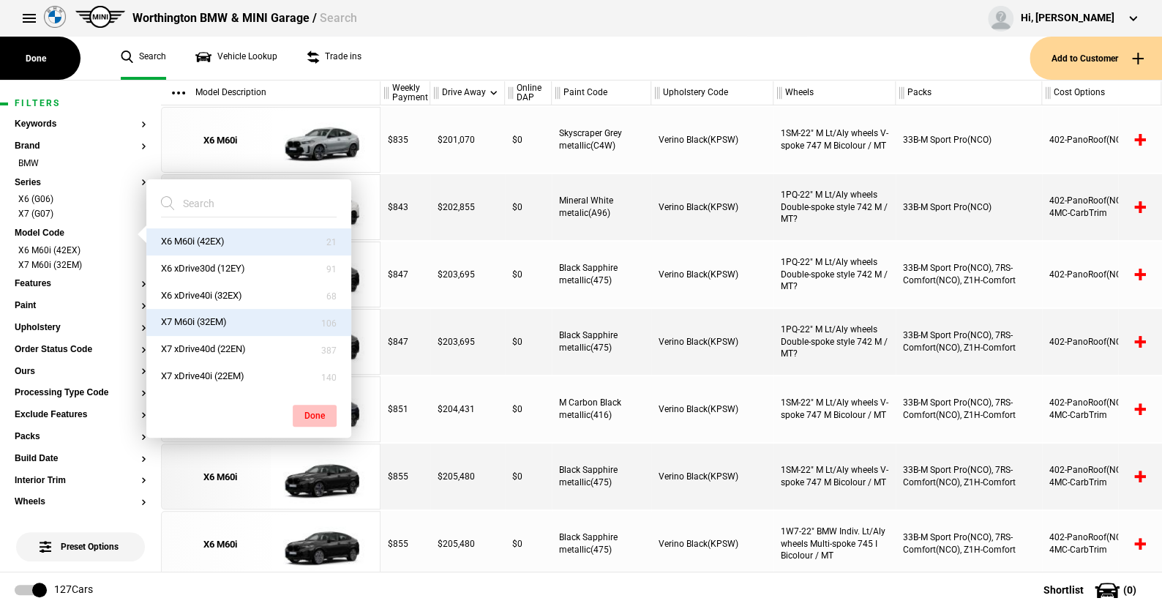
click at [313, 414] on button "Done" at bounding box center [315, 416] width 44 height 22
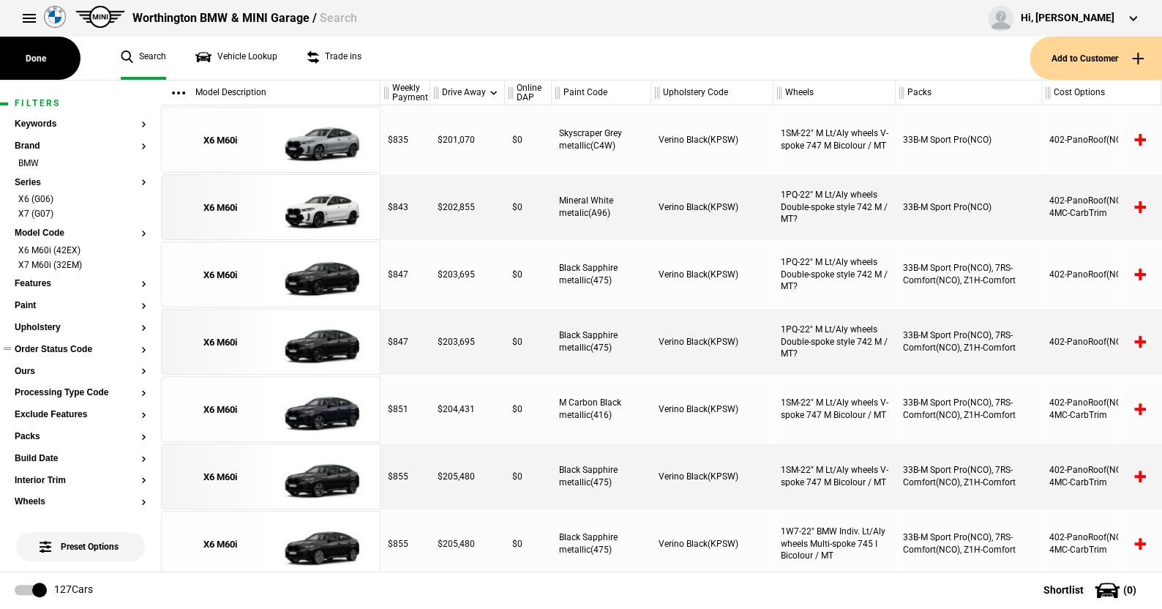
click at [47, 345] on button "Order Status Code" at bounding box center [81, 350] width 132 height 10
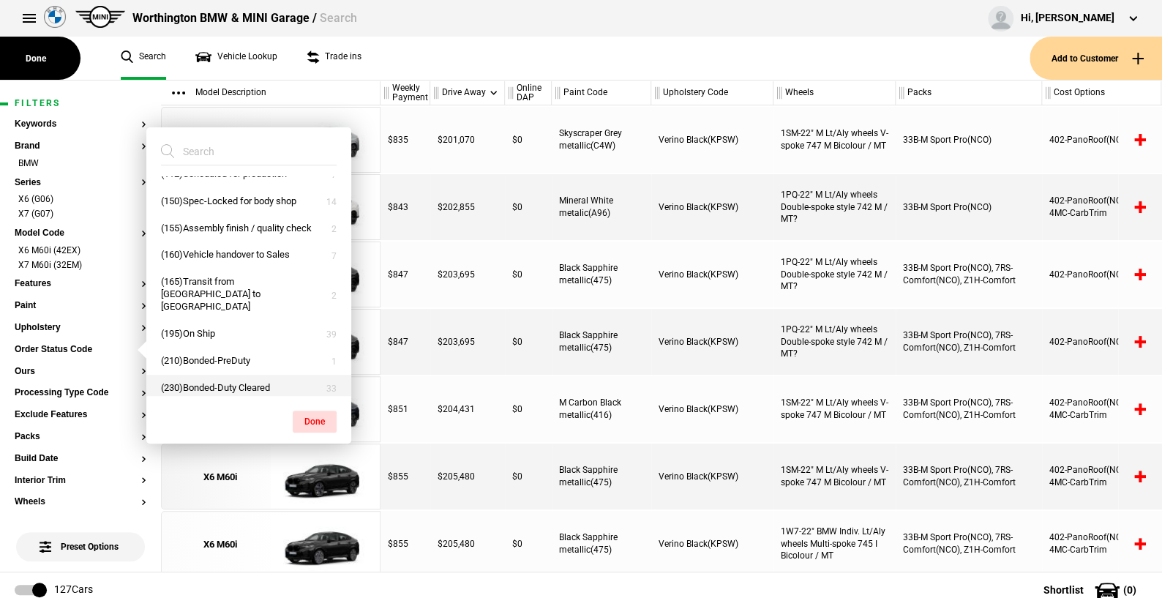
scroll to position [141, 0]
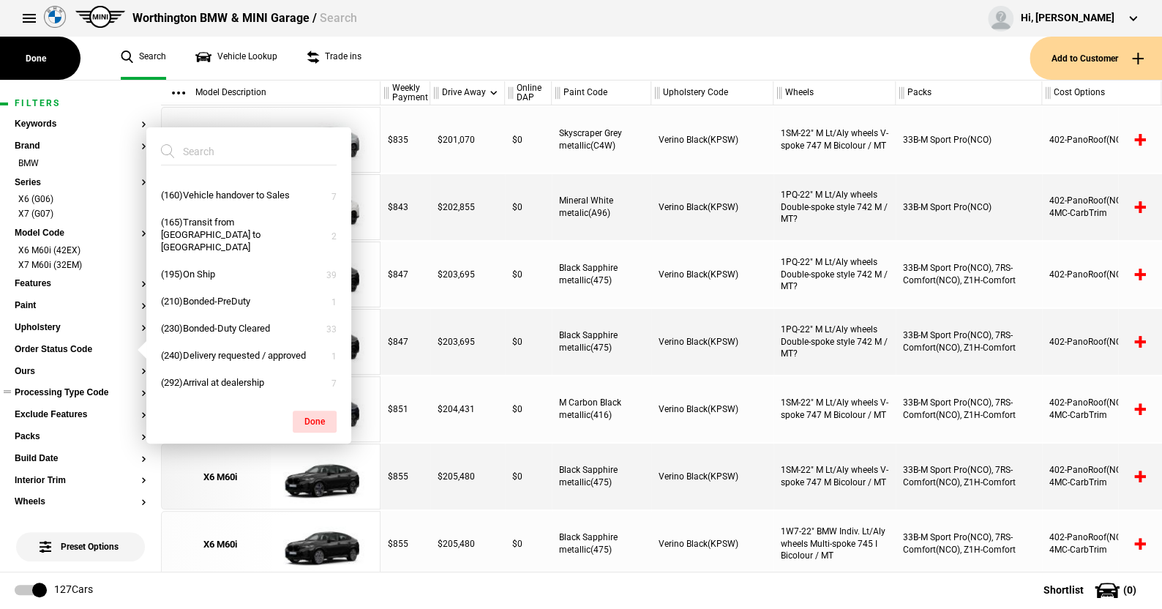
click at [93, 396] on button "Processing Type Code" at bounding box center [81, 393] width 132 height 10
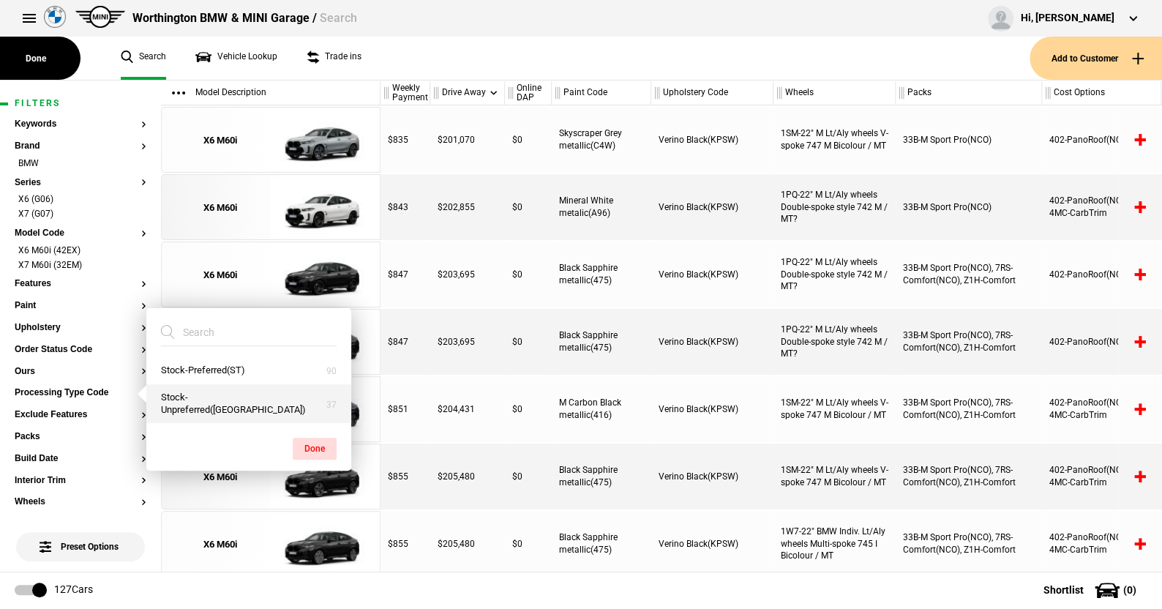
click at [190, 400] on button "Stock-Unpreferred([GEOGRAPHIC_DATA])" at bounding box center [248, 404] width 205 height 40
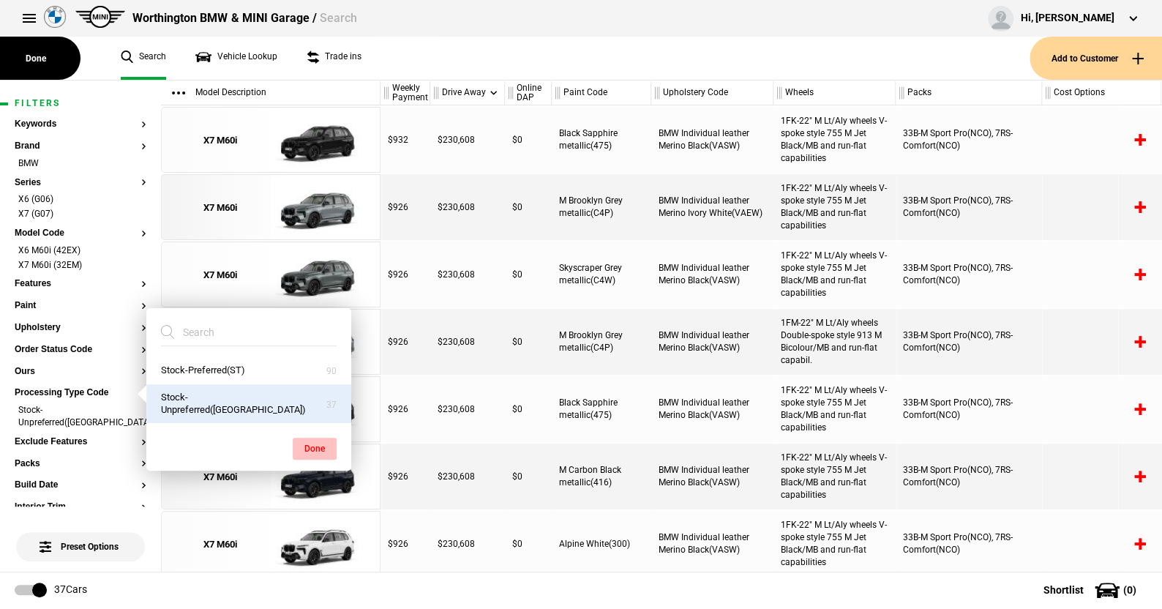
click at [323, 441] on button "Done" at bounding box center [315, 449] width 44 height 22
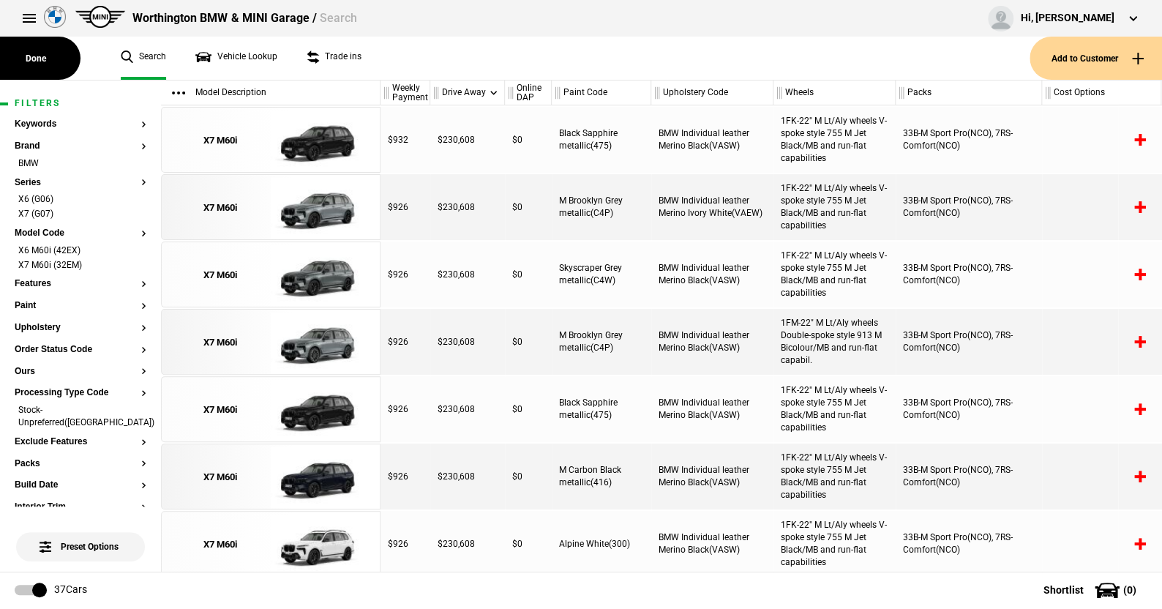
drag, startPoint x: 438, startPoint y: 67, endPoint x: 401, endPoint y: 179, distance: 118.0
click at [438, 67] on ul "Search Vehicle Lookup Trade ins" at bounding box center [568, 58] width 924 height 43
click at [44, 284] on button "Features" at bounding box center [81, 284] width 132 height 10
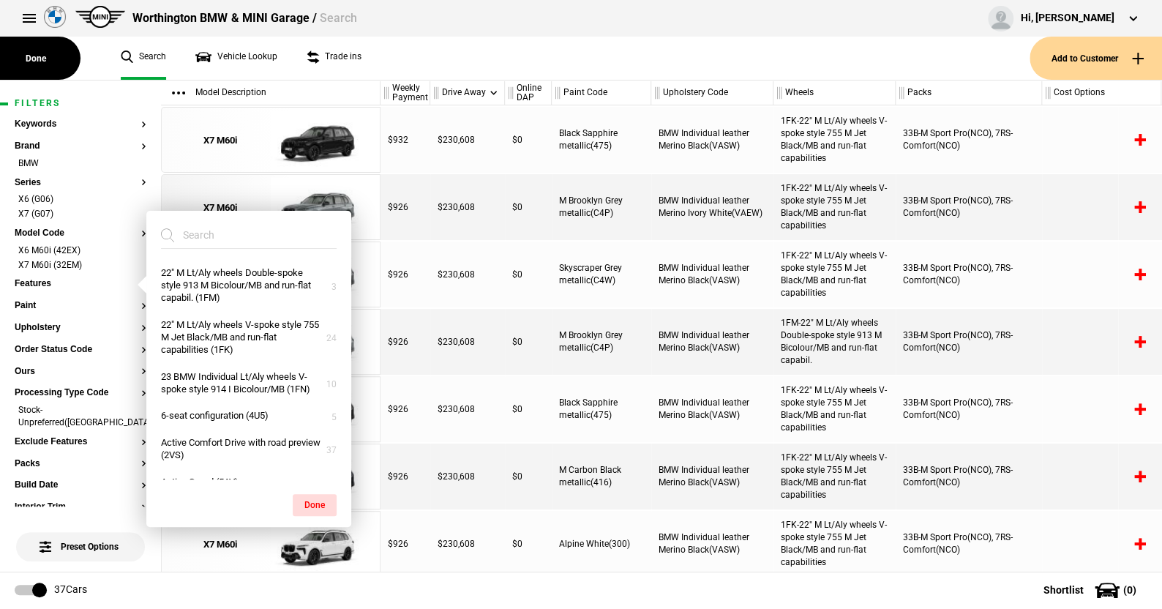
click at [229, 239] on input "search" at bounding box center [240, 235] width 158 height 26
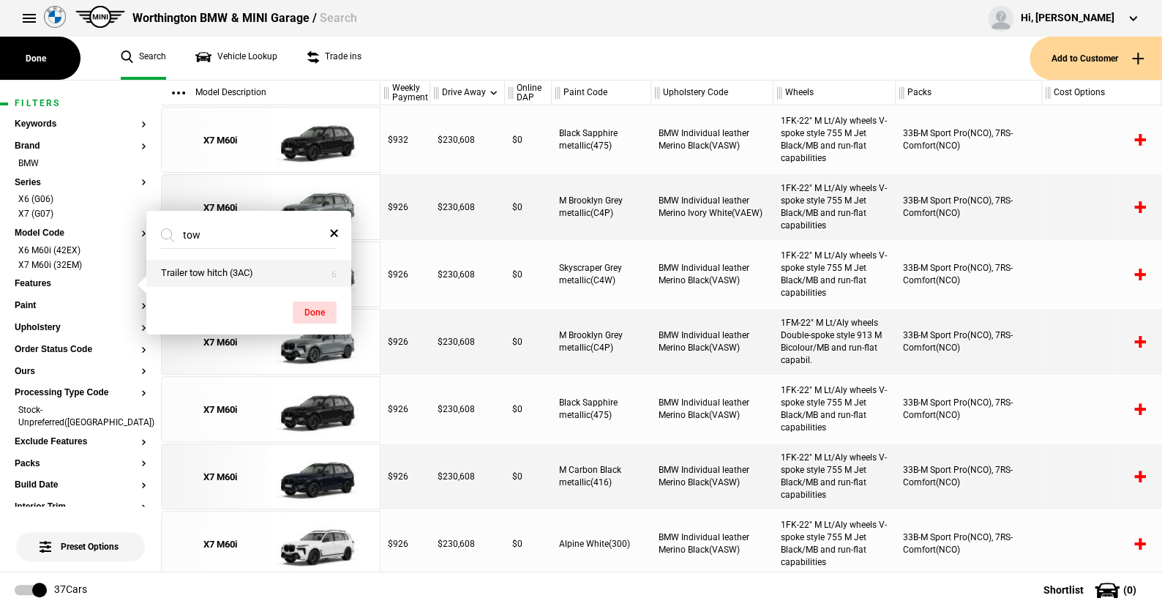
type input "tow"
click at [210, 271] on button "Trailer tow hitch (3AC)" at bounding box center [248, 273] width 205 height 27
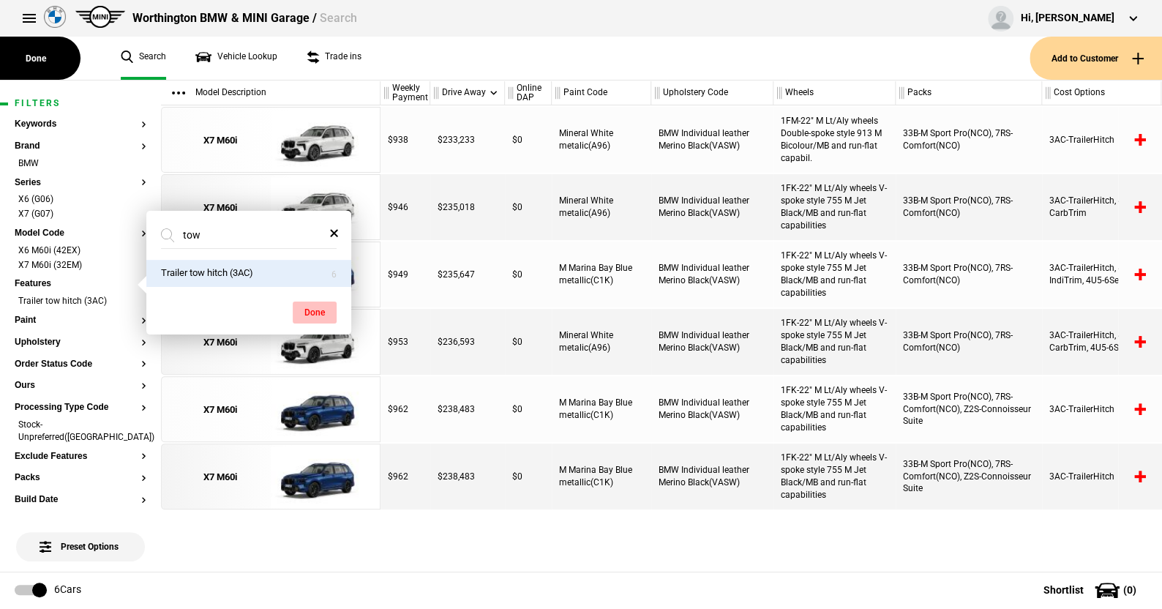
click at [319, 304] on button "Done" at bounding box center [315, 312] width 44 height 22
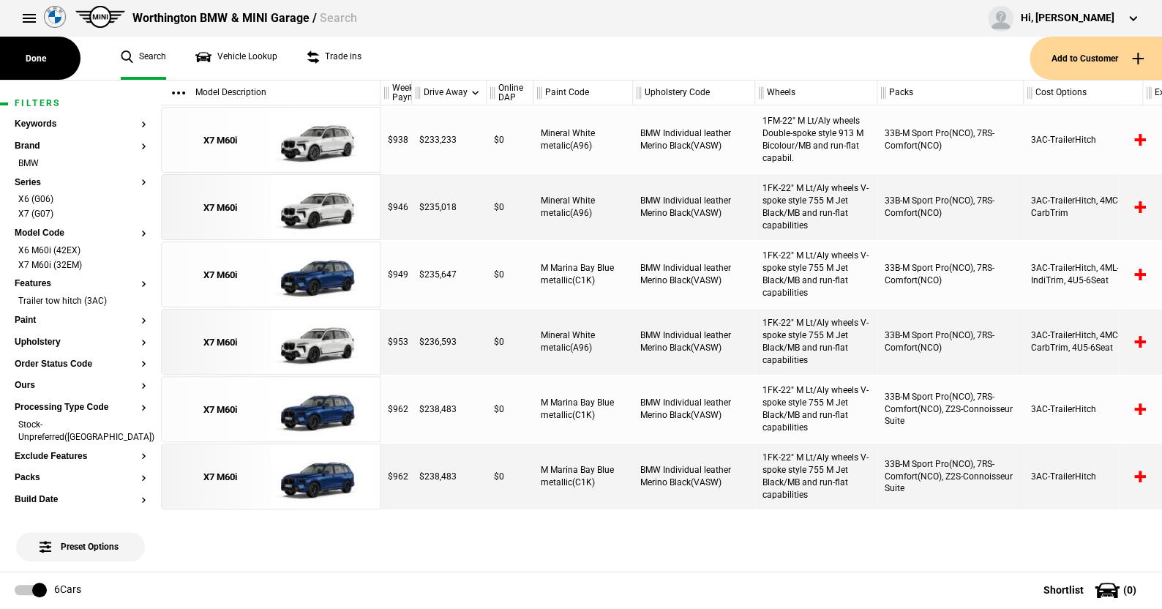
drag, startPoint x: 428, startPoint y: 97, endPoint x: 410, endPoint y: 97, distance: 18.3
click at [410, 97] on div at bounding box center [408, 92] width 5 height 25
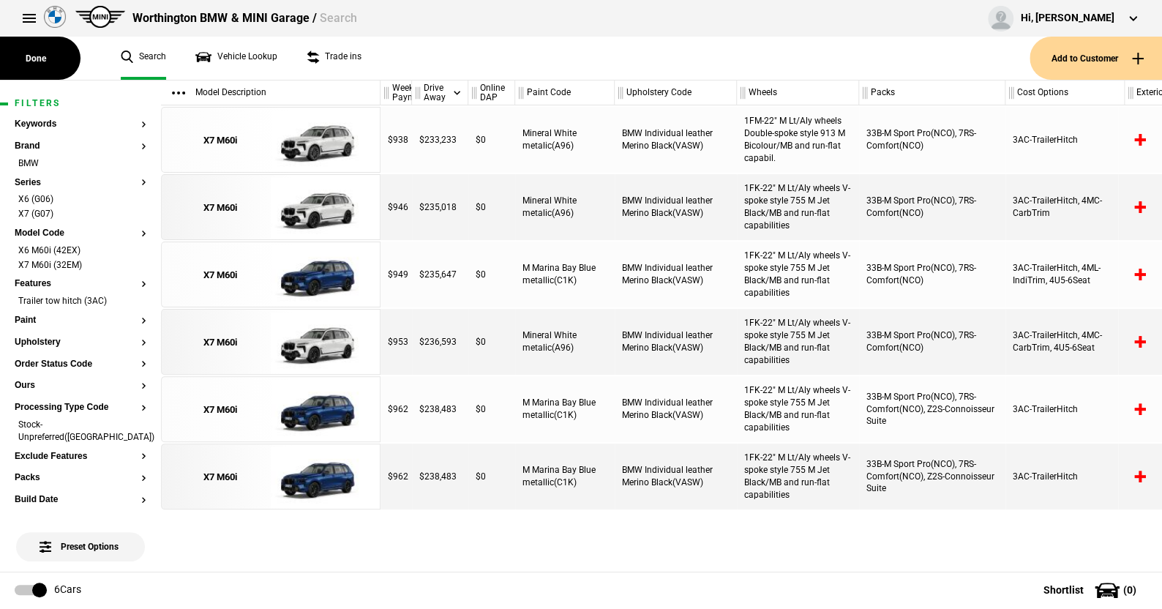
drag, startPoint x: 484, startPoint y: 92, endPoint x: 465, endPoint y: 92, distance: 18.3
click at [465, 92] on div at bounding box center [464, 92] width 5 height 25
click at [77, 361] on button "Order Status Code" at bounding box center [81, 364] width 132 height 10
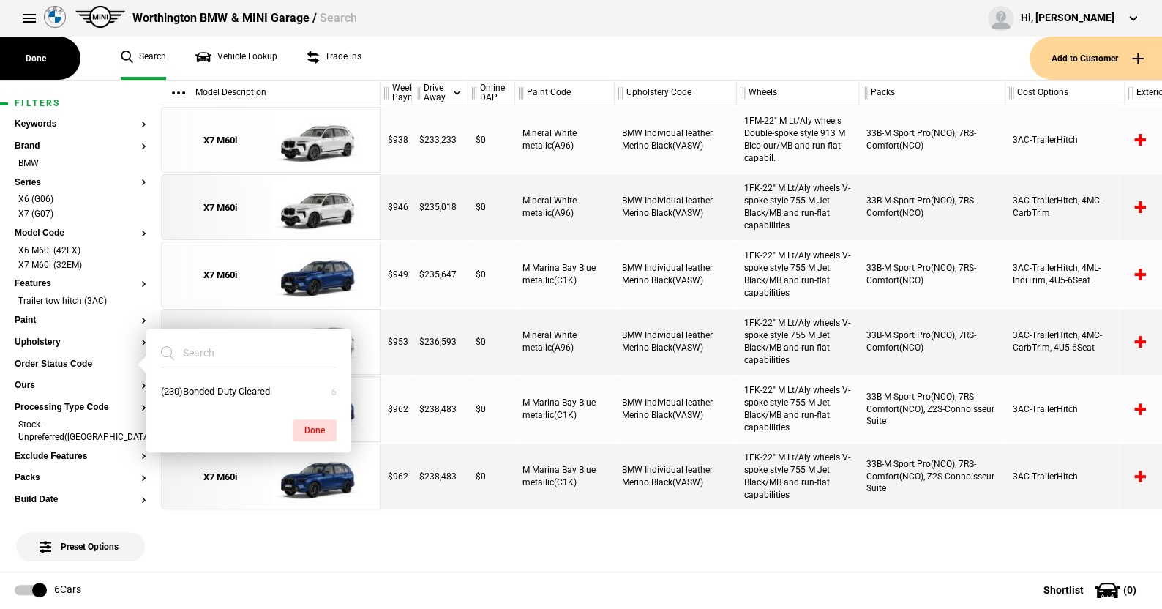
click at [558, 59] on ul "Search Vehicle Lookup Trade ins" at bounding box center [568, 58] width 924 height 43
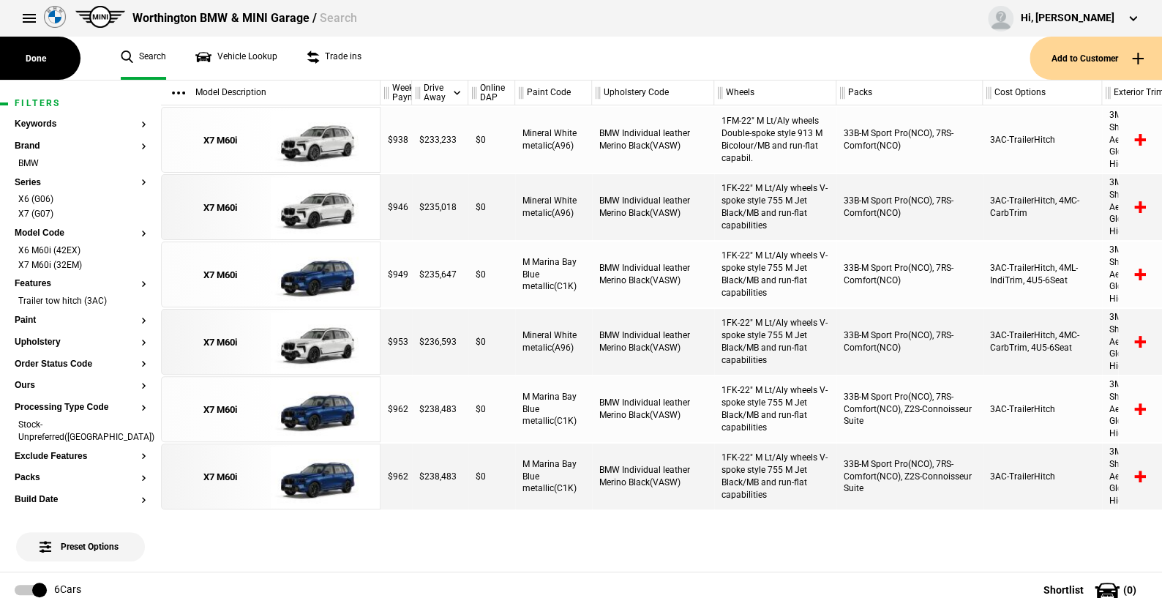
drag, startPoint x: 612, startPoint y: 90, endPoint x: 589, endPoint y: 90, distance: 22.7
click at [589, 90] on div at bounding box center [588, 92] width 5 height 25
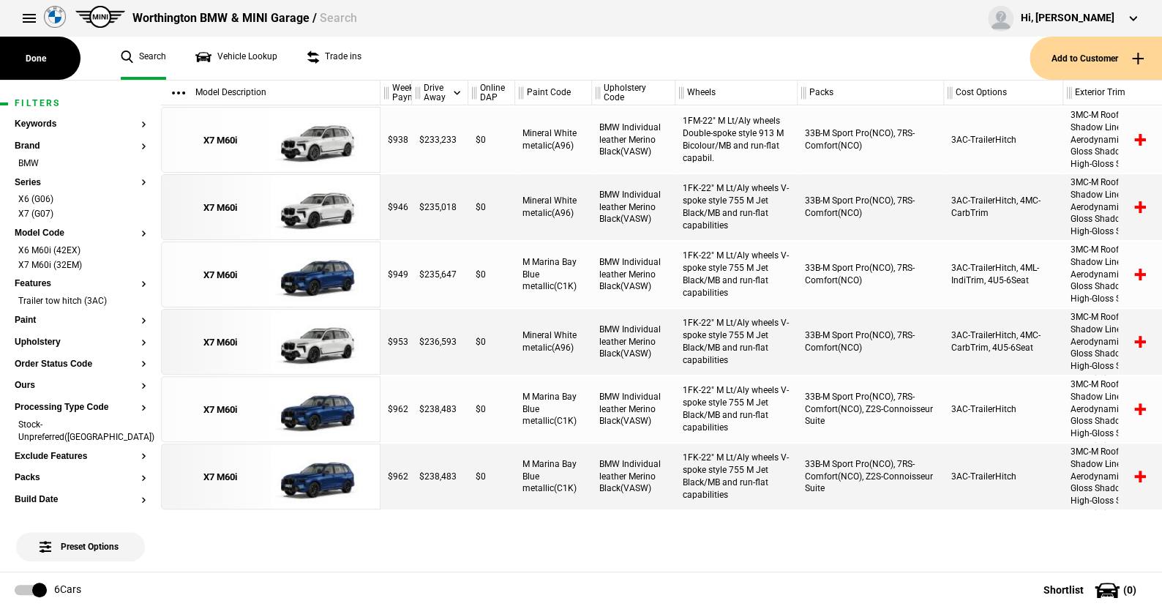
drag, startPoint x: 711, startPoint y: 92, endPoint x: 673, endPoint y: 100, distance: 39.6
click at [673, 100] on div at bounding box center [672, 92] width 5 height 25
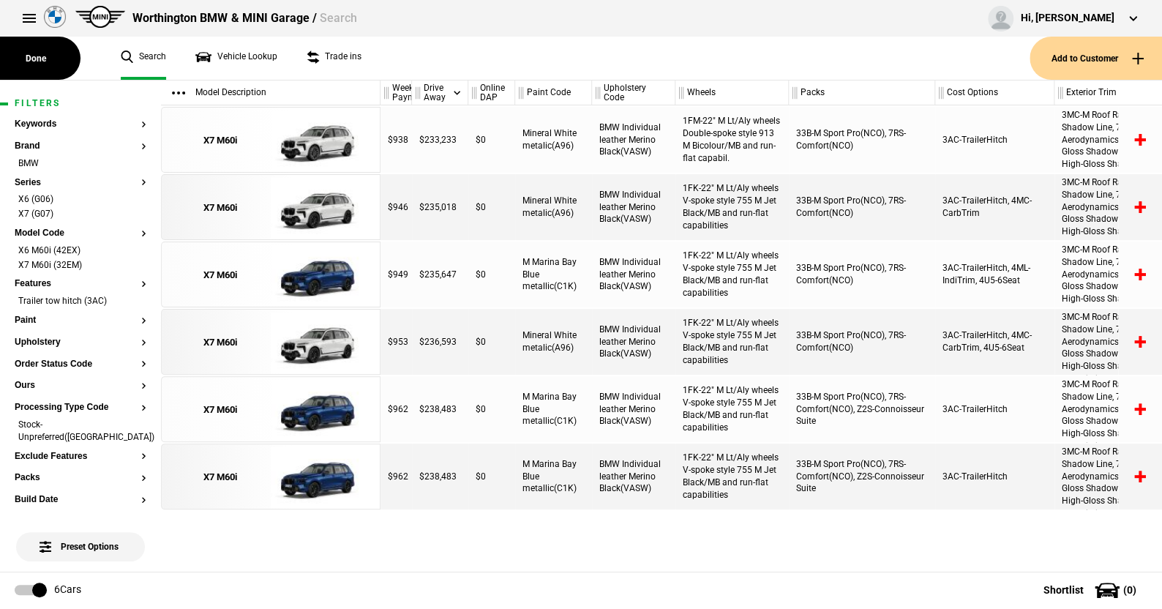
drag, startPoint x: 794, startPoint y: 93, endPoint x: 785, endPoint y: 93, distance: 8.8
click at [785, 93] on div at bounding box center [785, 92] width 5 height 25
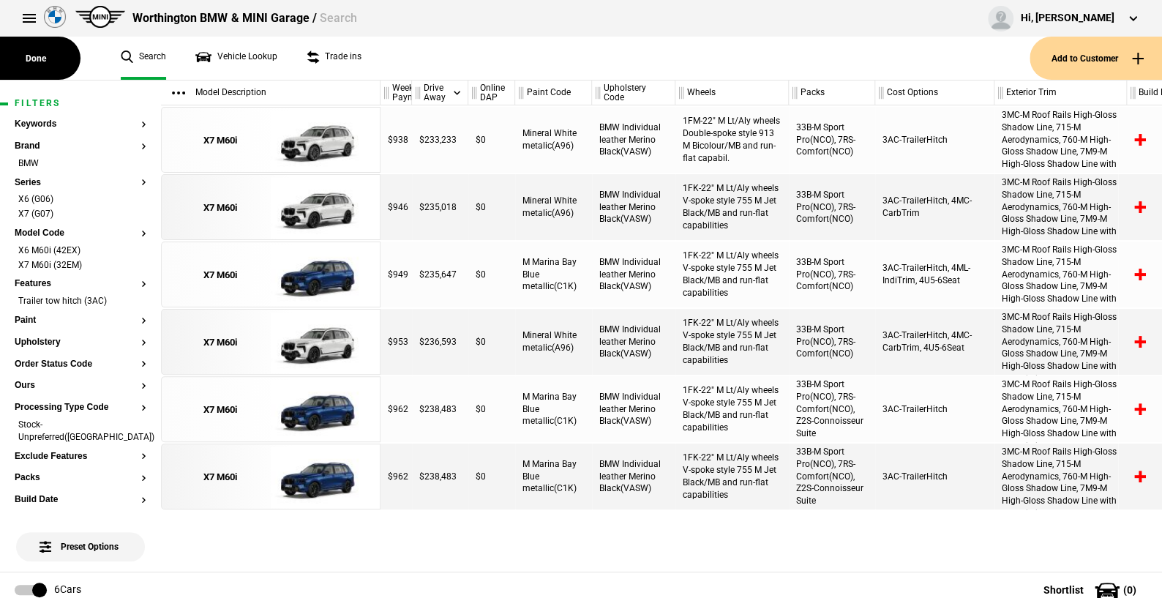
drag, startPoint x: 932, startPoint y: 89, endPoint x: 872, endPoint y: 98, distance: 60.6
click at [872, 98] on div at bounding box center [871, 92] width 5 height 25
